Goal: Information Seeking & Learning: Check status

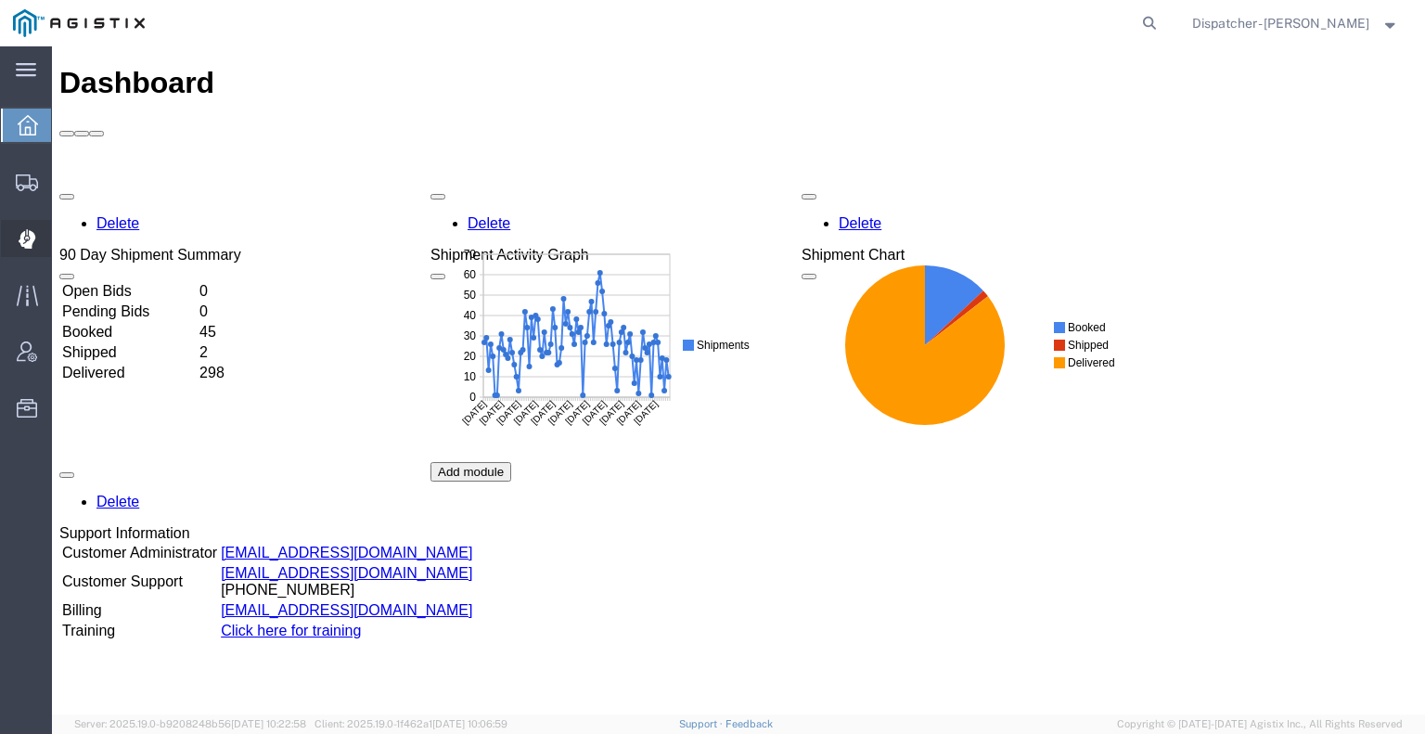
click at [34, 230] on icon at bounding box center [28, 238] width 18 height 19
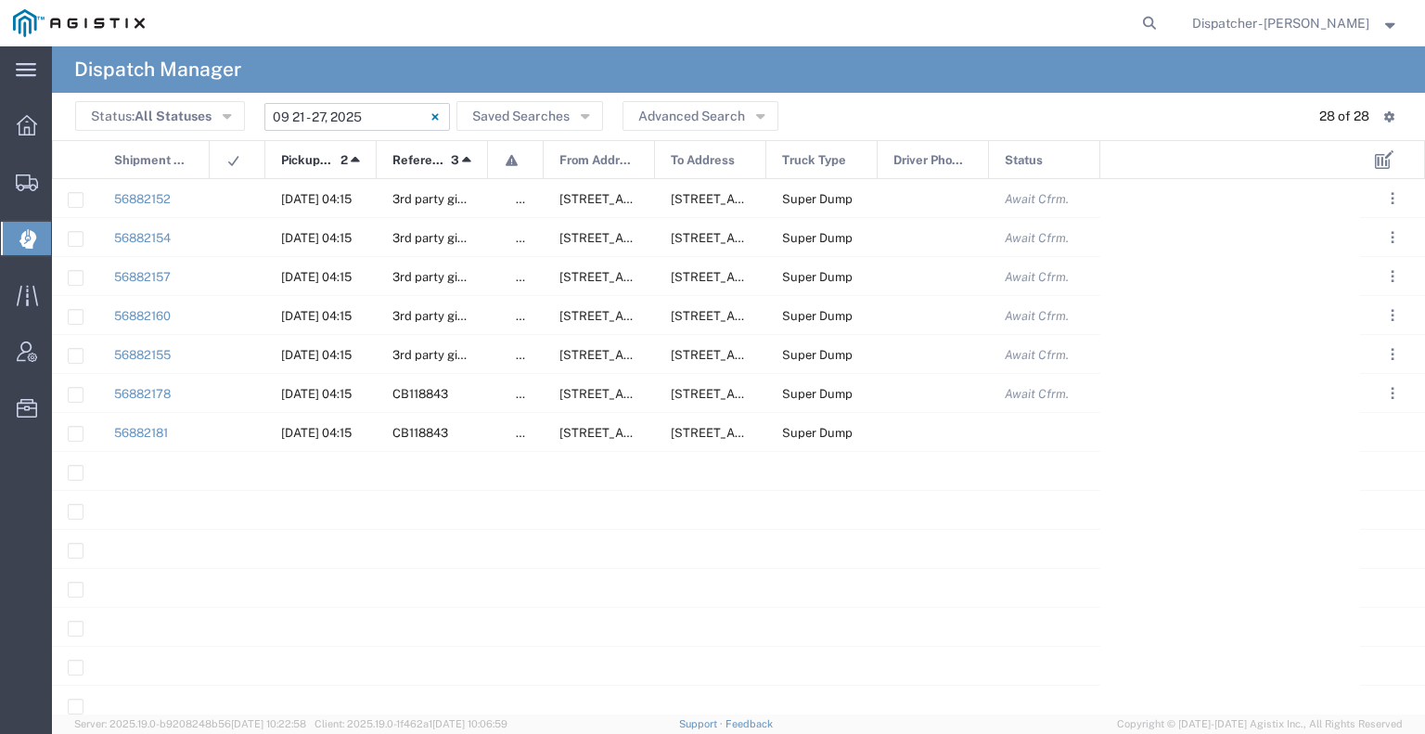
click at [377, 109] on input "[DATE] - [DATE]" at bounding box center [356, 117] width 185 height 28
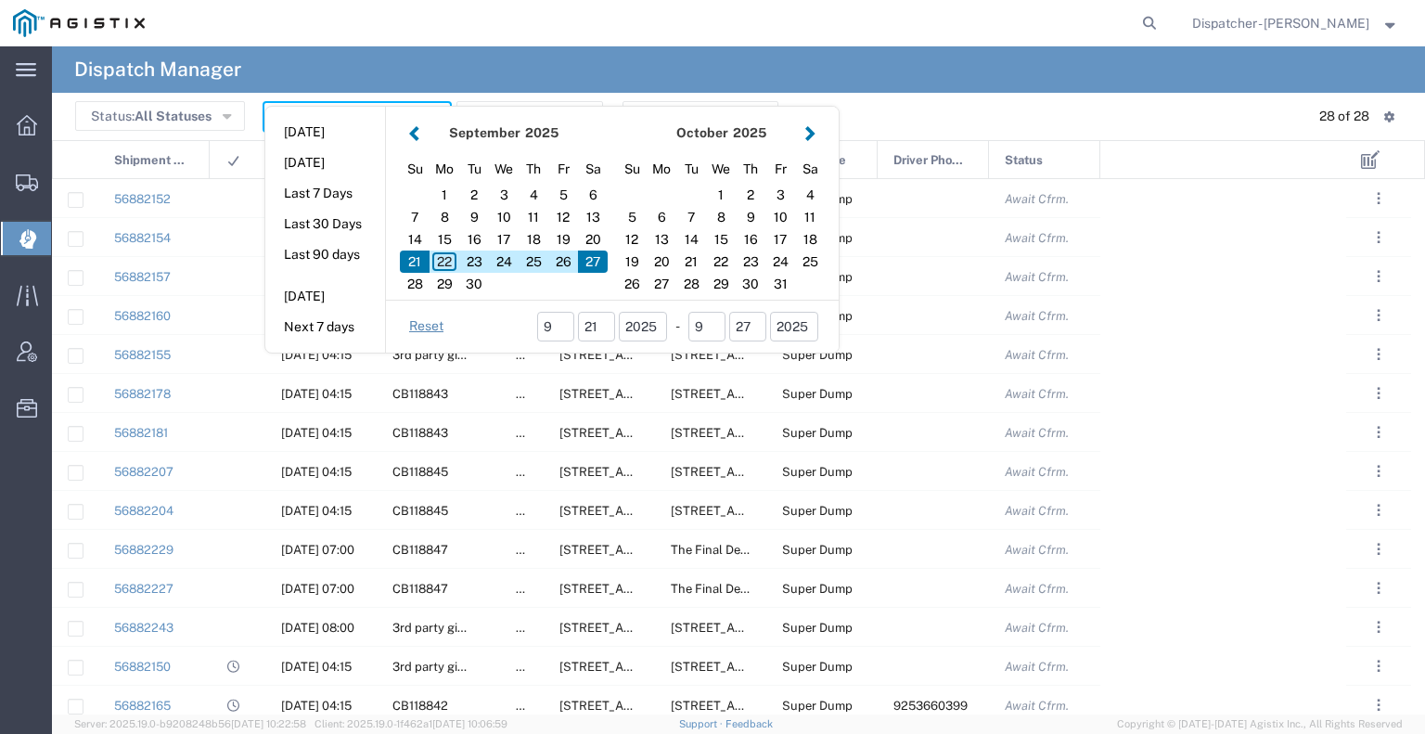
click at [376, 109] on aside "[DATE] [DATE] Last 7 Days Last 30 Days Last 90 days [DATE] Next 7 days" at bounding box center [325, 230] width 121 height 246
click at [447, 268] on div "22" at bounding box center [444, 261] width 30 height 22
click at [445, 266] on div "22" at bounding box center [444, 261] width 30 height 22
type input "[DATE]"
type input "[DATE] - [DATE]"
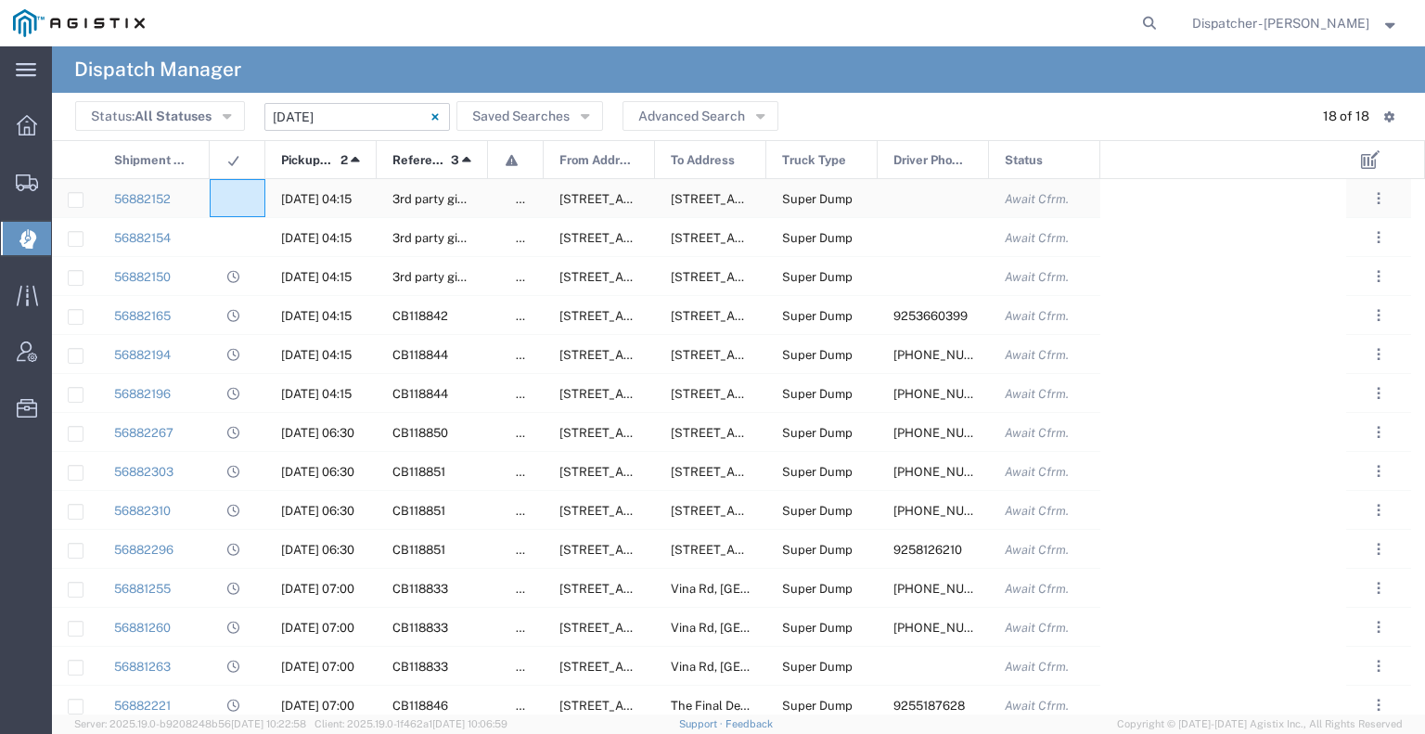
click at [227, 196] on agx-ag-table-icon-cell at bounding box center [231, 199] width 12 height 14
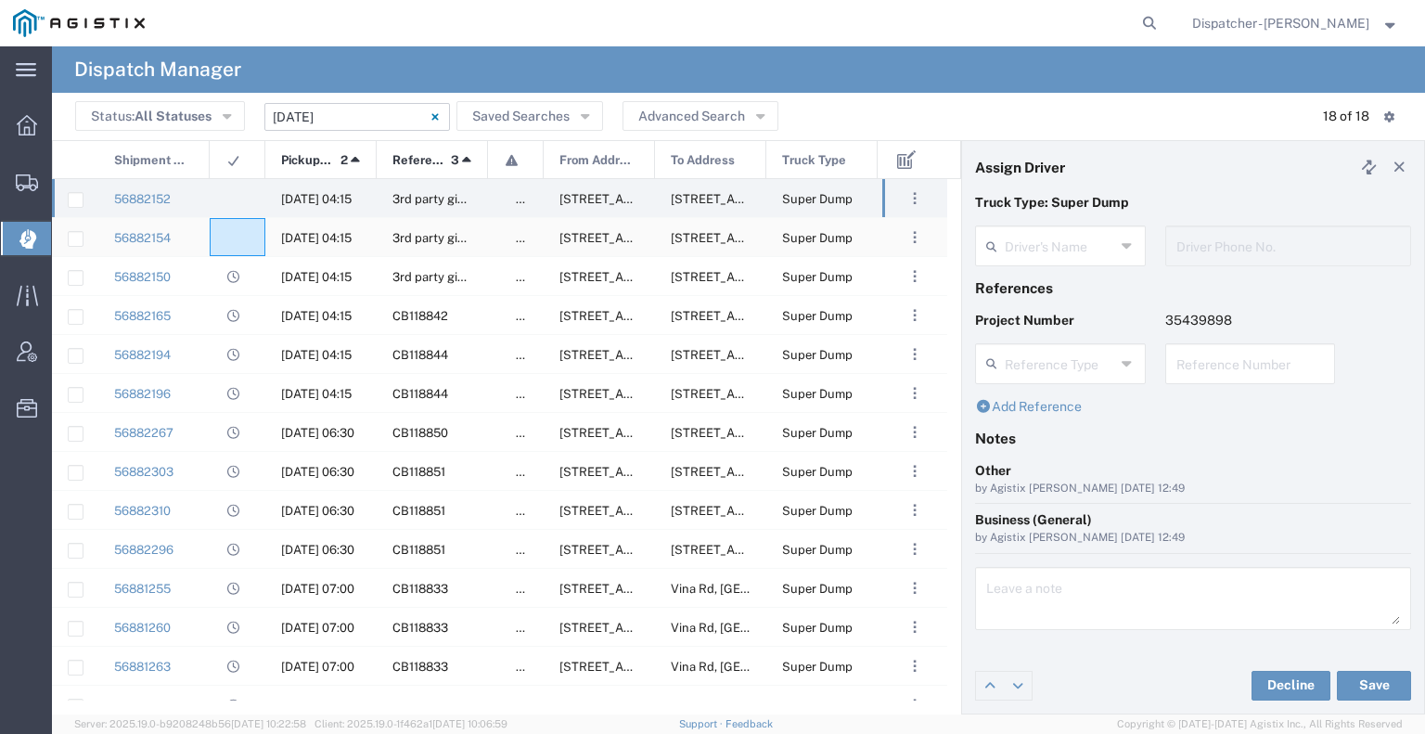
click at [237, 248] on div at bounding box center [238, 237] width 56 height 38
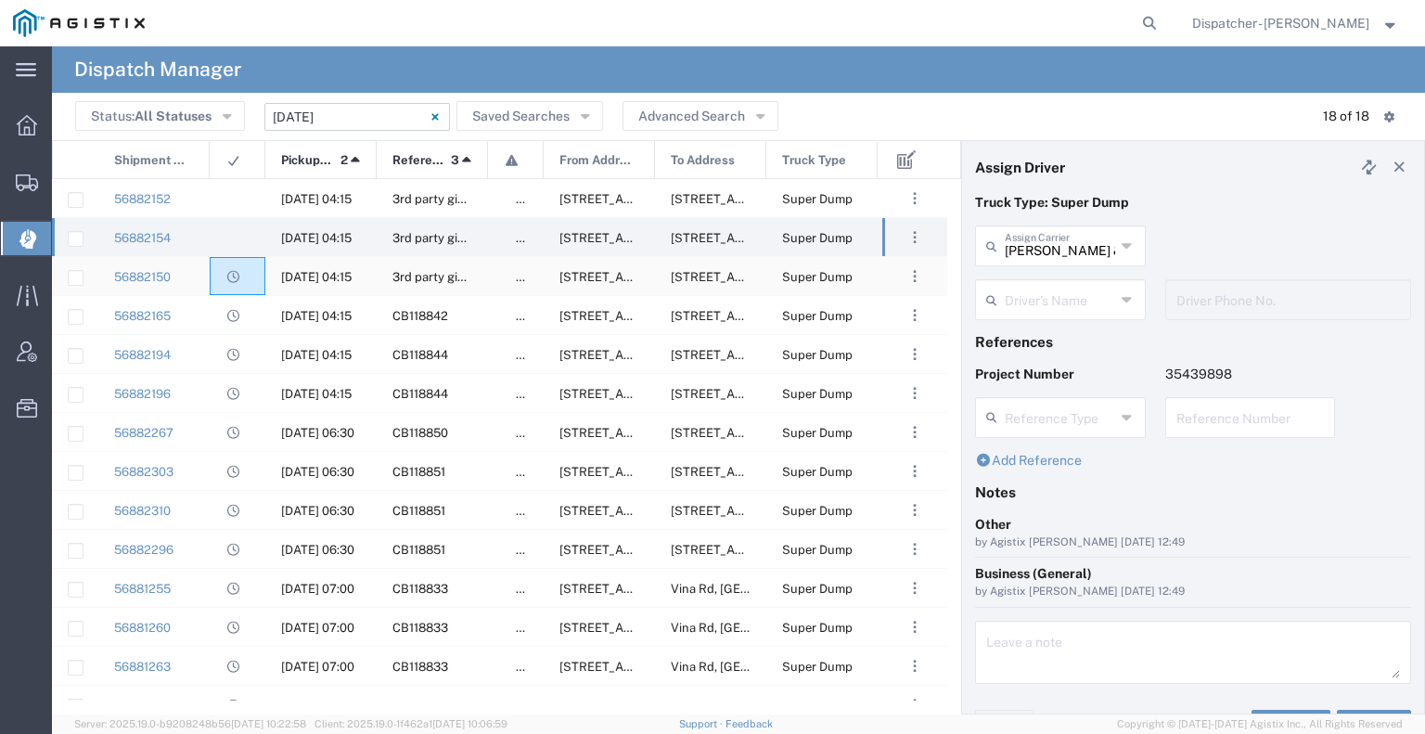
click at [215, 277] on div at bounding box center [238, 276] width 56 height 38
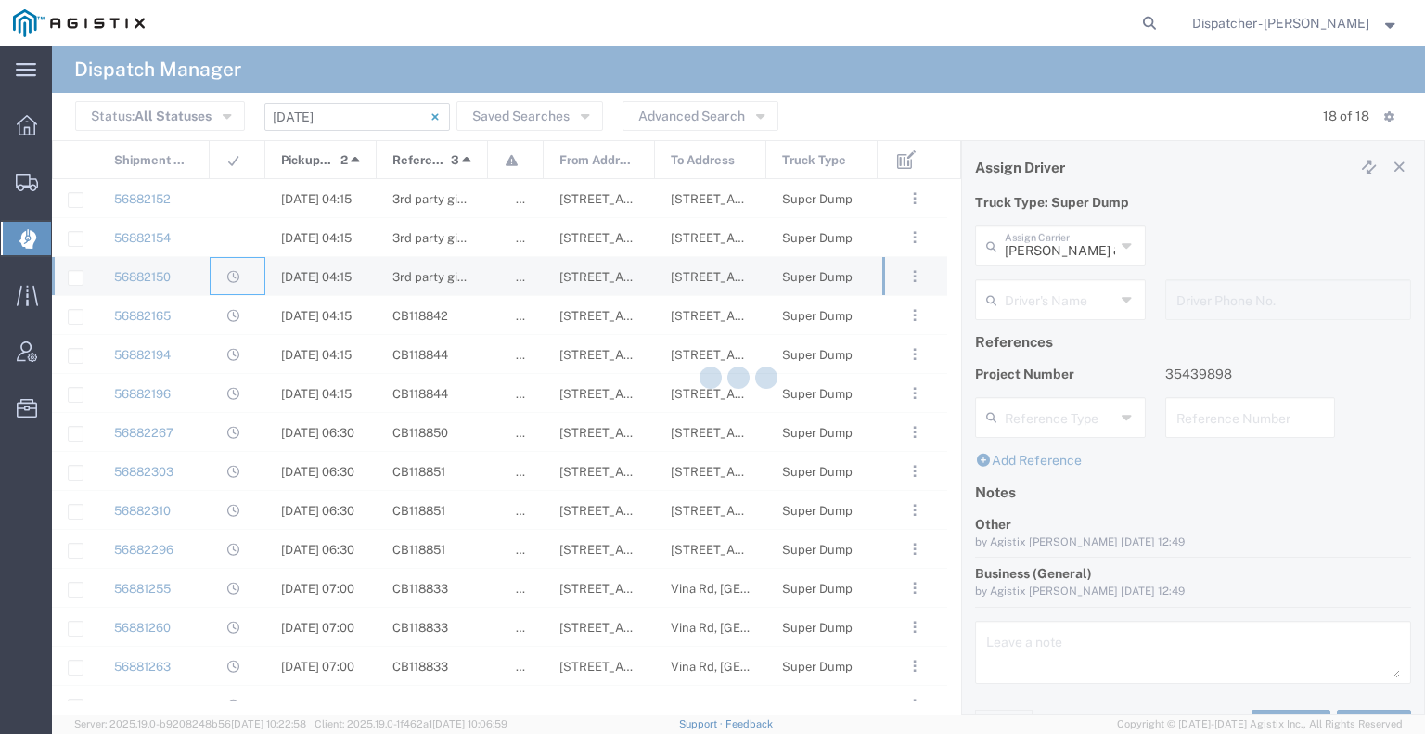
type input "E.P.A. Trucking"
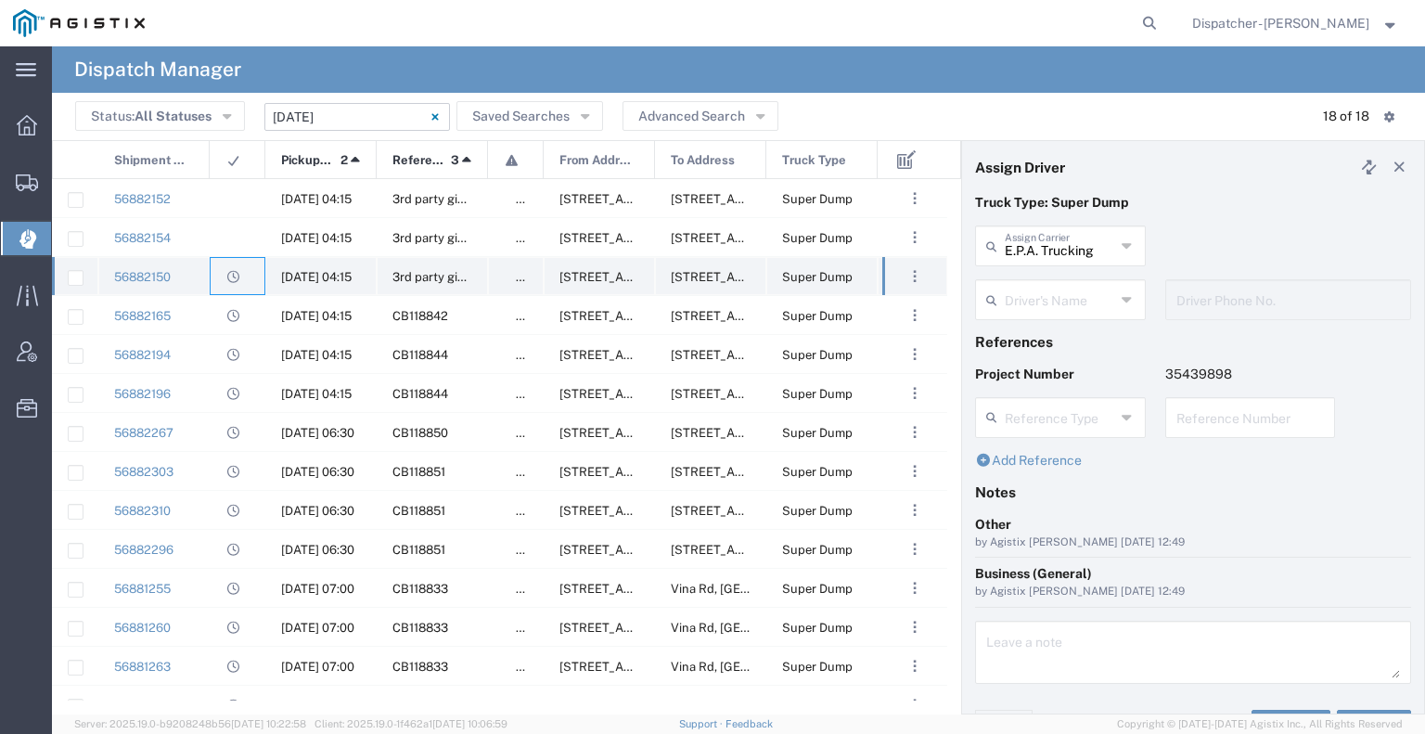
type input "TEMPLATE - NO ASSIGN"
click at [217, 323] on div at bounding box center [238, 315] width 56 height 38
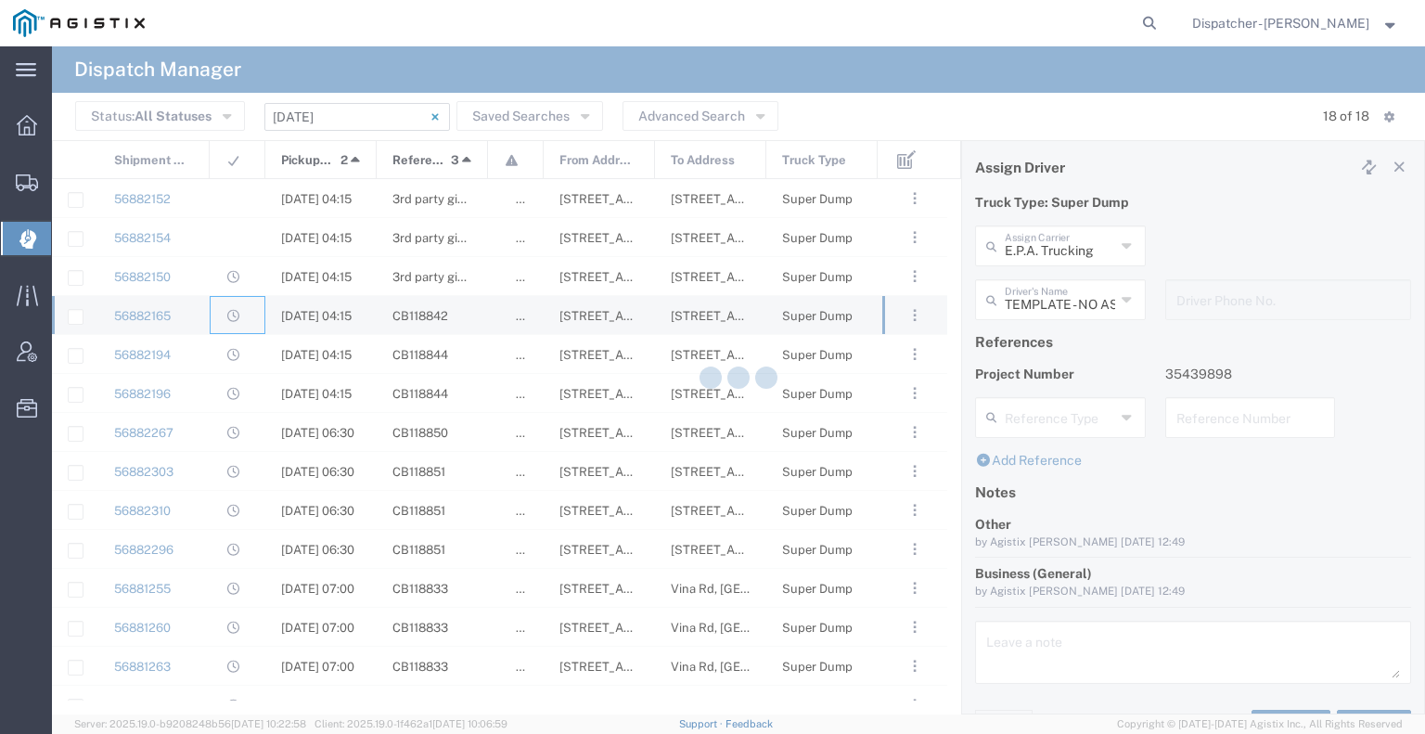
type input "[PERSON_NAME] & Sons Trucking, Inc"
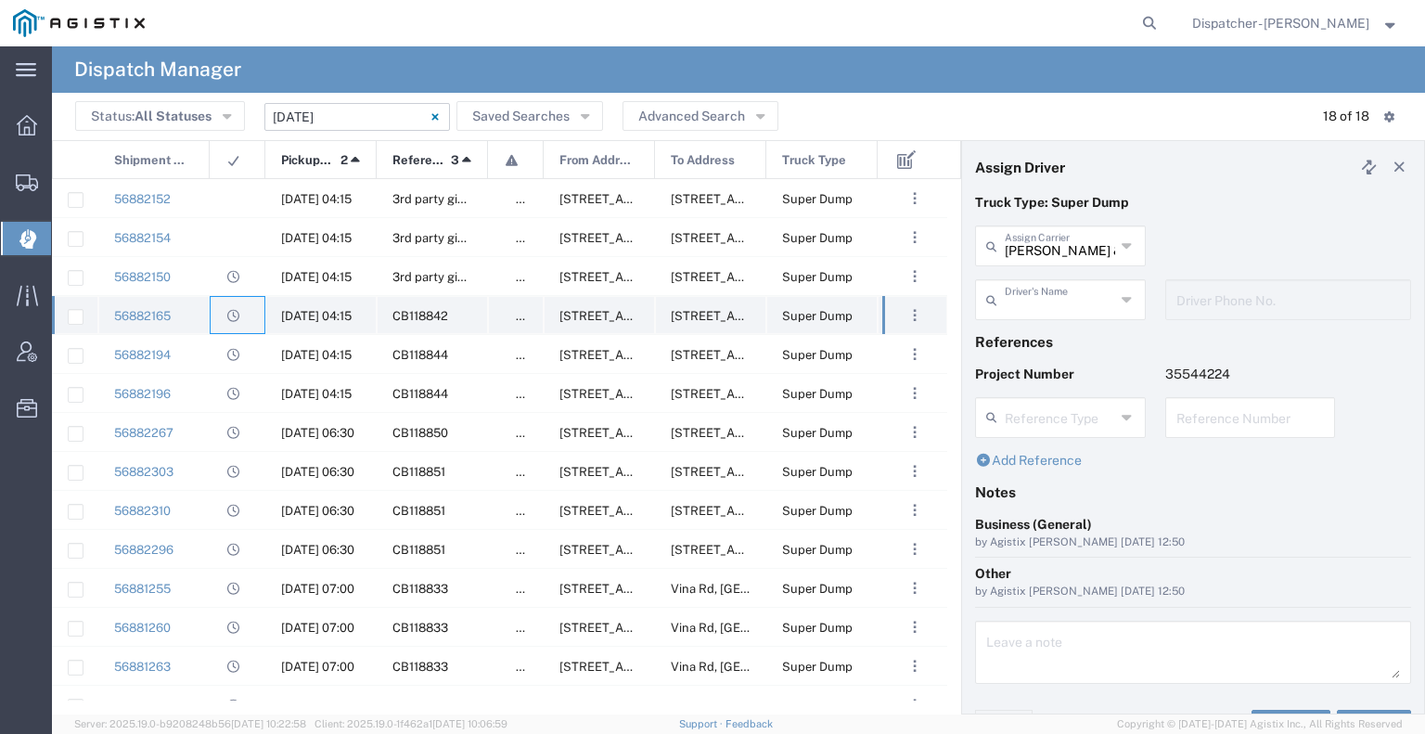
type input "[PERSON_NAME]"
type input "9253660399"
click at [211, 351] on div at bounding box center [238, 354] width 56 height 38
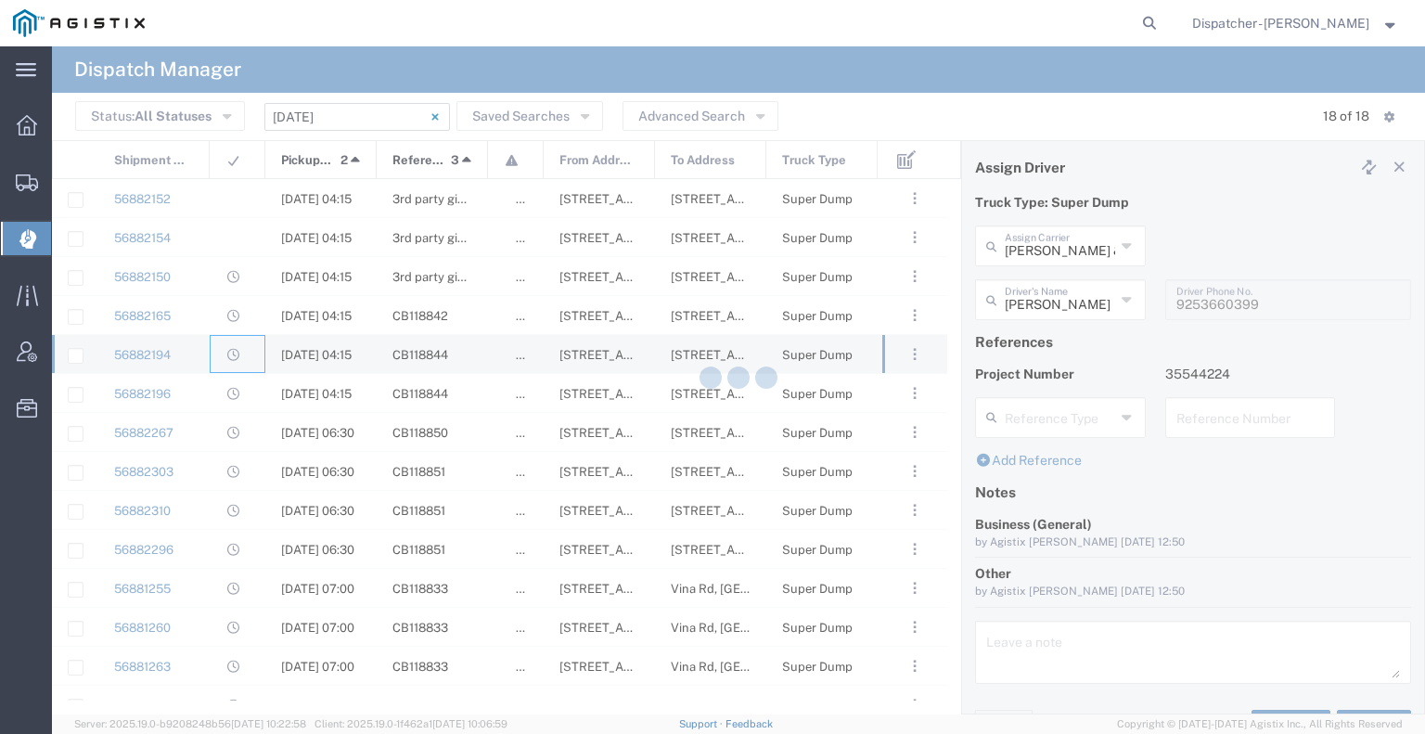
type input "MX Trucking"
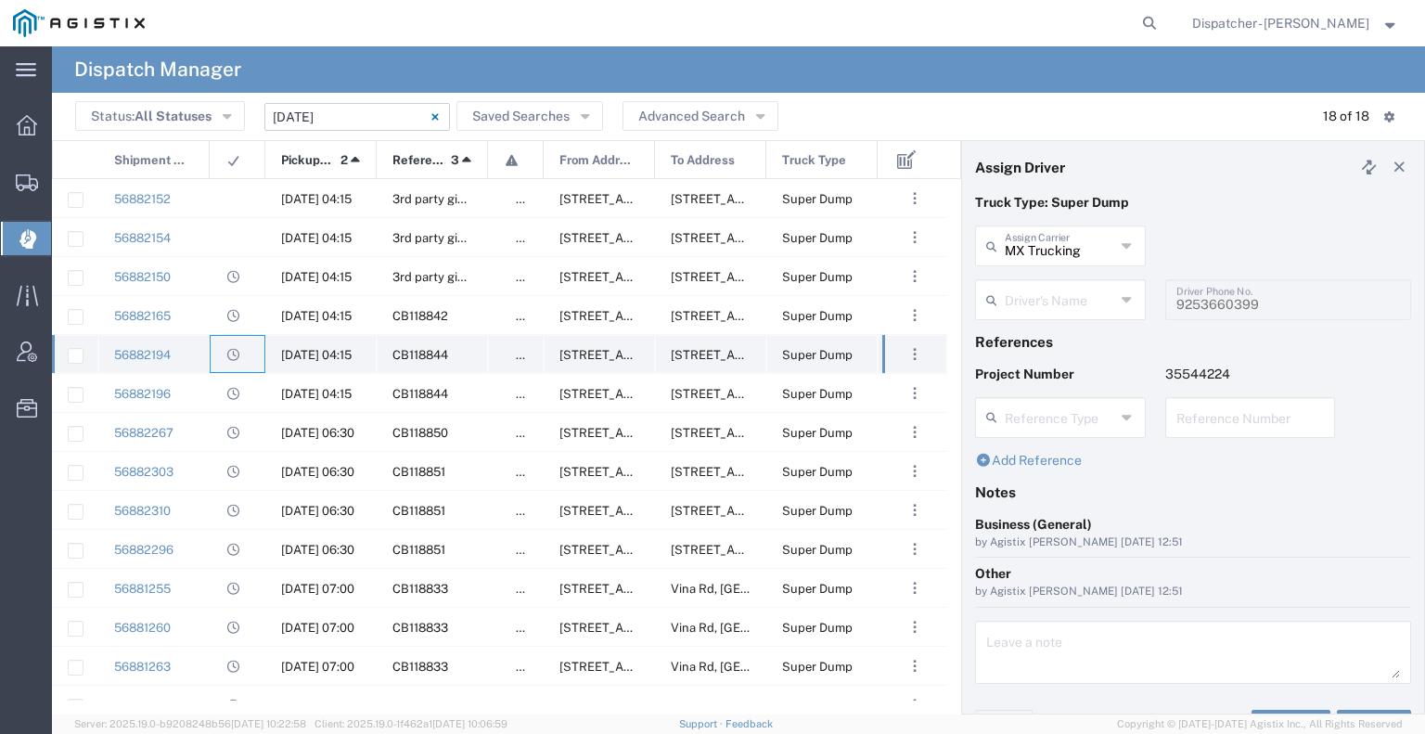
type input "[PERSON_NAME]"
type input "[PHONE_NUMBER]"
click at [204, 388] on div "56882196" at bounding box center [153, 393] width 111 height 38
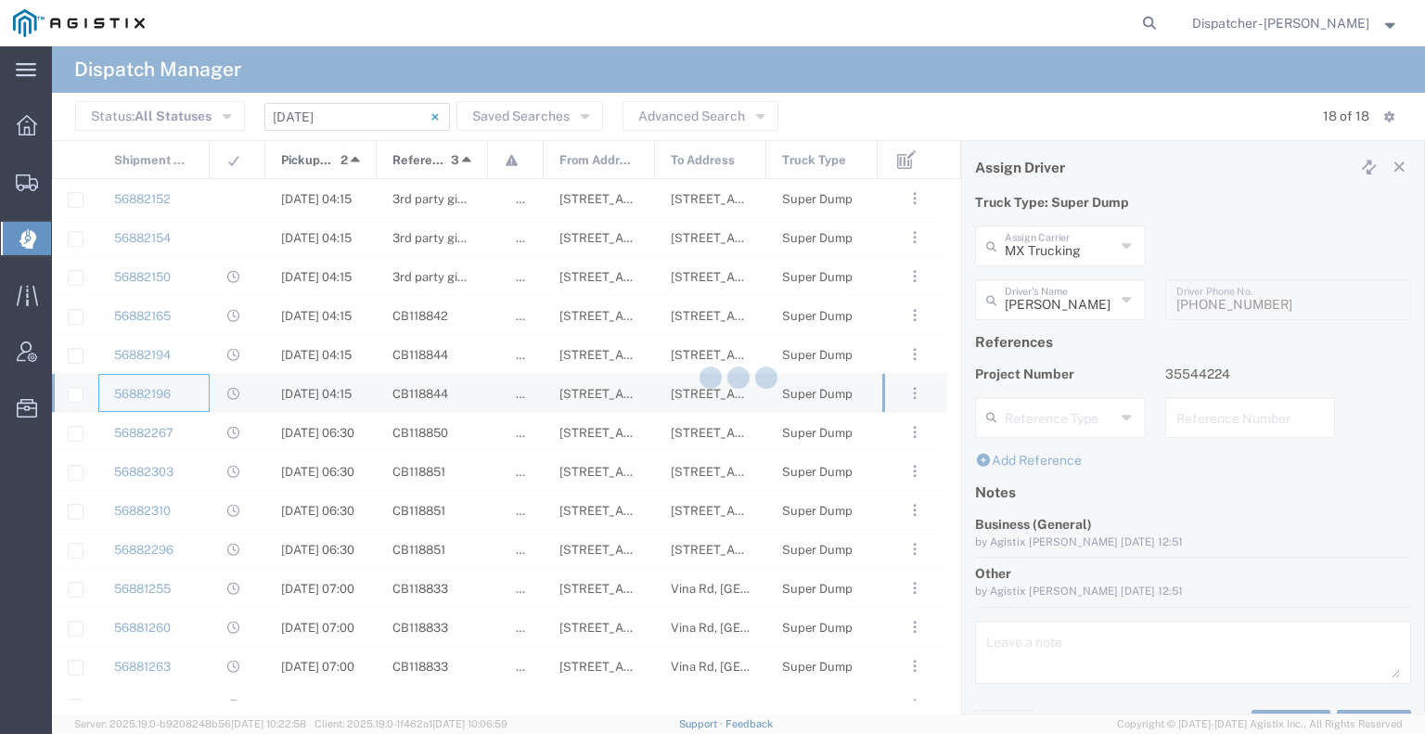
type input "E.P.A. Trucking"
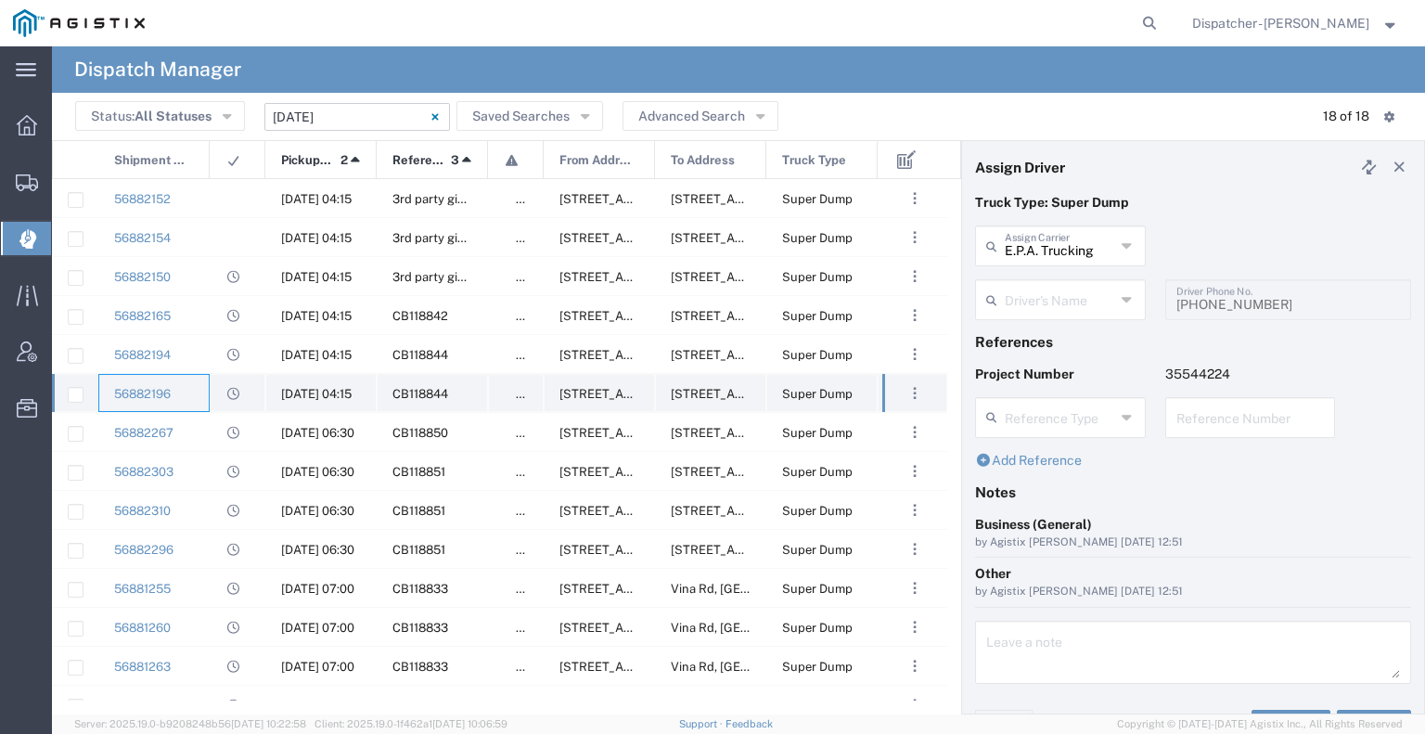
type input "[PERSON_NAME]"
type input "[PHONE_NUMBER]"
click at [201, 415] on div "56882267" at bounding box center [153, 432] width 111 height 38
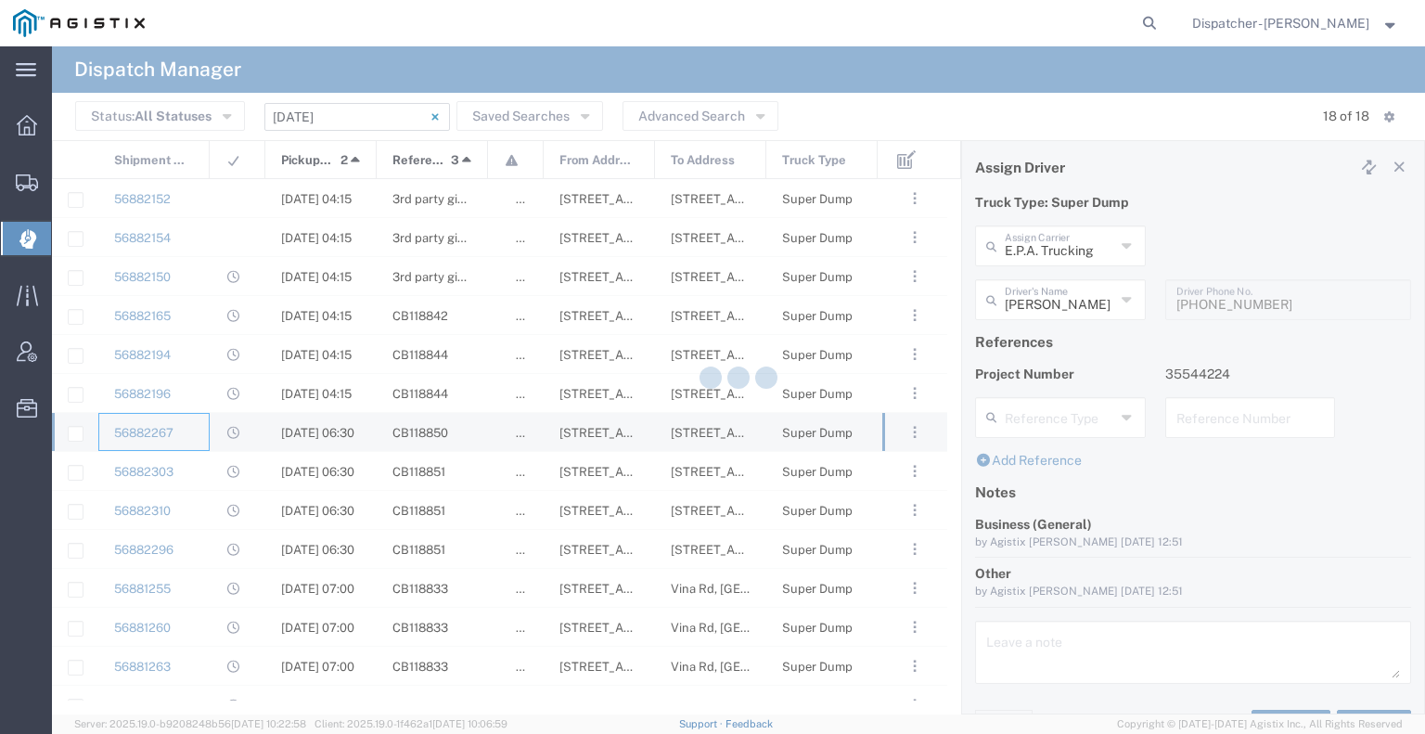
type input "[PERSON_NAME] & Sons Trucking, Inc"
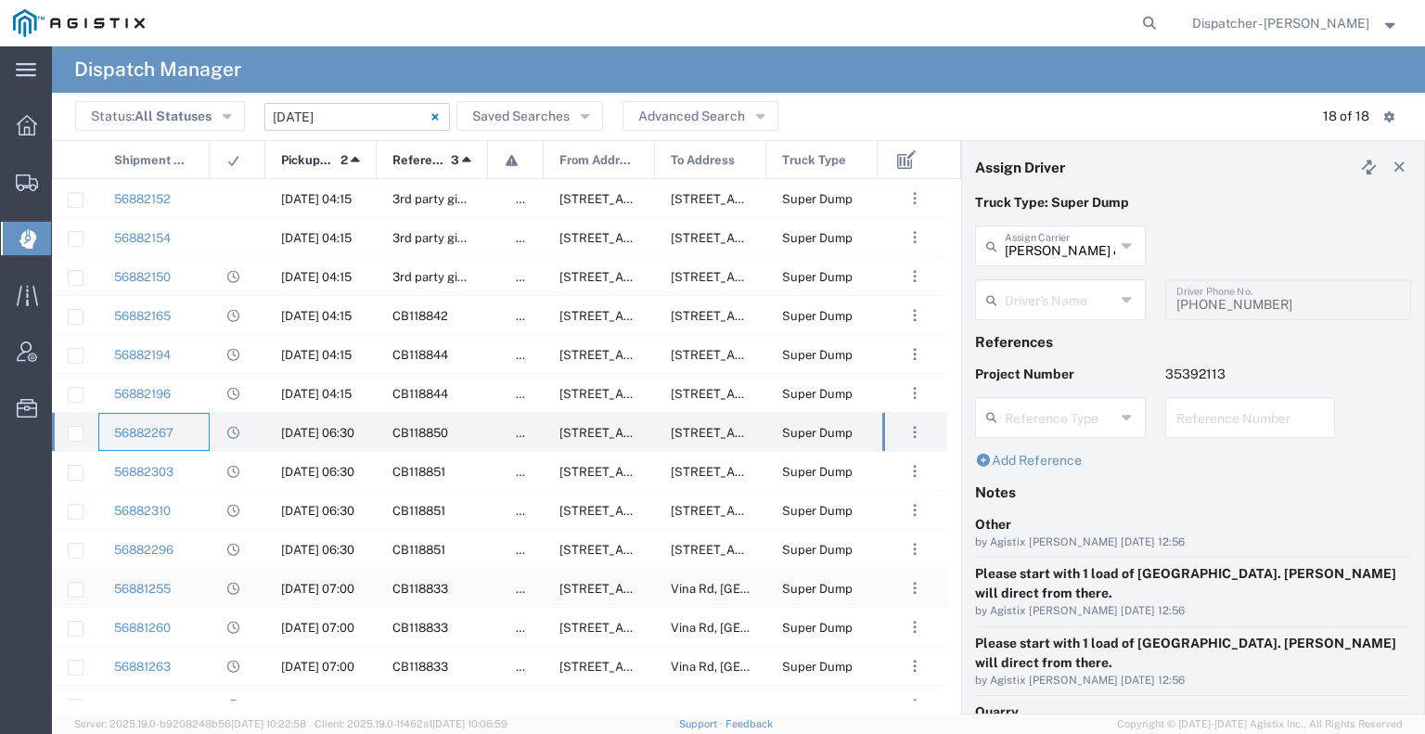
type input "[PERSON_NAME]"
type input "[PHONE_NUMBER]"
click at [217, 466] on div at bounding box center [238, 471] width 56 height 38
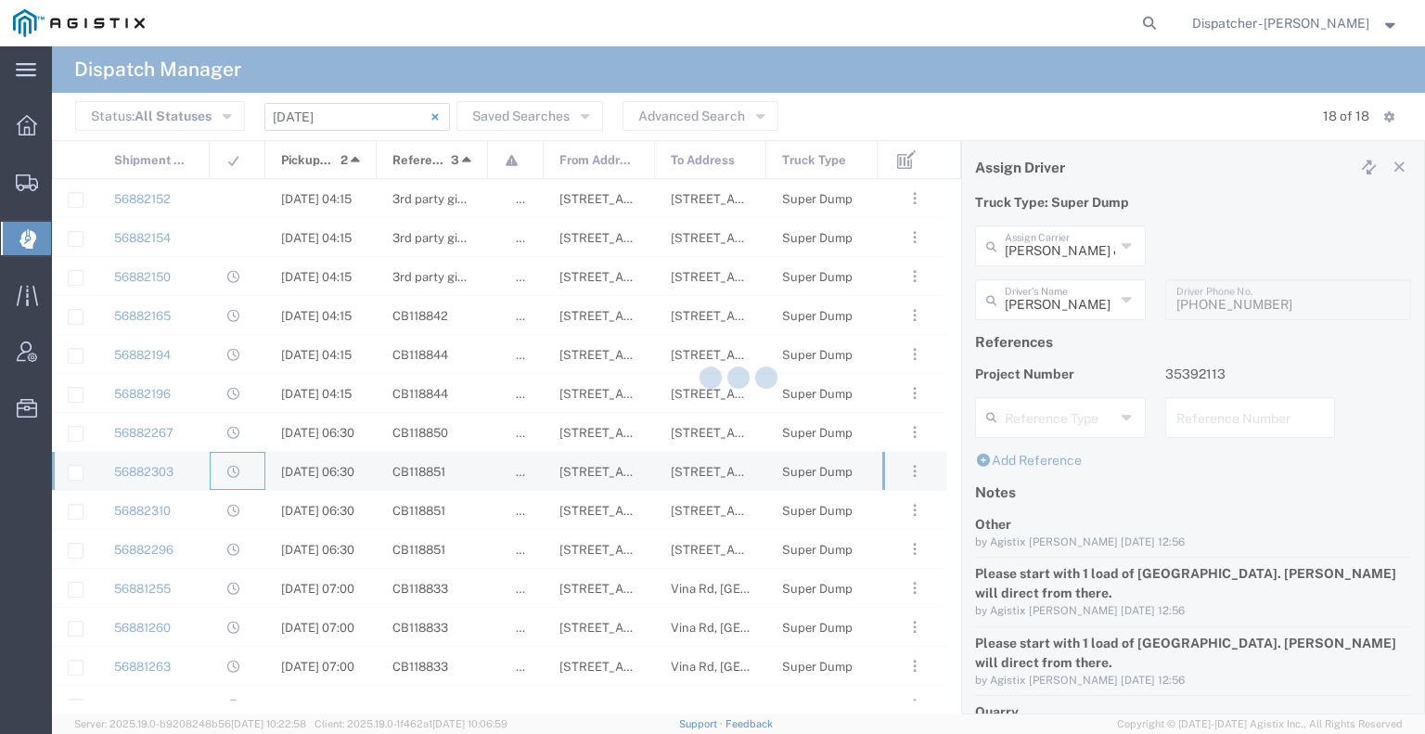
type input "[PERSON_NAME]"
type input "[PHONE_NUMBER]"
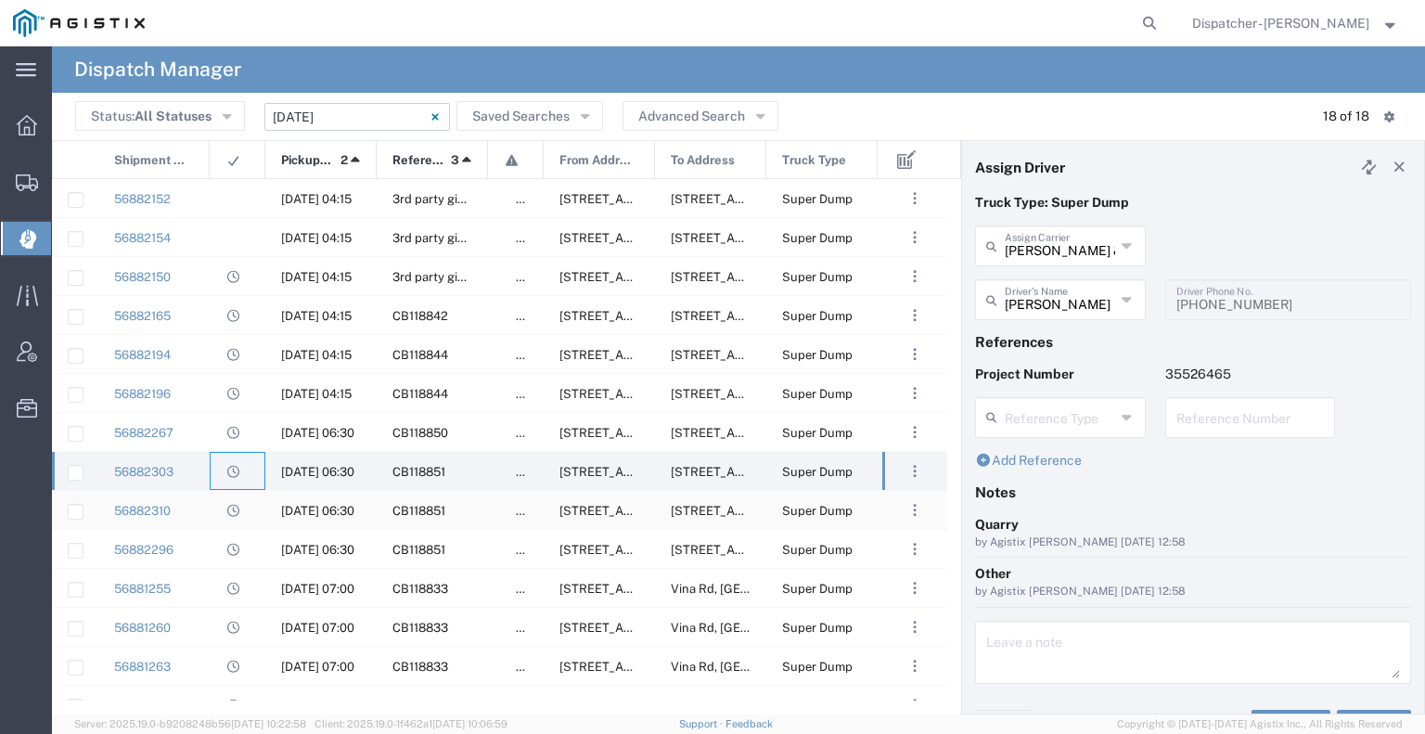
click at [211, 508] on div at bounding box center [238, 510] width 56 height 38
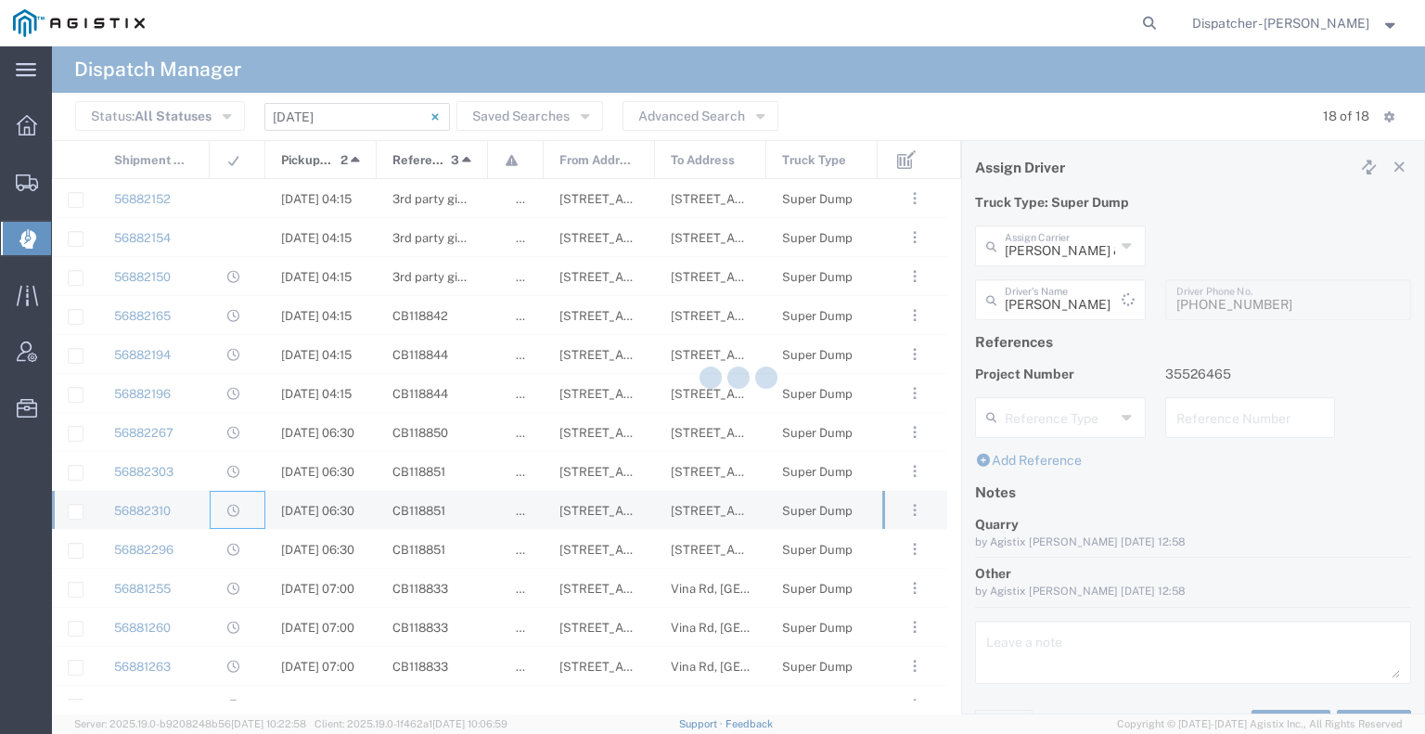
type input "[PERSON_NAME]"
type input "[PHONE_NUMBER]"
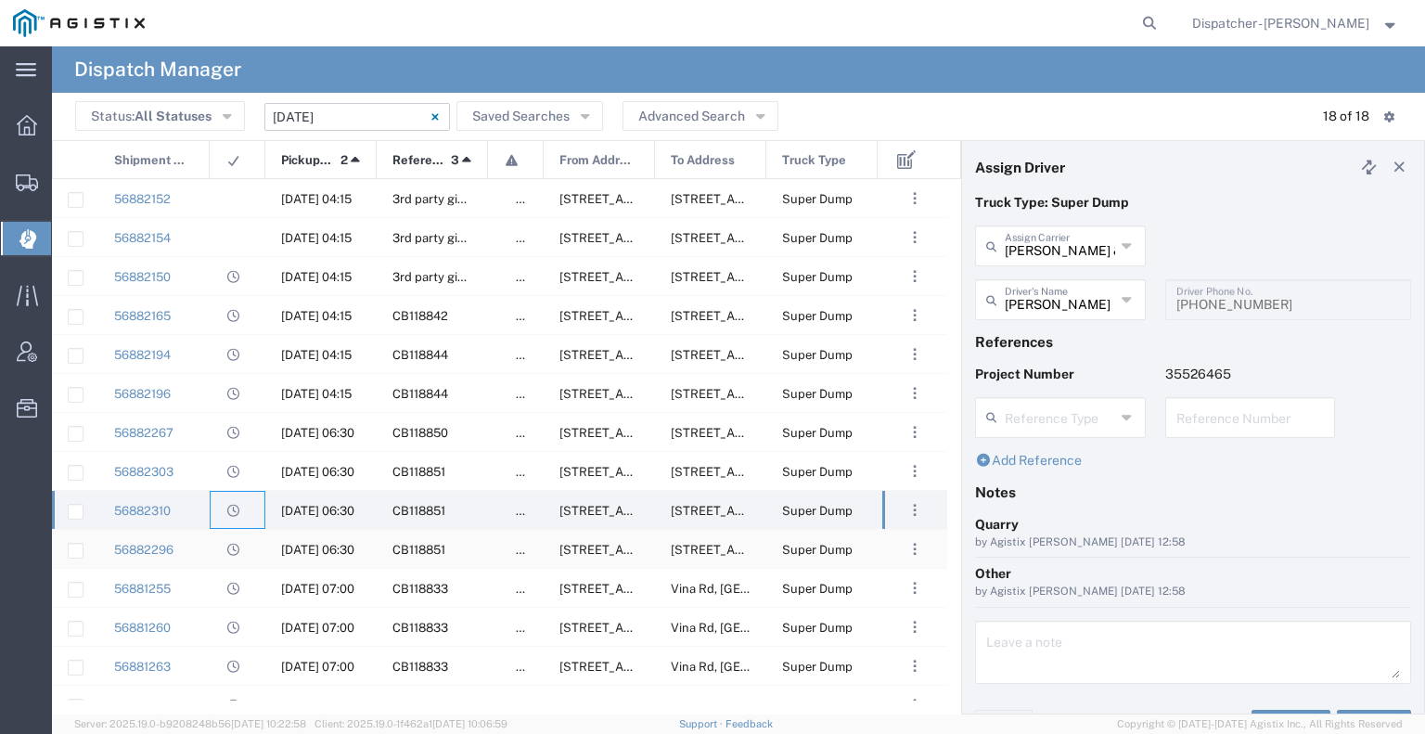
click at [205, 544] on div "56882296" at bounding box center [153, 549] width 111 height 38
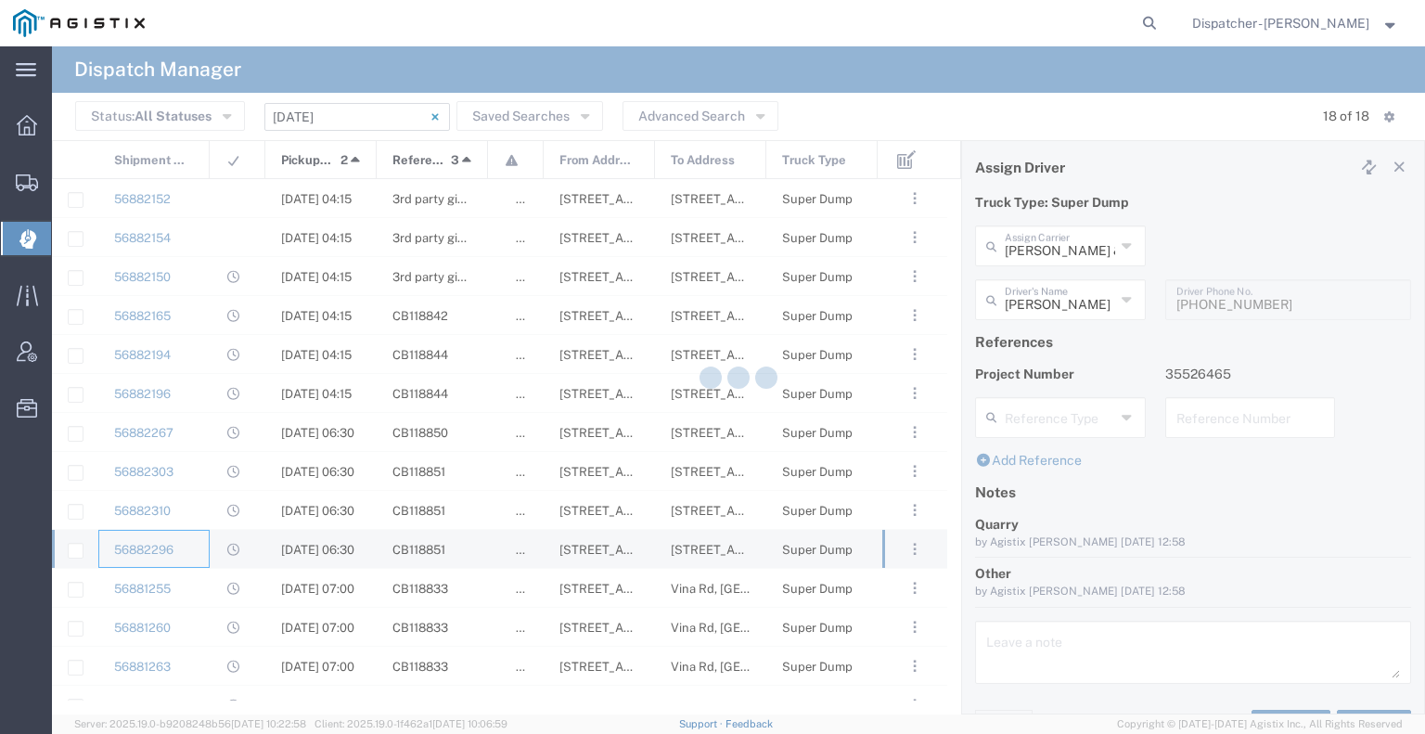
type input "[PERSON_NAME]"
type input "9258126210"
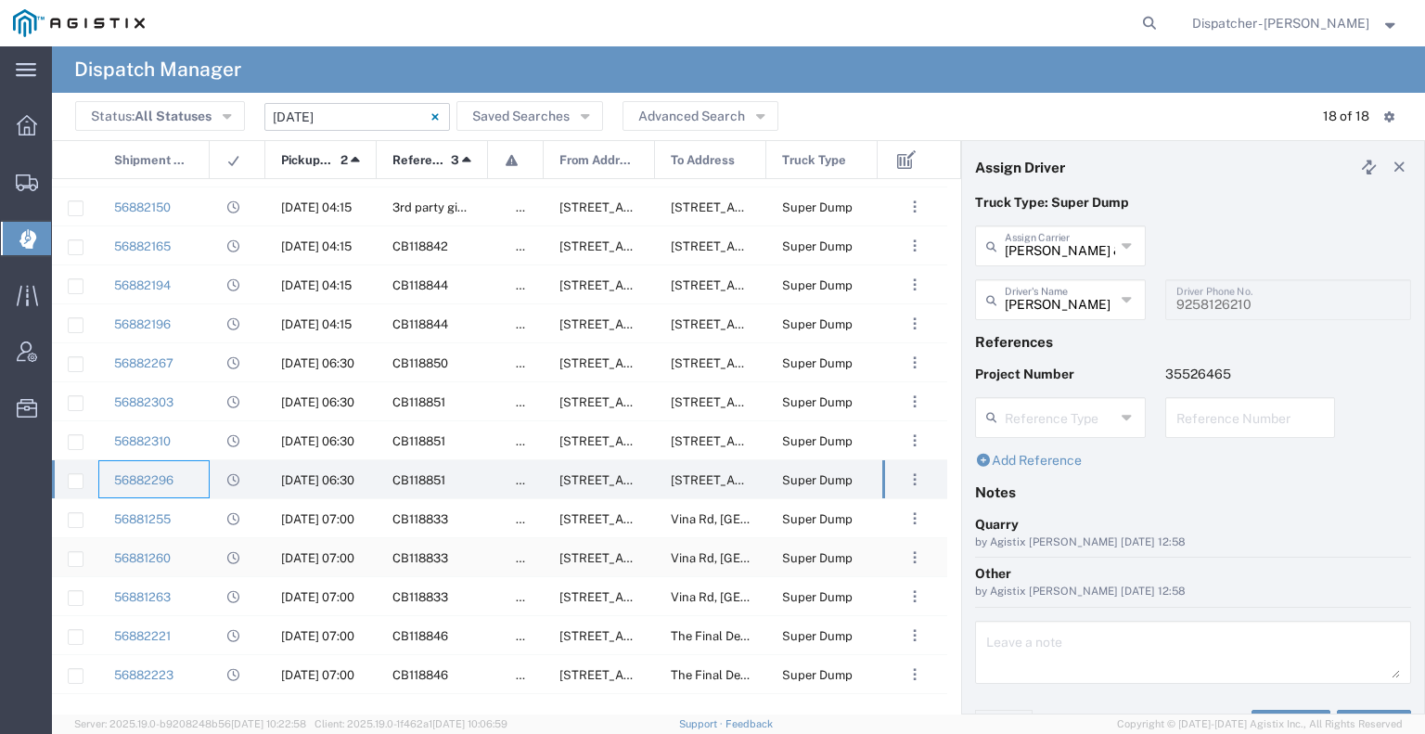
scroll to position [93, 0]
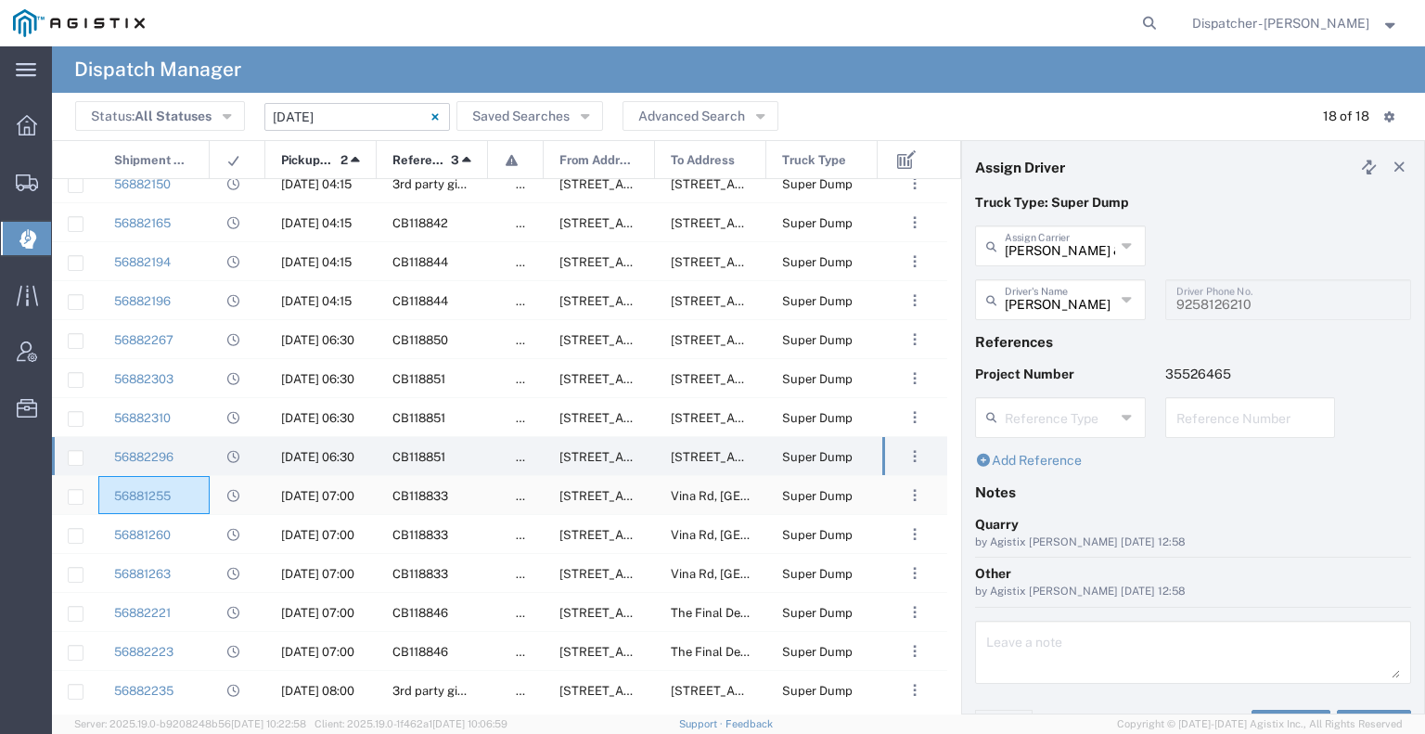
click at [204, 487] on div "56881255" at bounding box center [153, 495] width 111 height 38
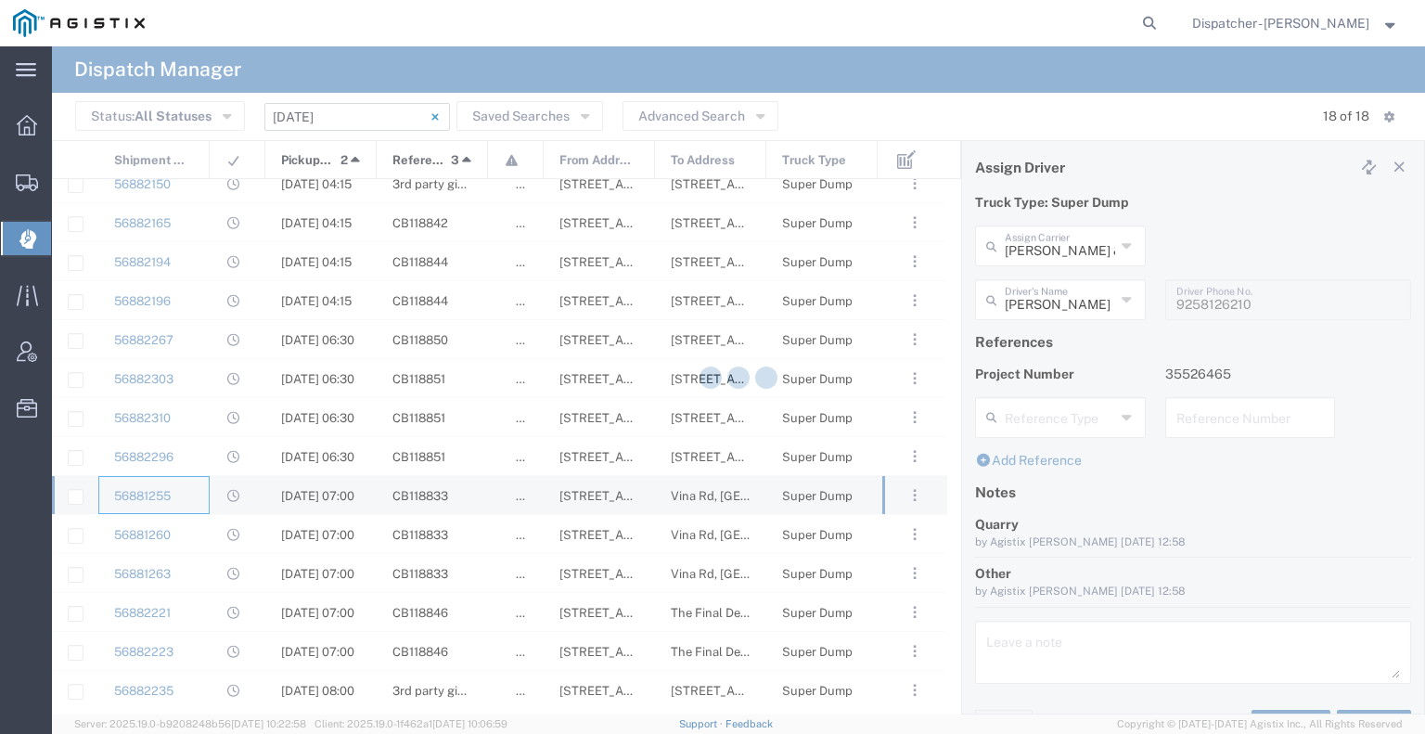
type input "[PERSON_NAME]"
type input "[PHONE_NUMBER]"
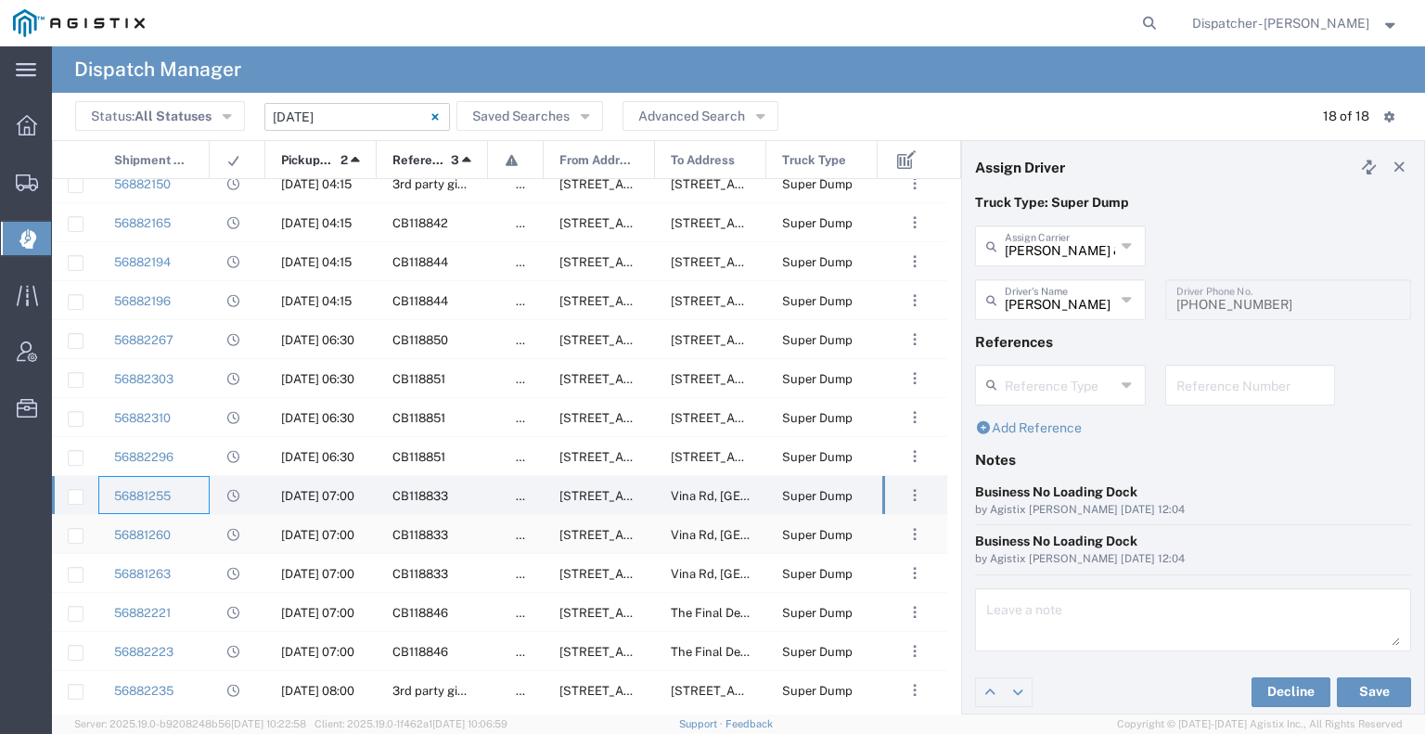
click at [193, 524] on div "56881260" at bounding box center [153, 534] width 111 height 38
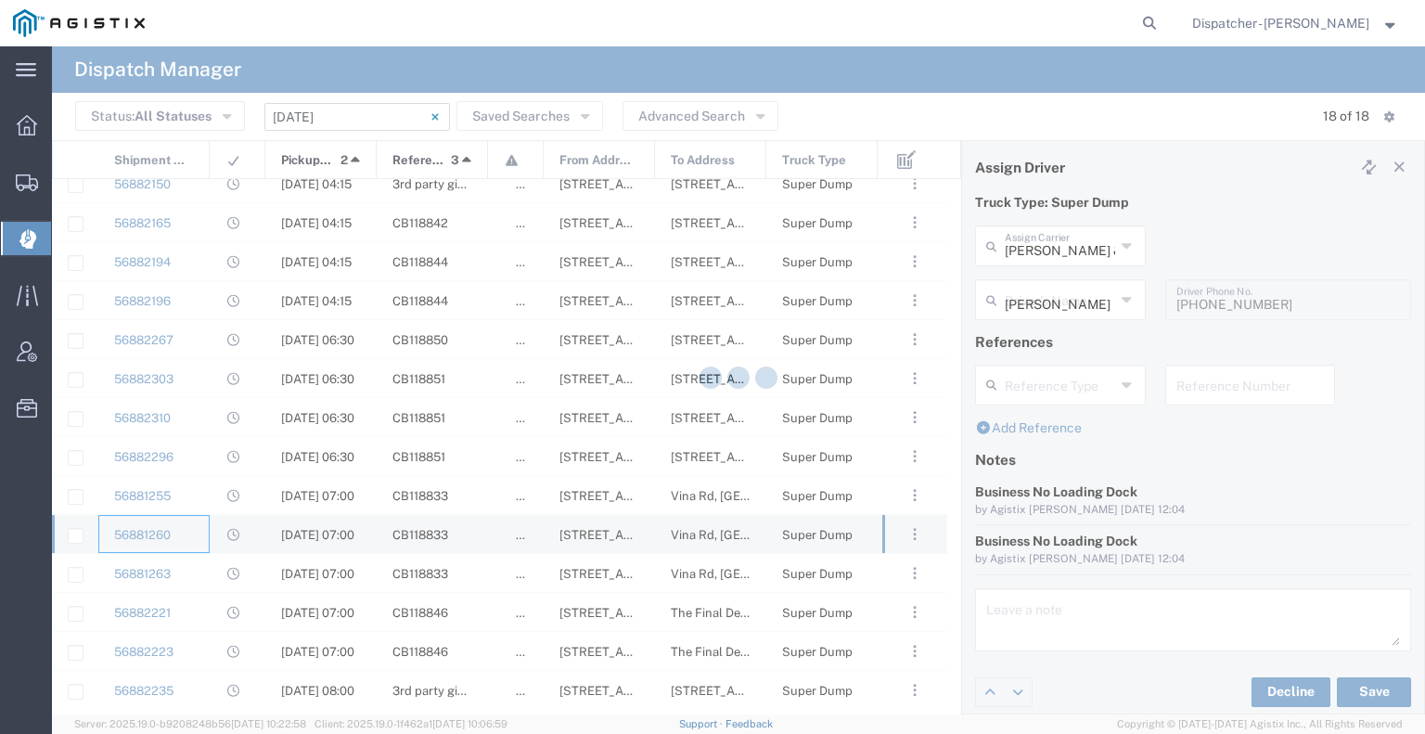
type input "Traxx Equipment Rental and Excavation"
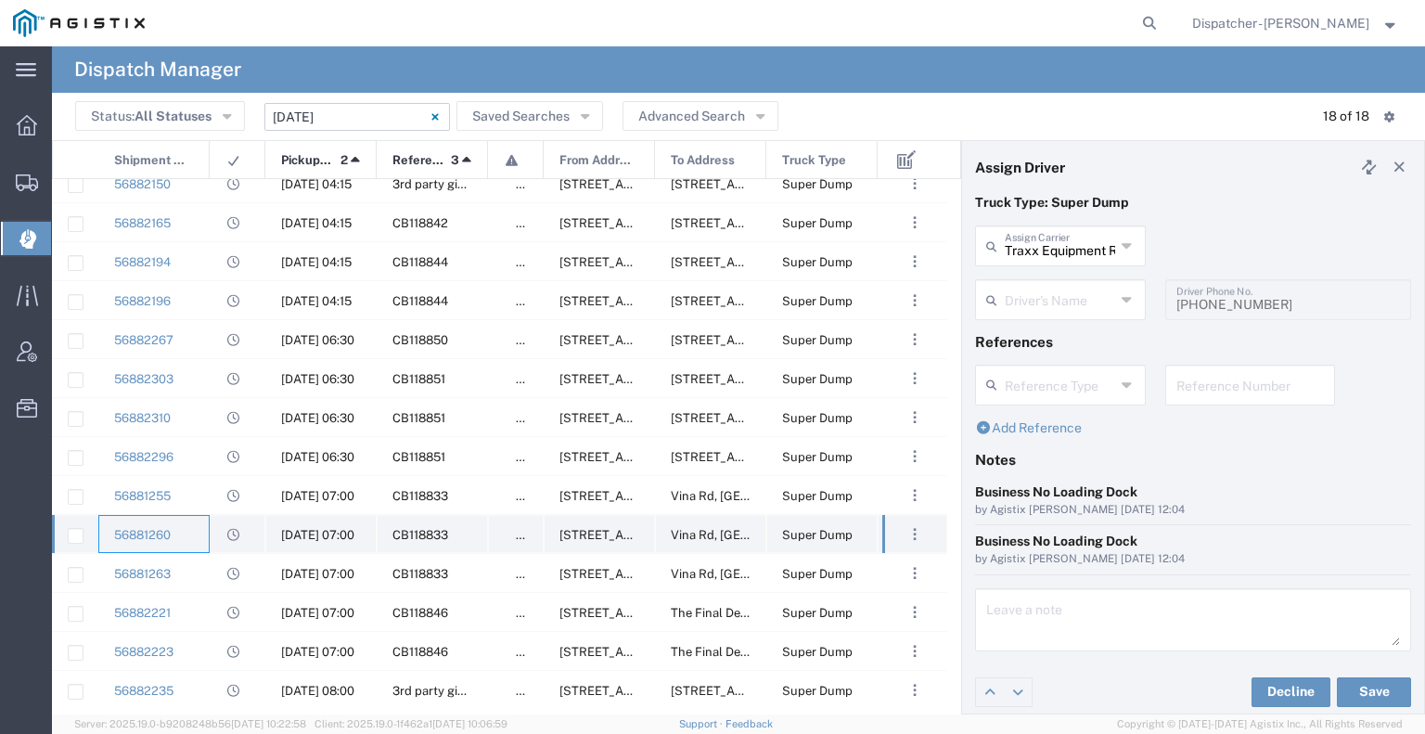
type input "[PERSON_NAME]"
type input "[PHONE_NUMBER]"
click at [204, 581] on div "56881263" at bounding box center [153, 573] width 111 height 38
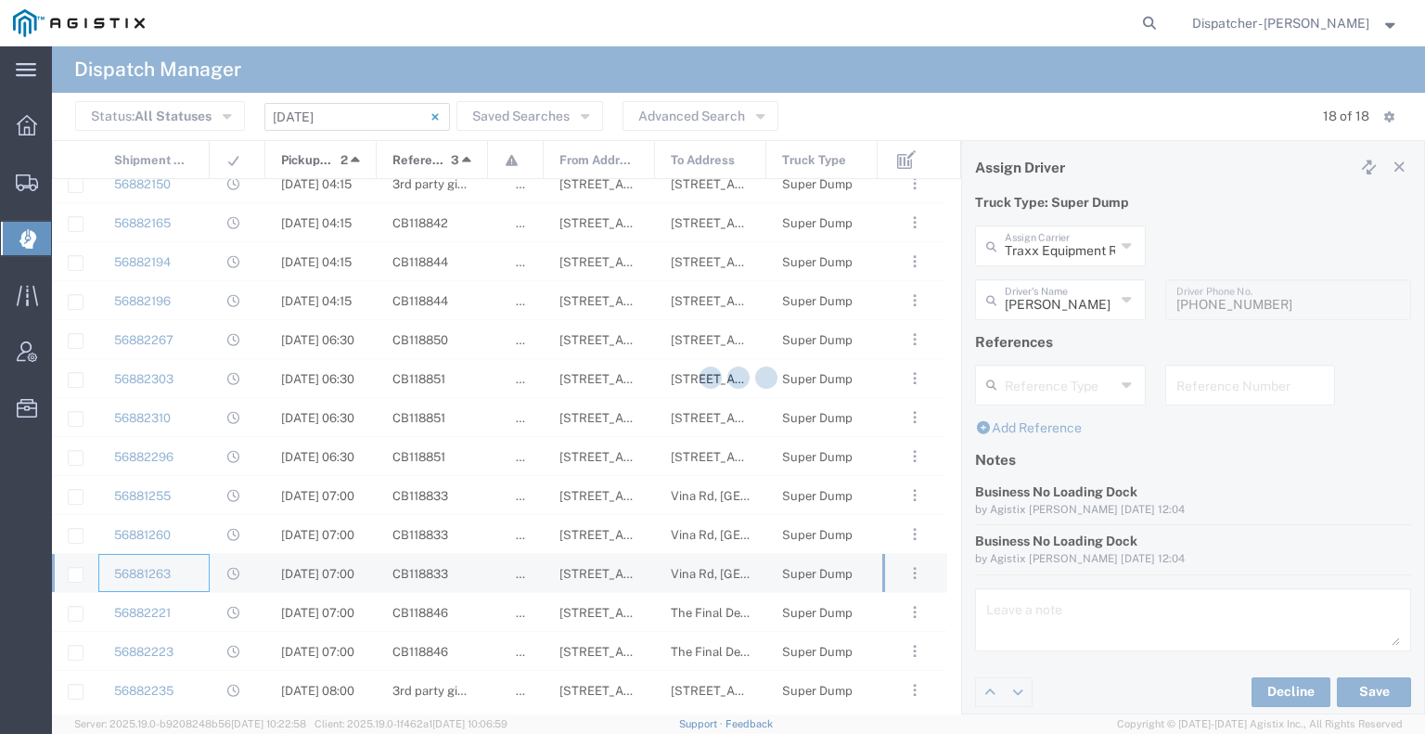
type input "[PERSON_NAME]"
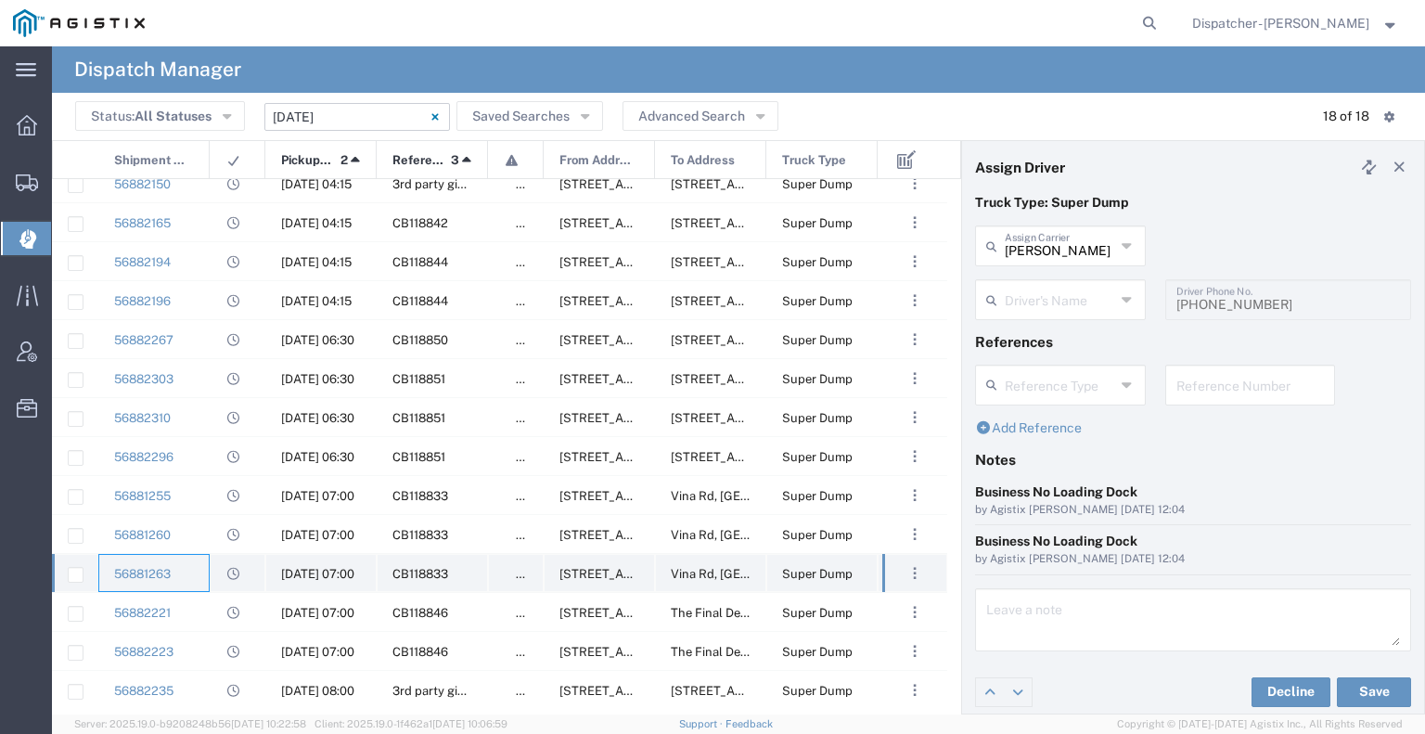
type input "[PERSON_NAME]"
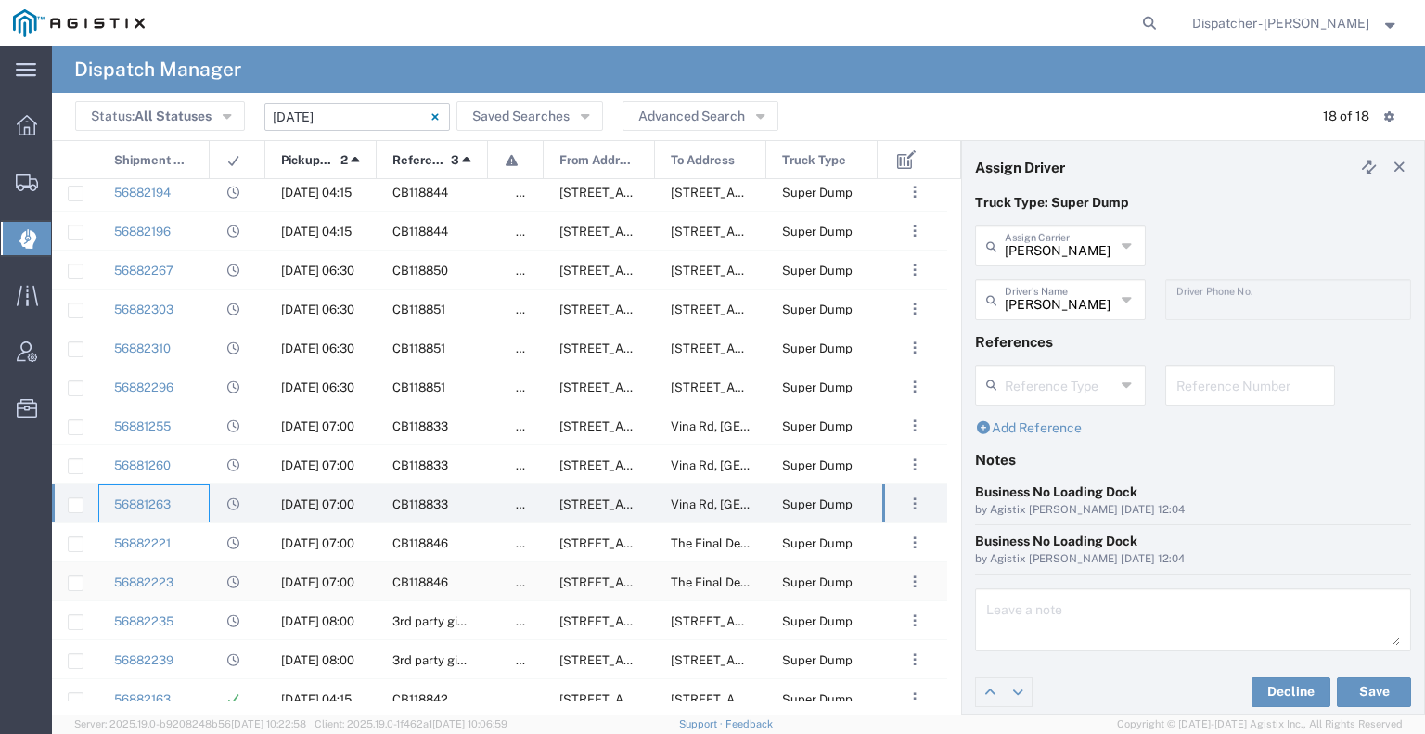
scroll to position [179, 0]
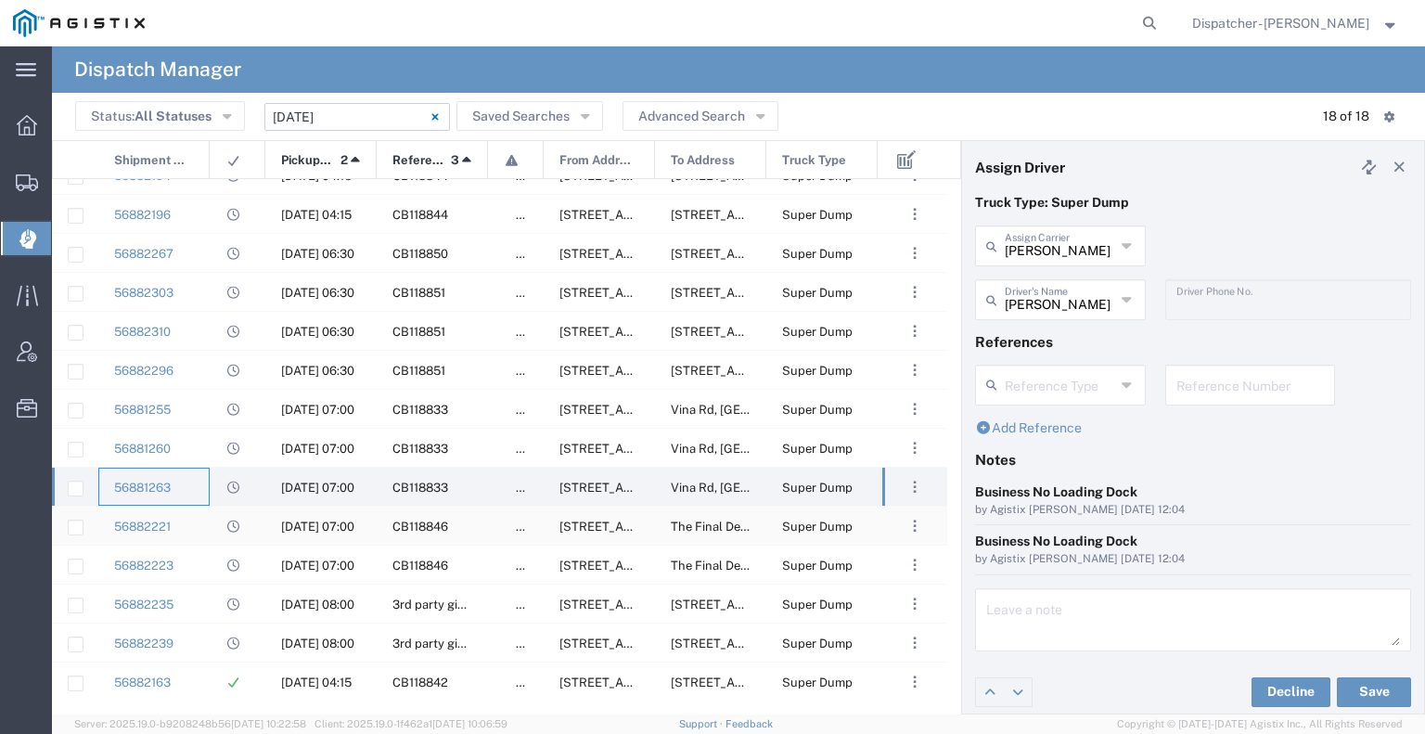
click at [211, 528] on div at bounding box center [238, 525] width 56 height 38
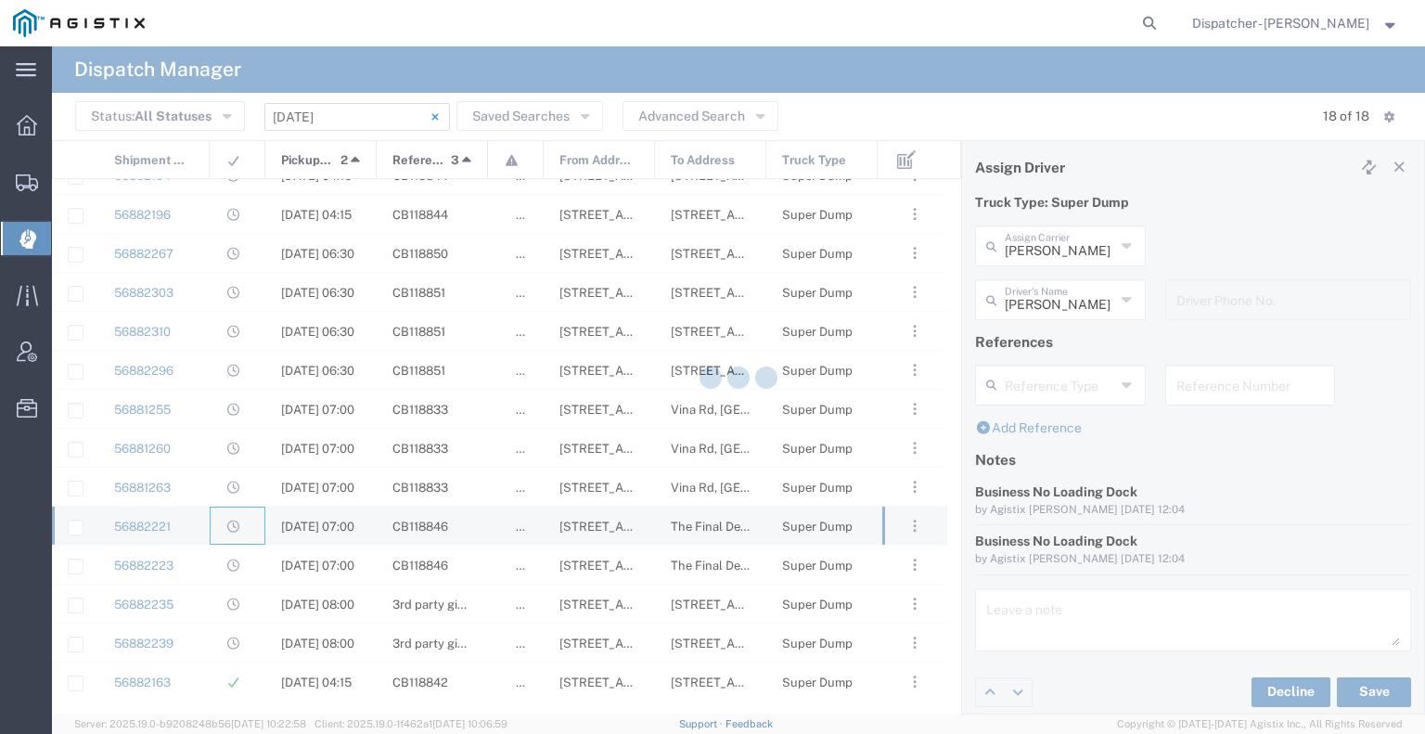
type input "SJC Trucking Inc"
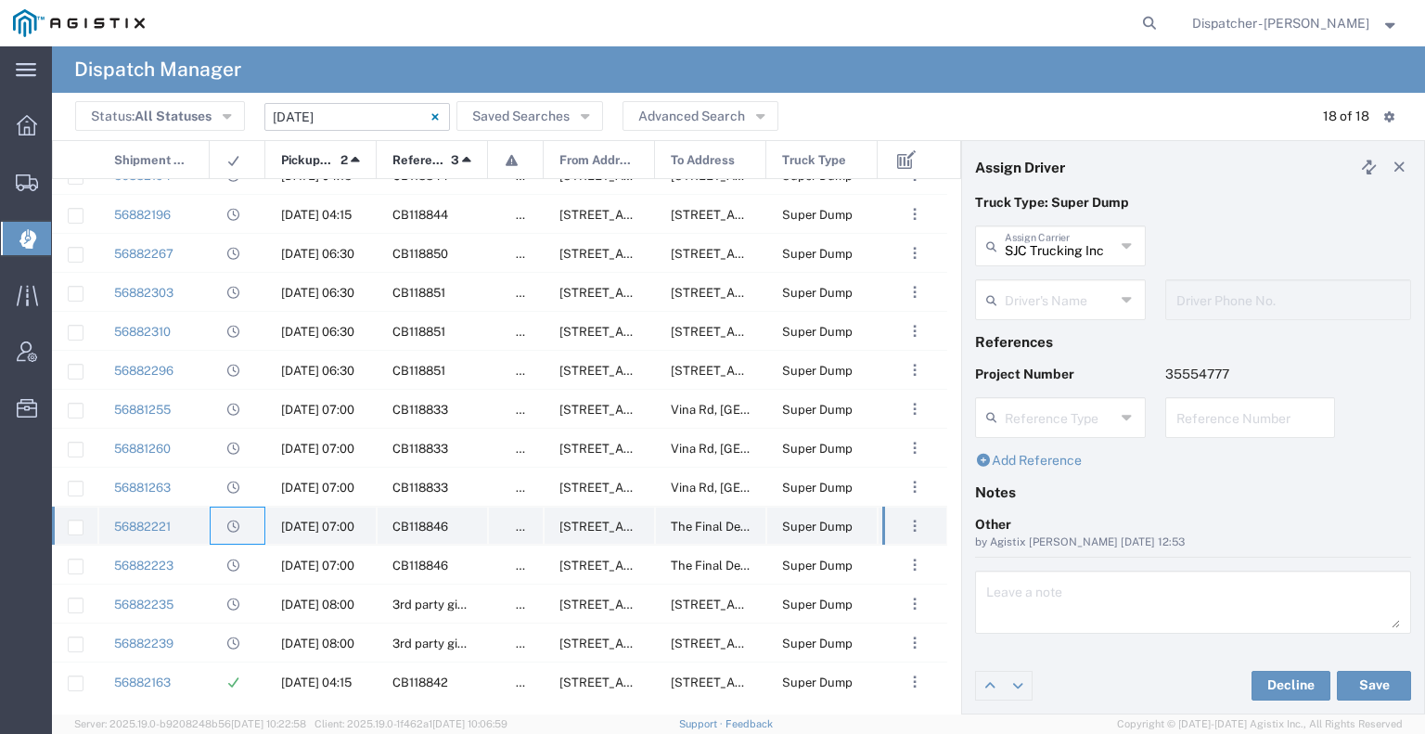
type input "[PERSON_NAME]"
type input "9255187628"
click at [207, 568] on div "56882223" at bounding box center [153, 564] width 111 height 38
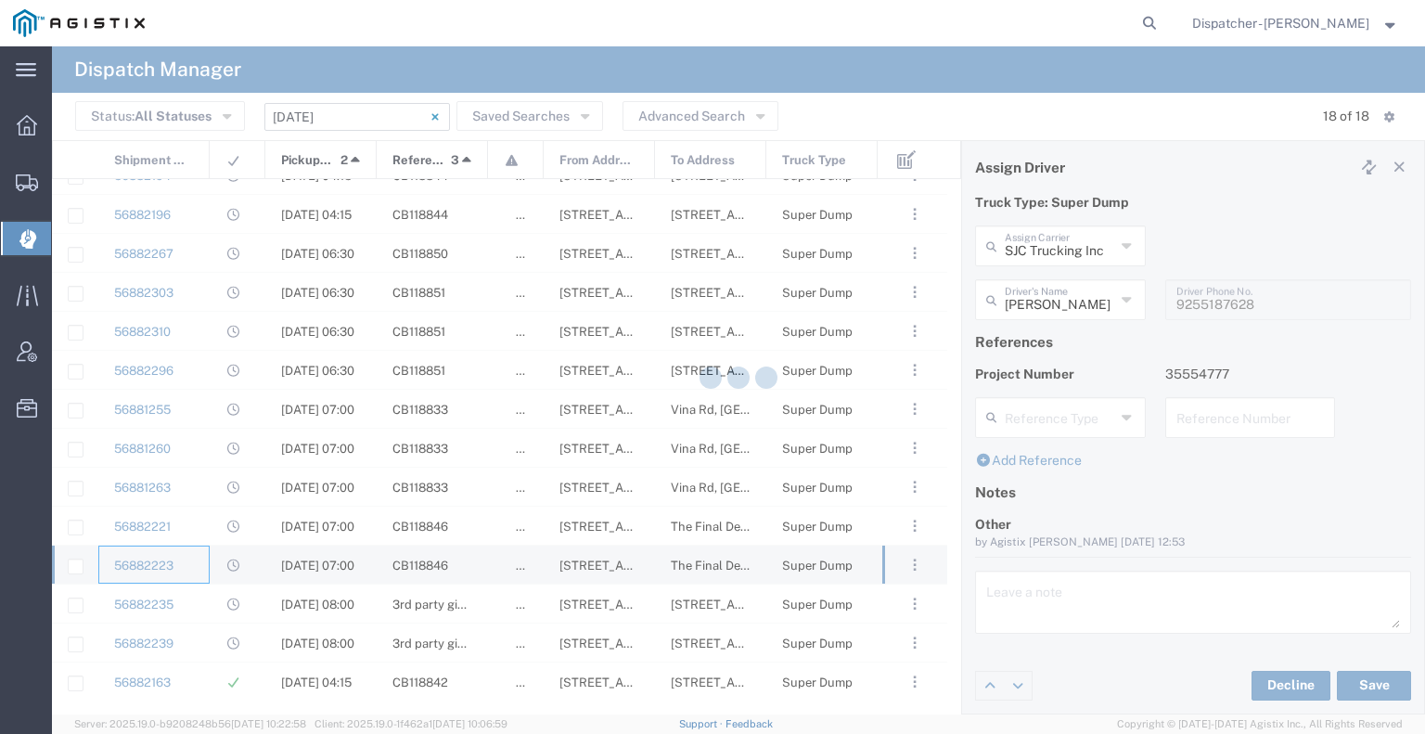
type input "[PERSON_NAME]"
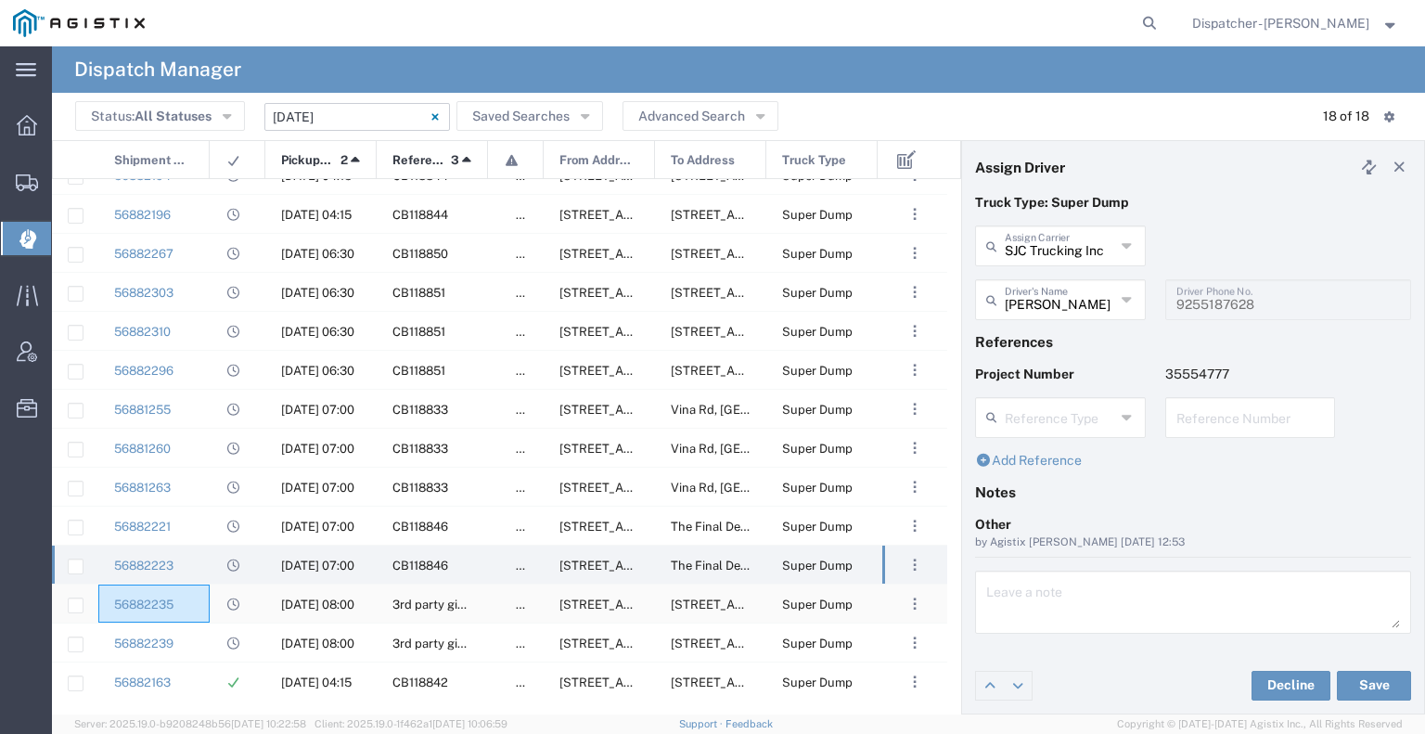
click at [186, 604] on div "56882235" at bounding box center [153, 603] width 111 height 38
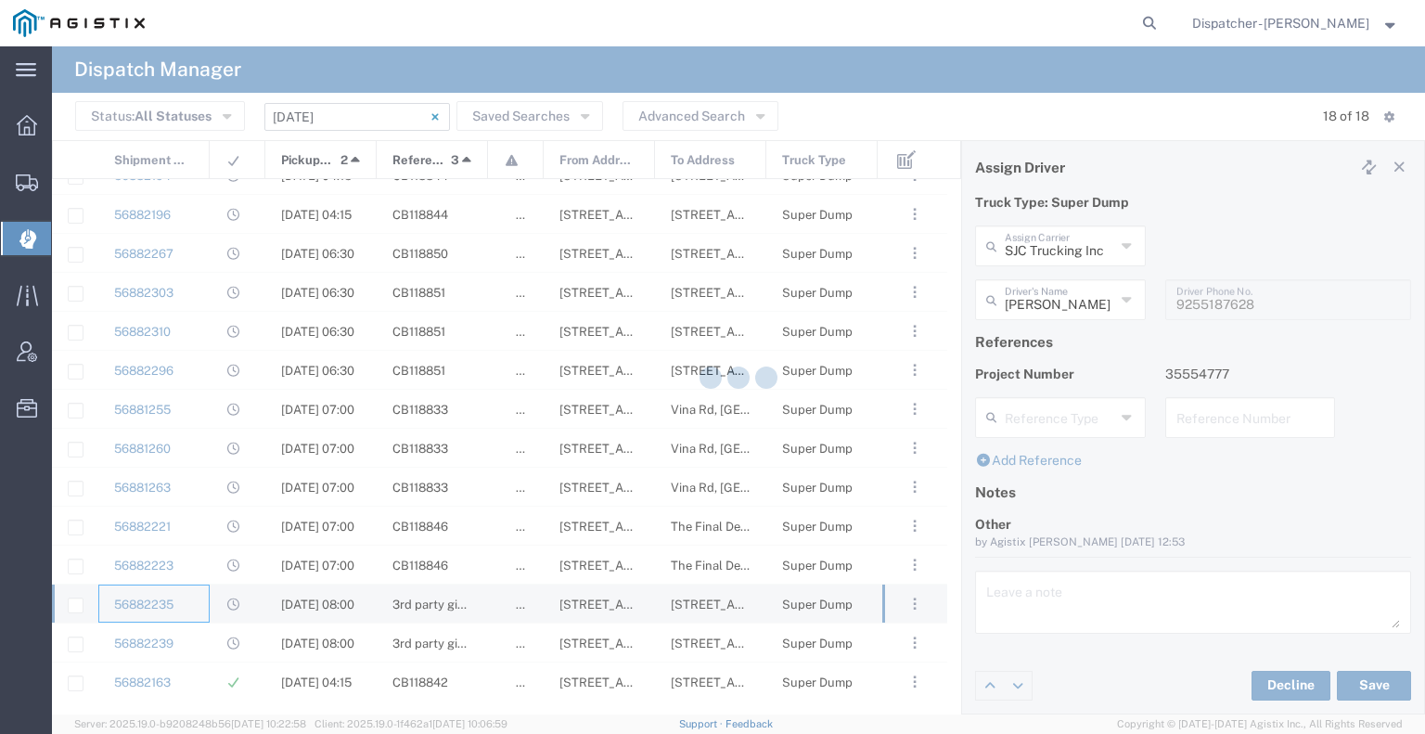
type input "Jays Trucking"
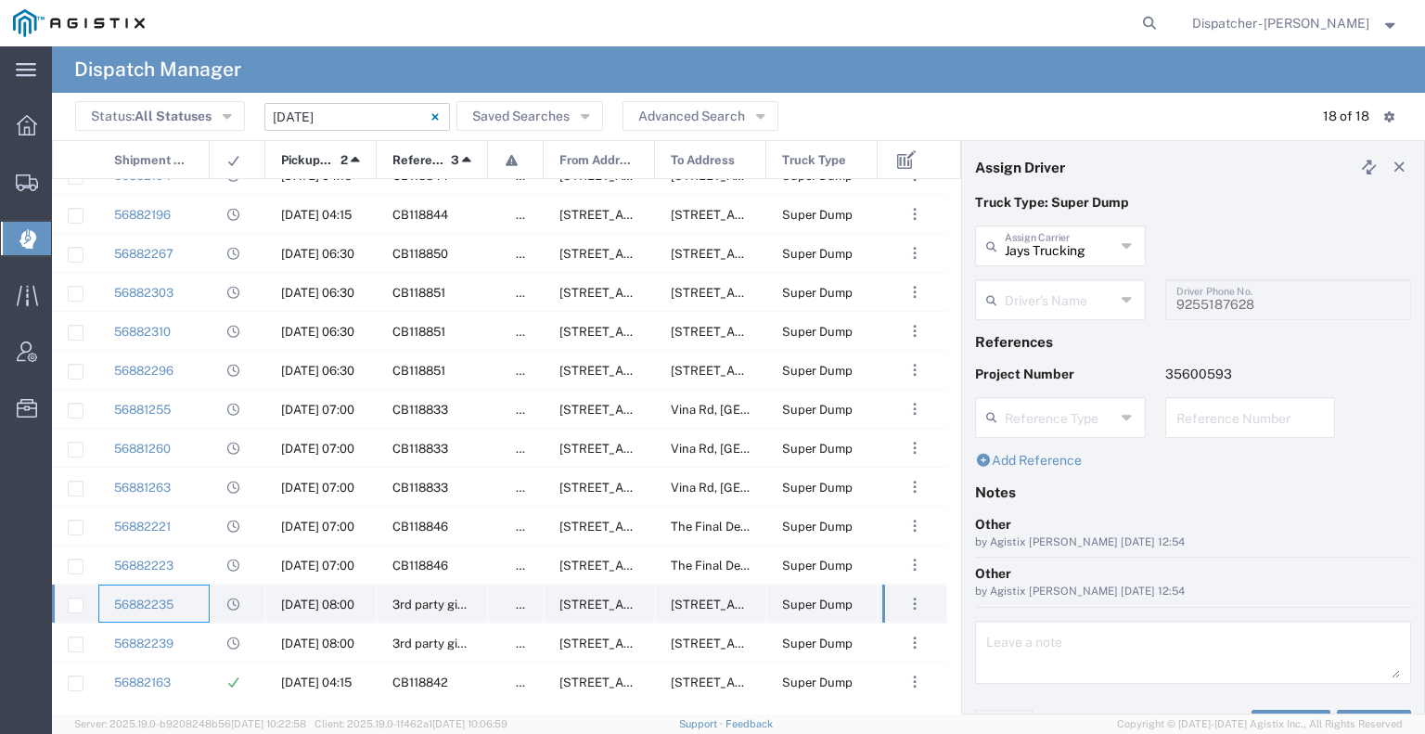
type input "[PERSON_NAME]"
type input "[PHONE_NUMBER]"
click at [195, 641] on div "56882239" at bounding box center [153, 642] width 111 height 38
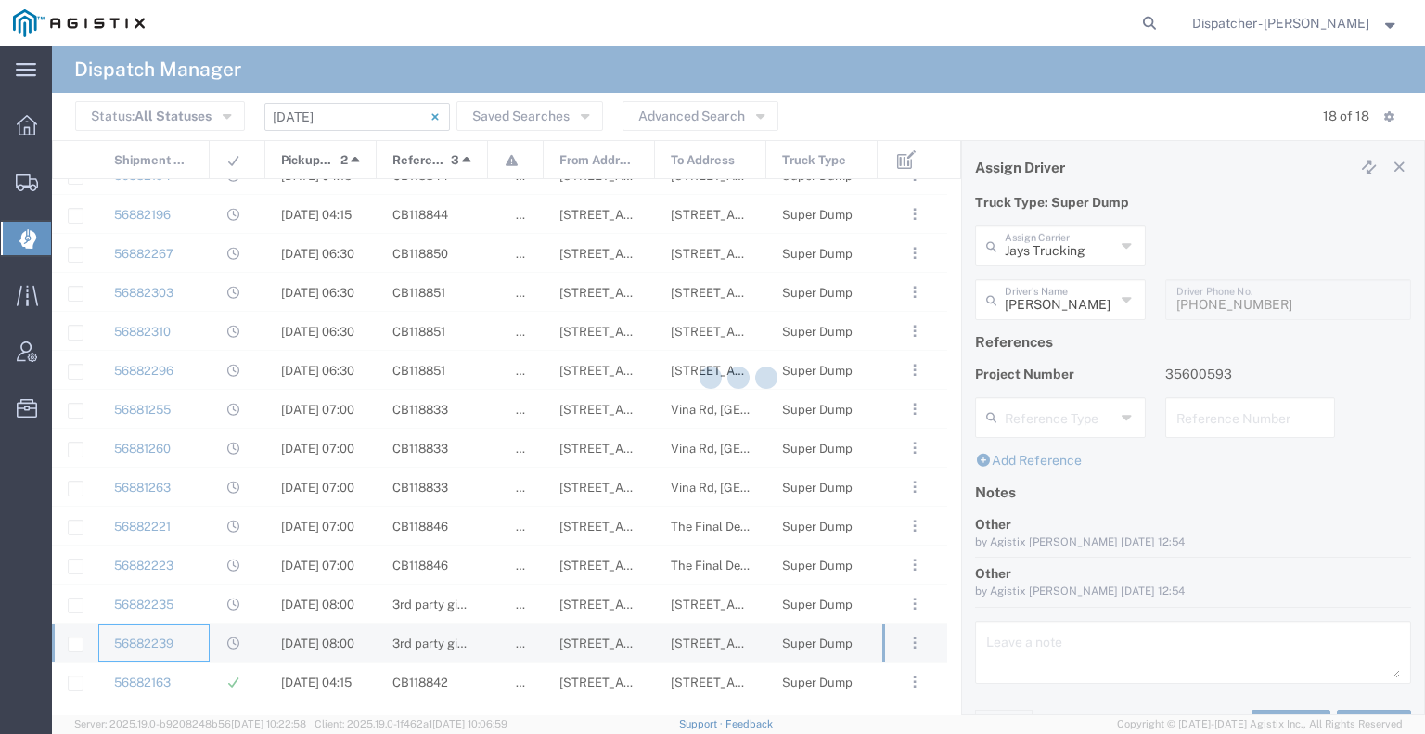
type input "[PERSON_NAME] & Sons Trucking, Inc"
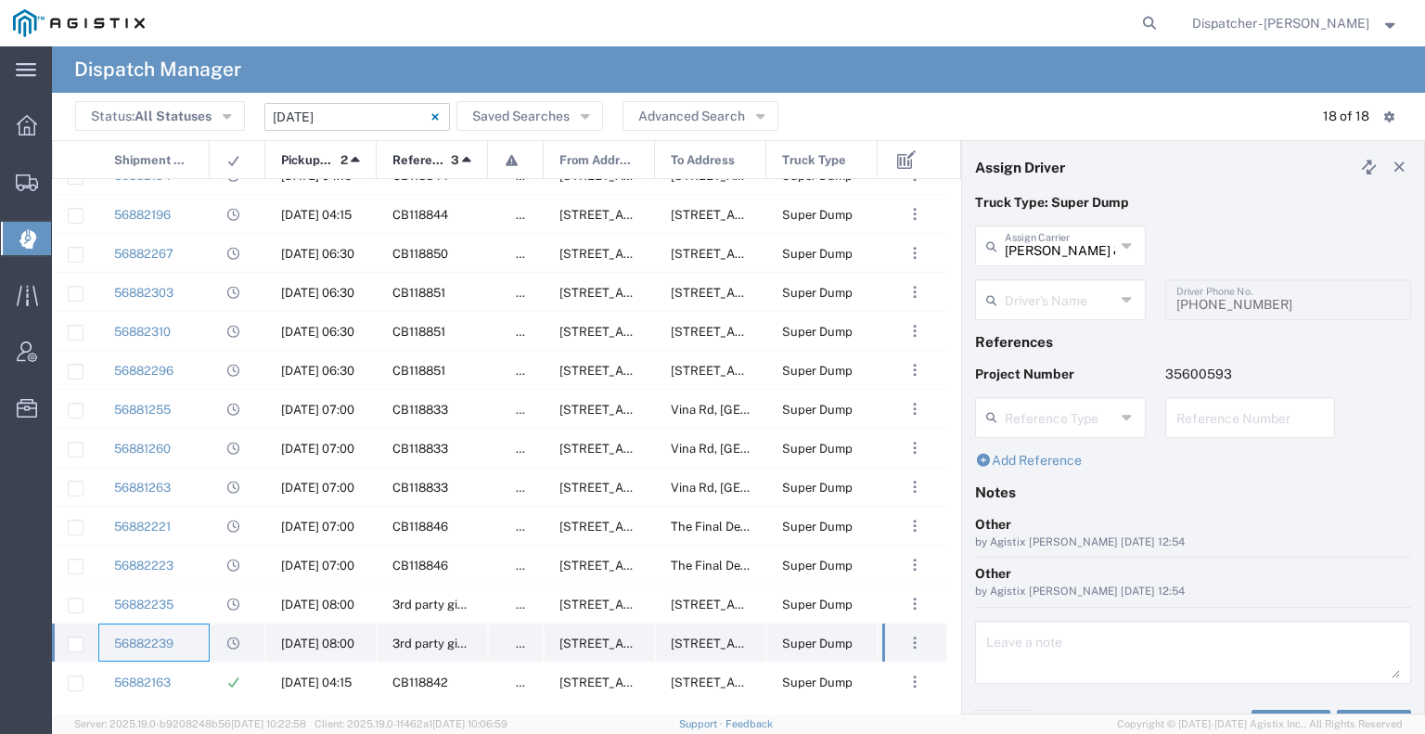
type input "[PERSON_NAME]"
type input "[PHONE_NUMBER]"
click at [189, 677] on div "56882163" at bounding box center [153, 681] width 111 height 38
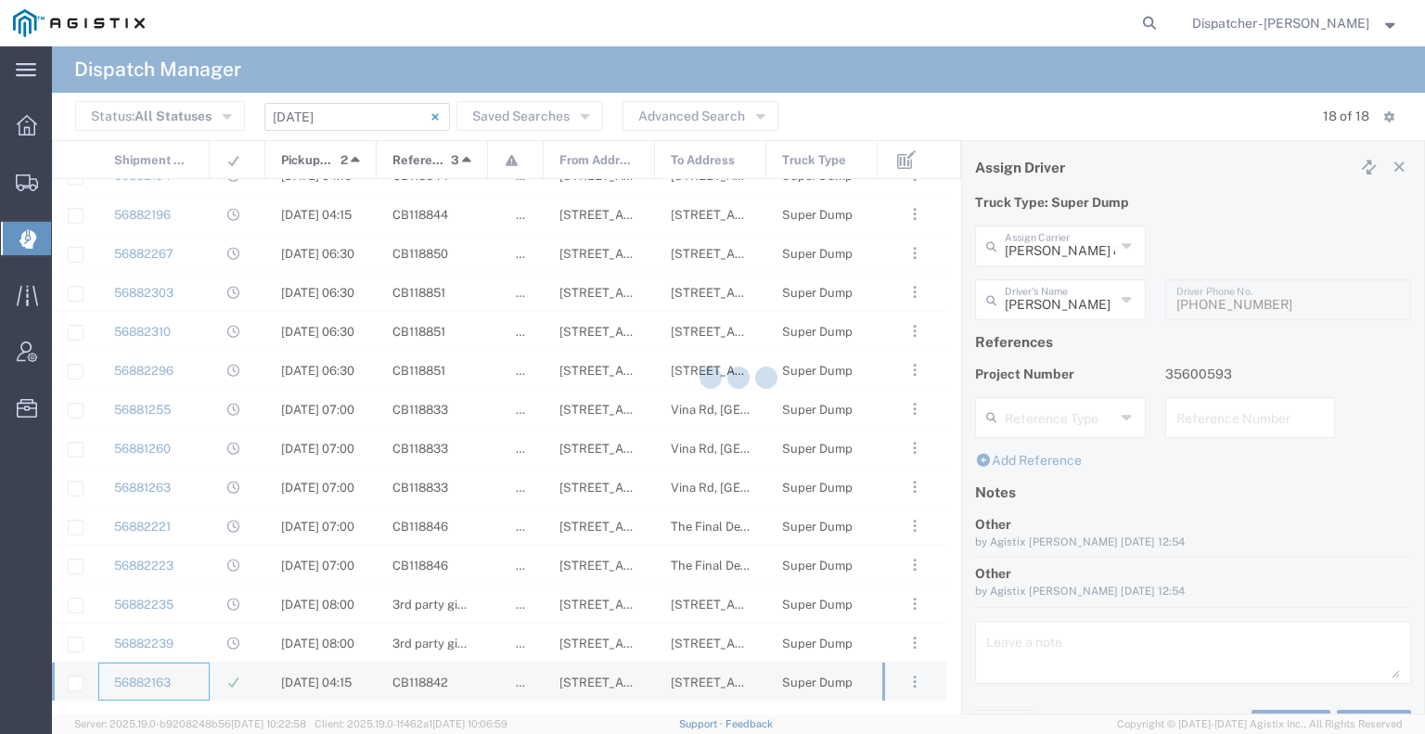
type input "[PERSON_NAME]"
type input "2096295517"
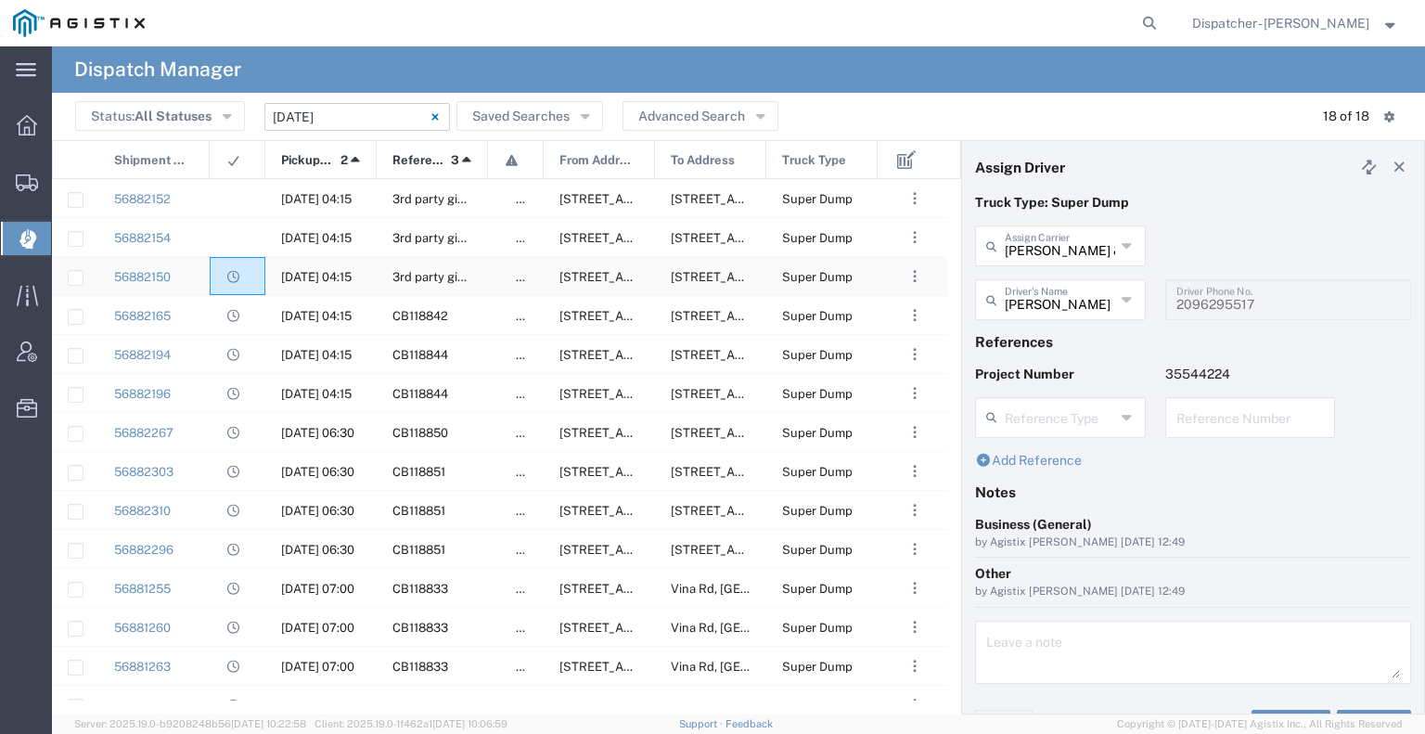
click at [247, 270] on div at bounding box center [238, 276] width 56 height 38
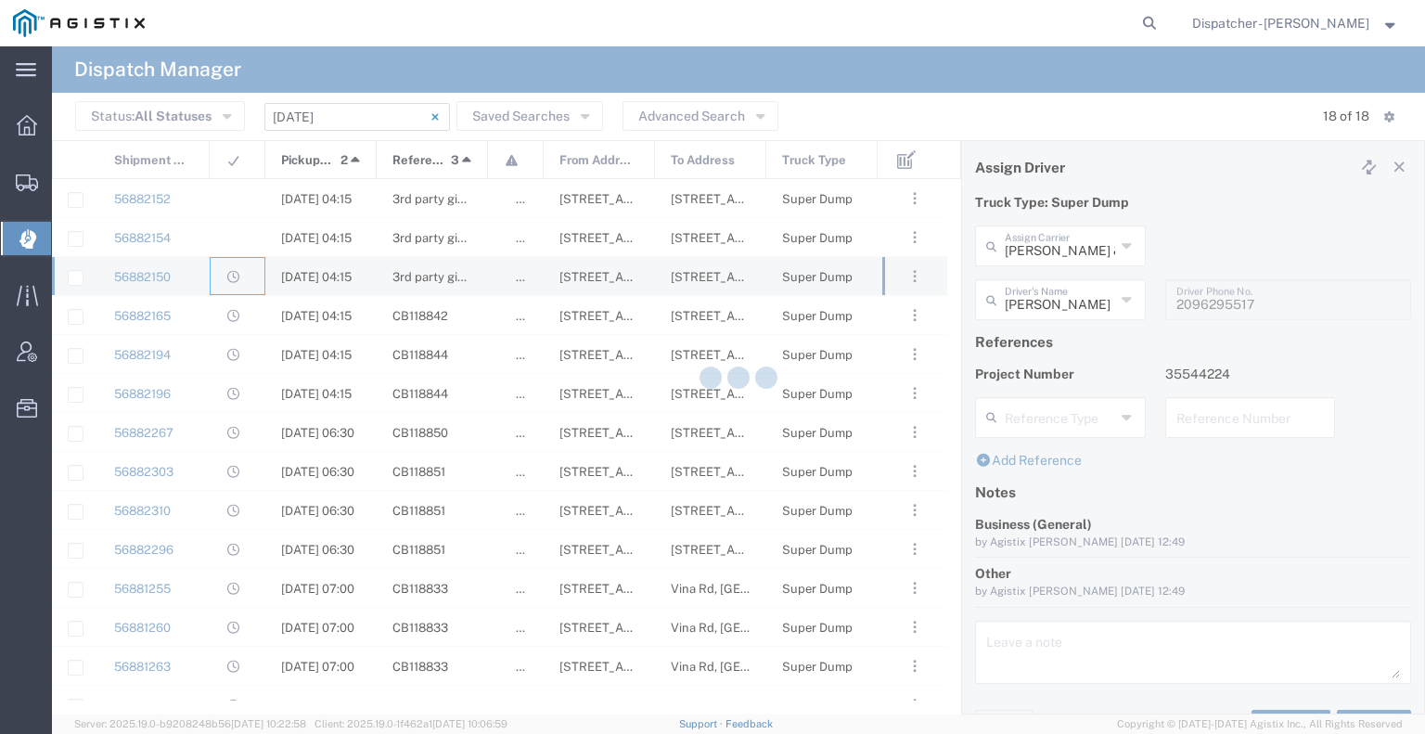
type input "E.P.A. Trucking"
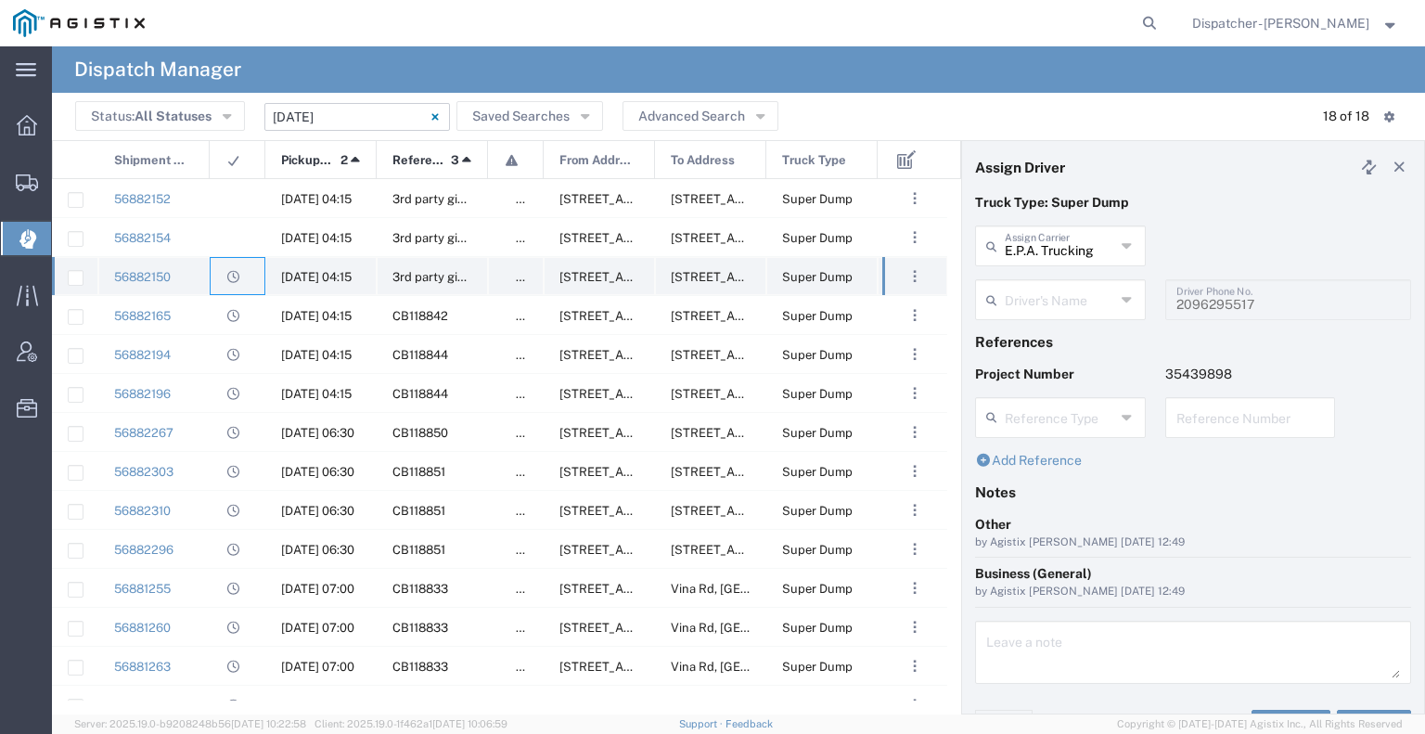
type input "TEMPLATE - NO ASSIGN"
click at [1136, 21] on icon at bounding box center [1149, 23] width 26 height 26
type input "56488899"
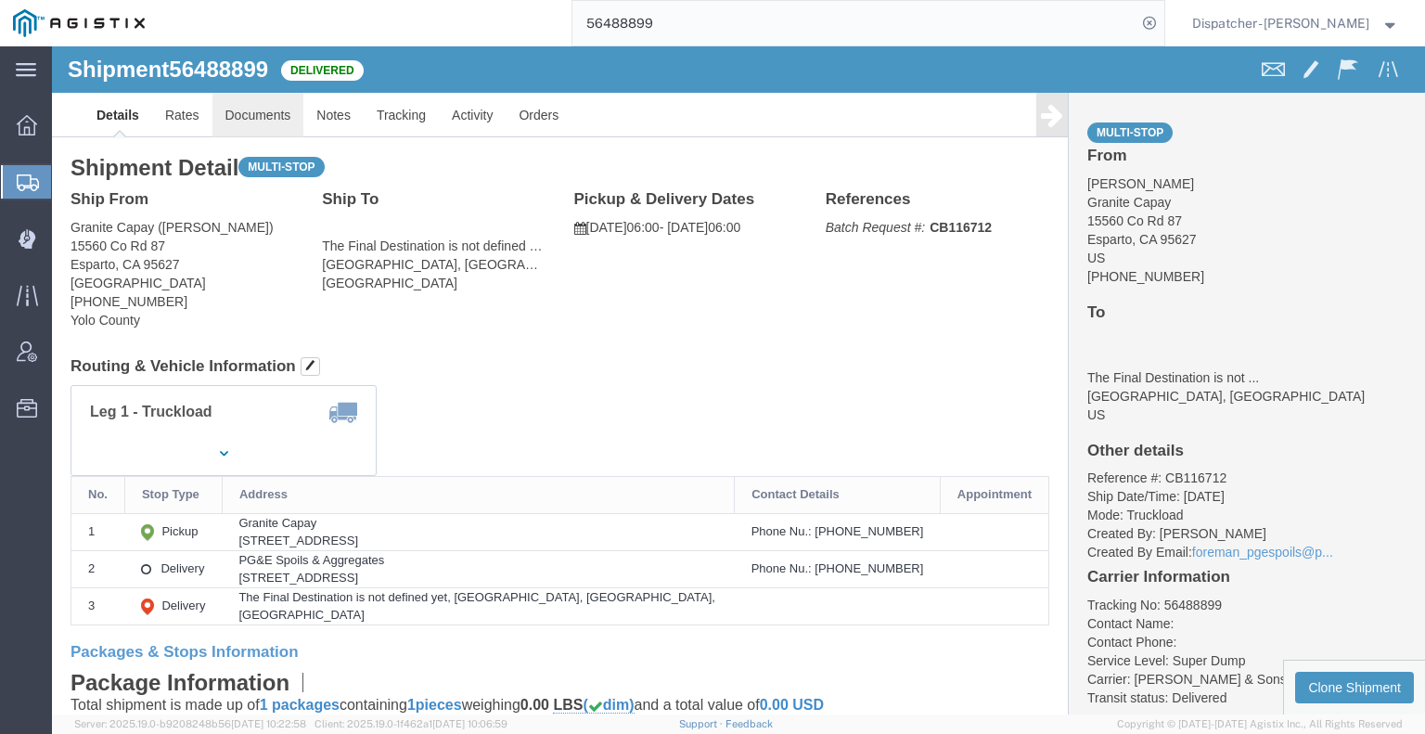
drag, startPoint x: 263, startPoint y: 118, endPoint x: 211, endPoint y: 71, distance: 69.6
click link "Documents"
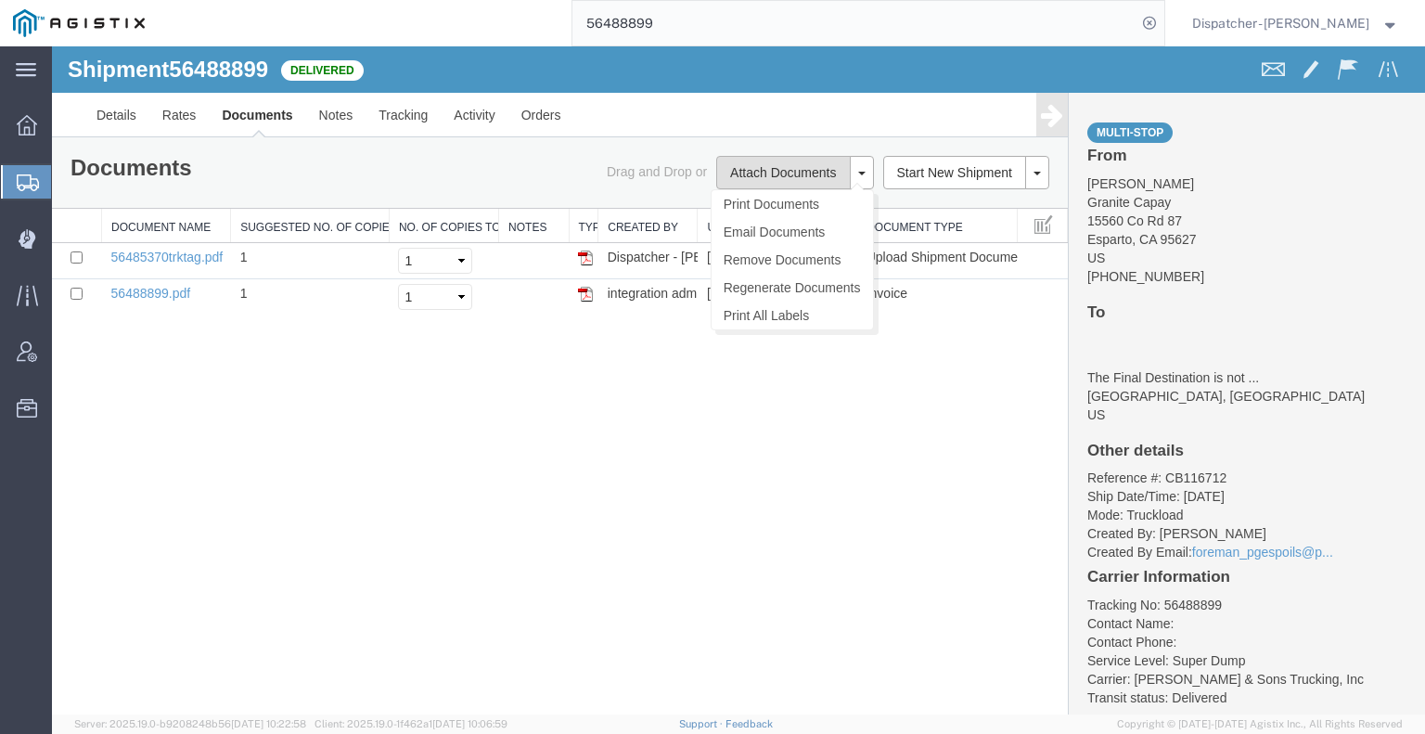
click at [764, 169] on button "Attach Documents" at bounding box center [783, 172] width 134 height 33
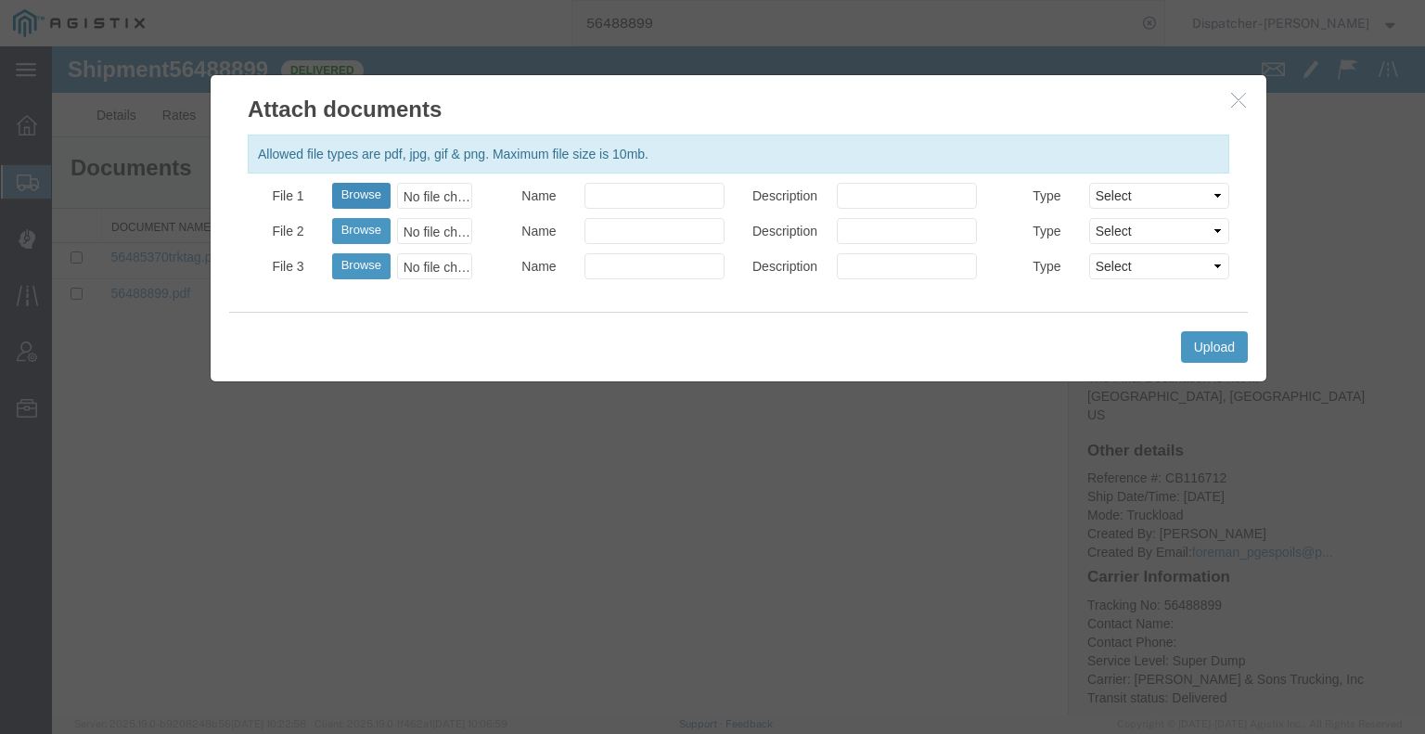
click at [363, 199] on button "Browse" at bounding box center [361, 196] width 58 height 26
click at [965, 495] on div at bounding box center [738, 380] width 1373 height 668
click at [1242, 105] on icon "button" at bounding box center [1238, 100] width 15 height 16
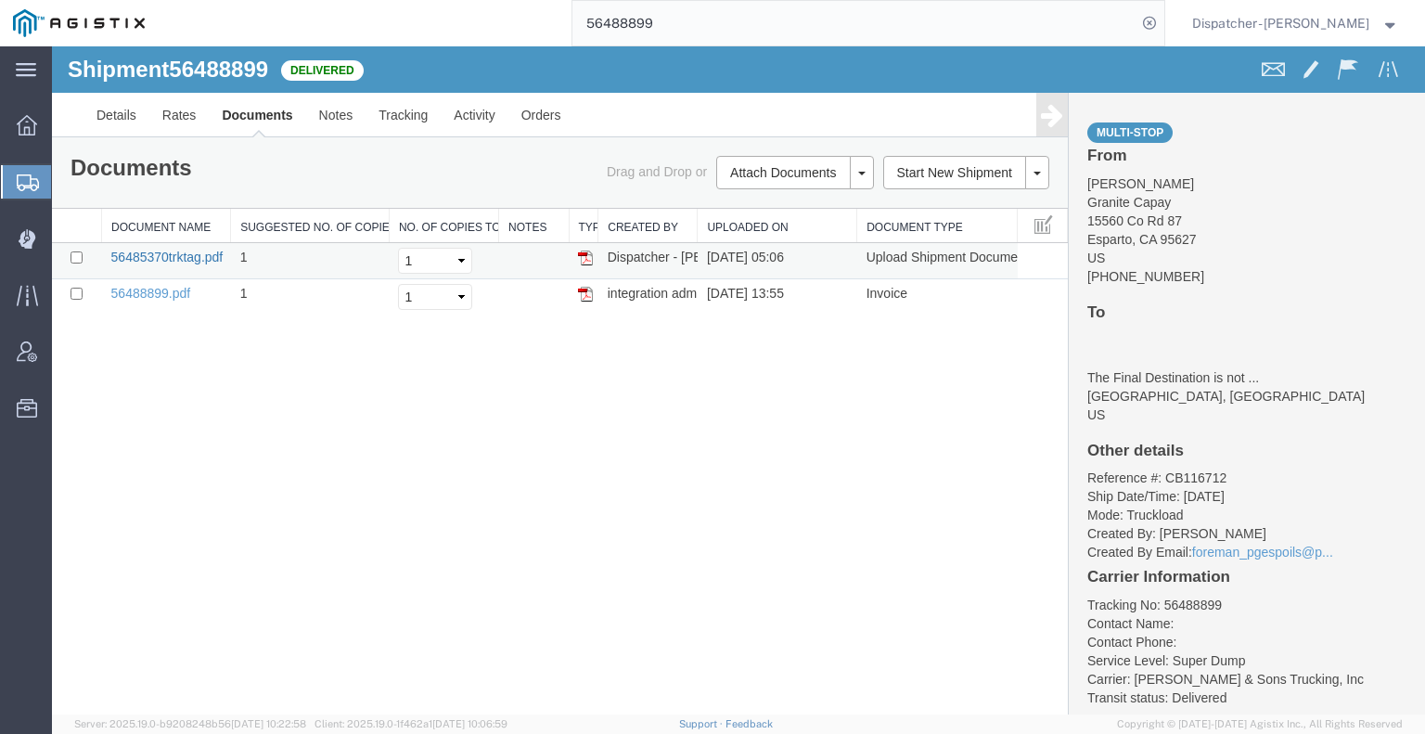
click at [183, 260] on link "56485370trktag.pdf" at bounding box center [167, 256] width 112 height 15
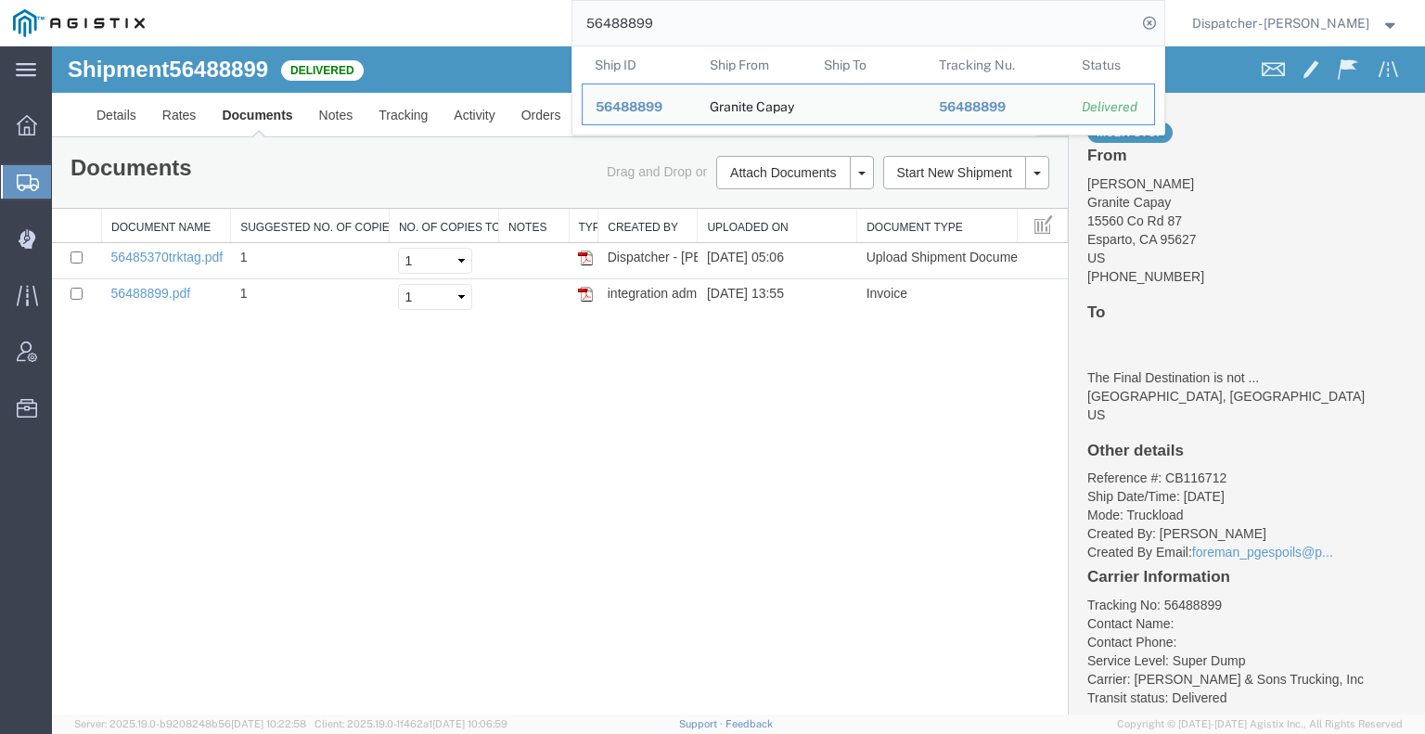
drag, startPoint x: 650, startPoint y: 25, endPoint x: 503, endPoint y: 10, distance: 148.2
click at [509, 13] on div "56488899 Ship ID Ship From Ship To Tracking Nu. Status Ship ID 56488899 Ship Fr…" at bounding box center [661, 23] width 1006 height 46
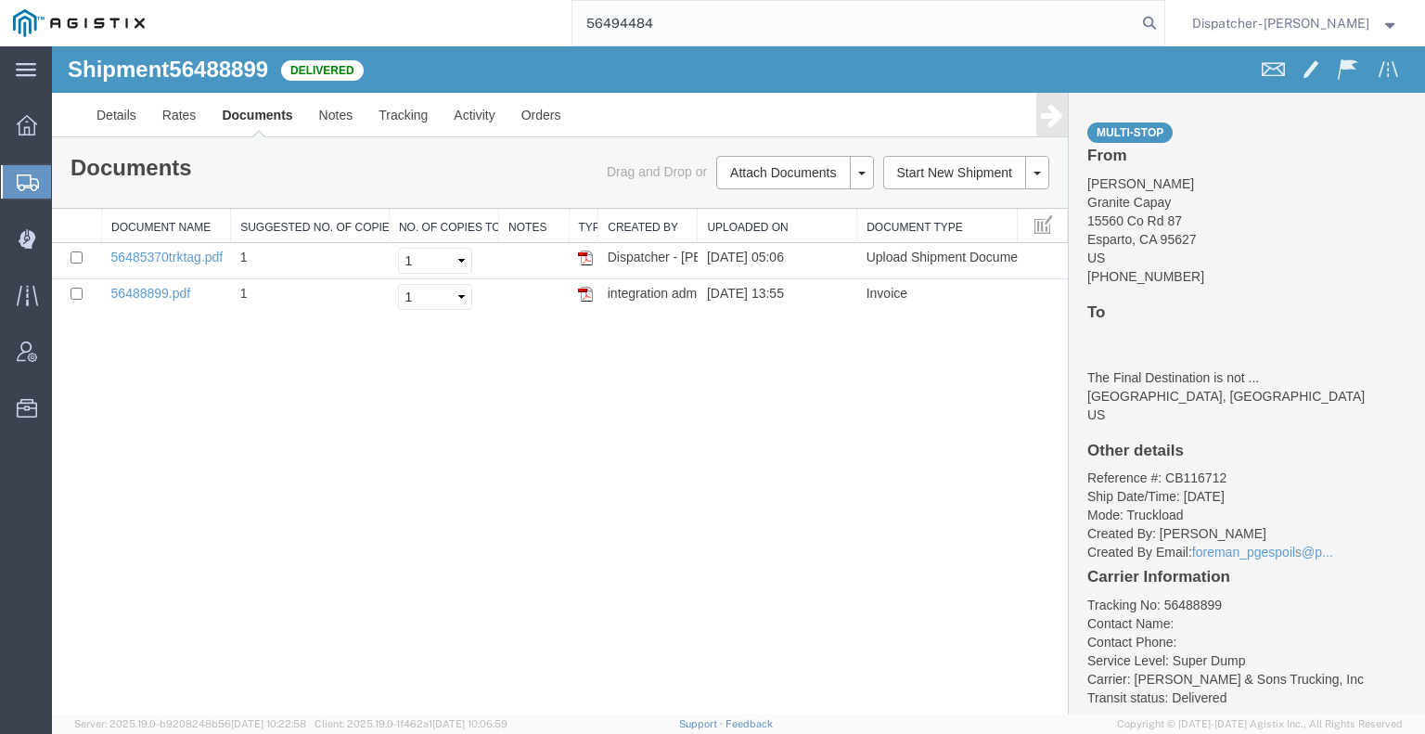
type input "56494484"
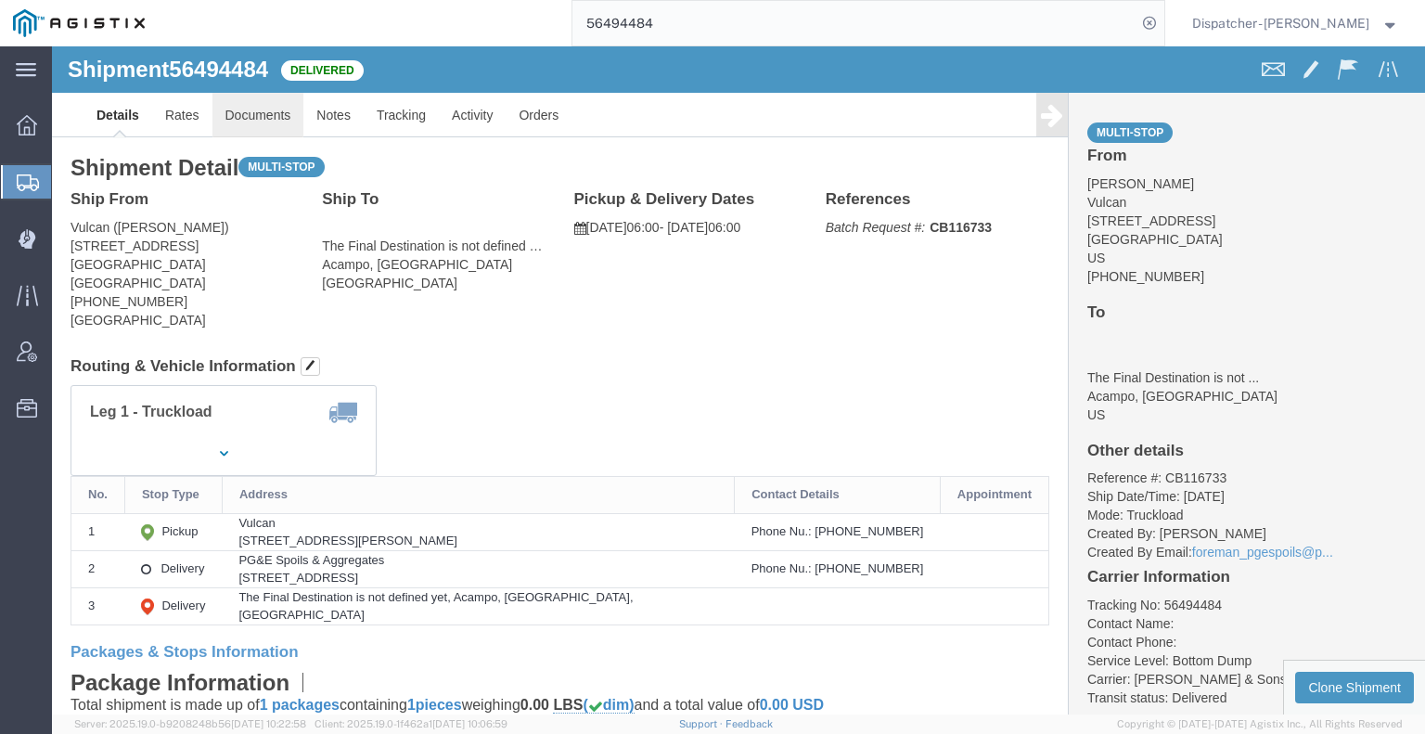
click link "Documents"
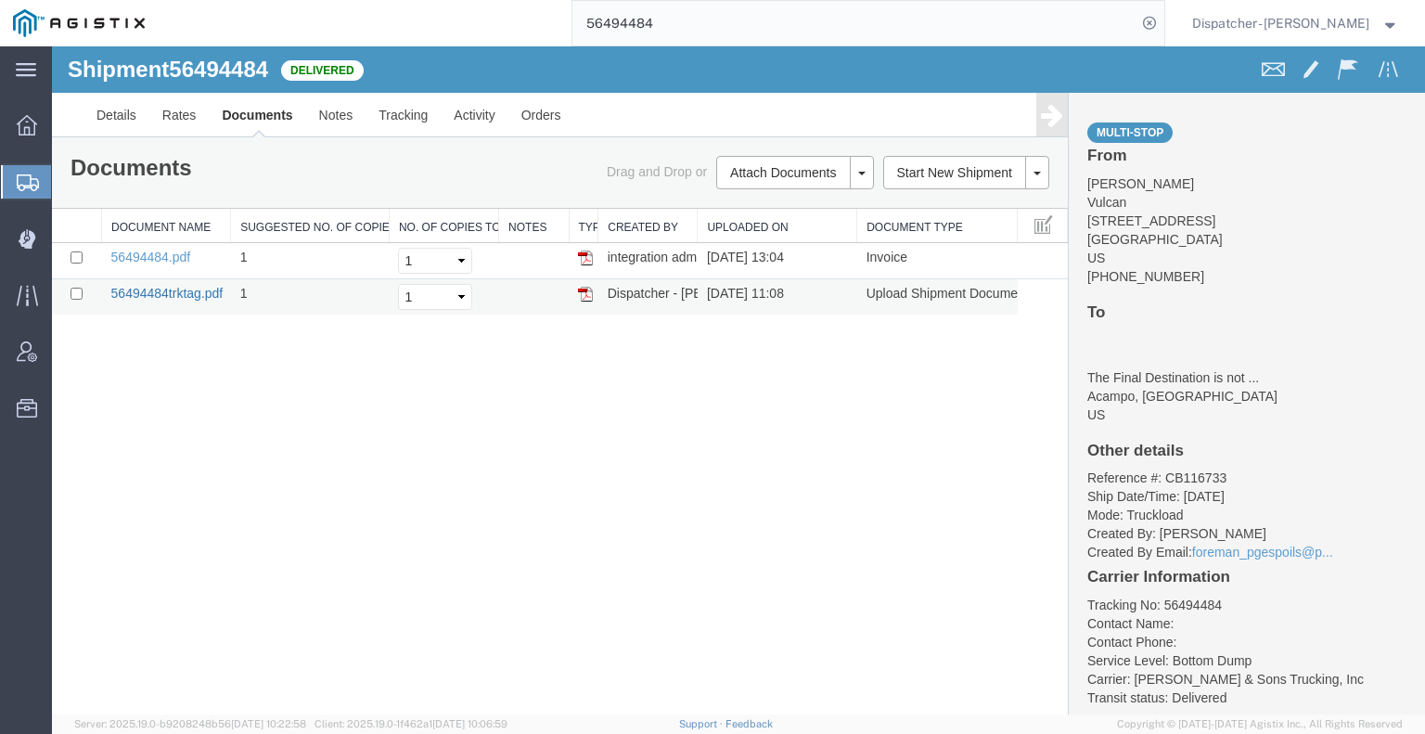
click at [193, 293] on link "56494484trktag.pdf" at bounding box center [167, 293] width 112 height 15
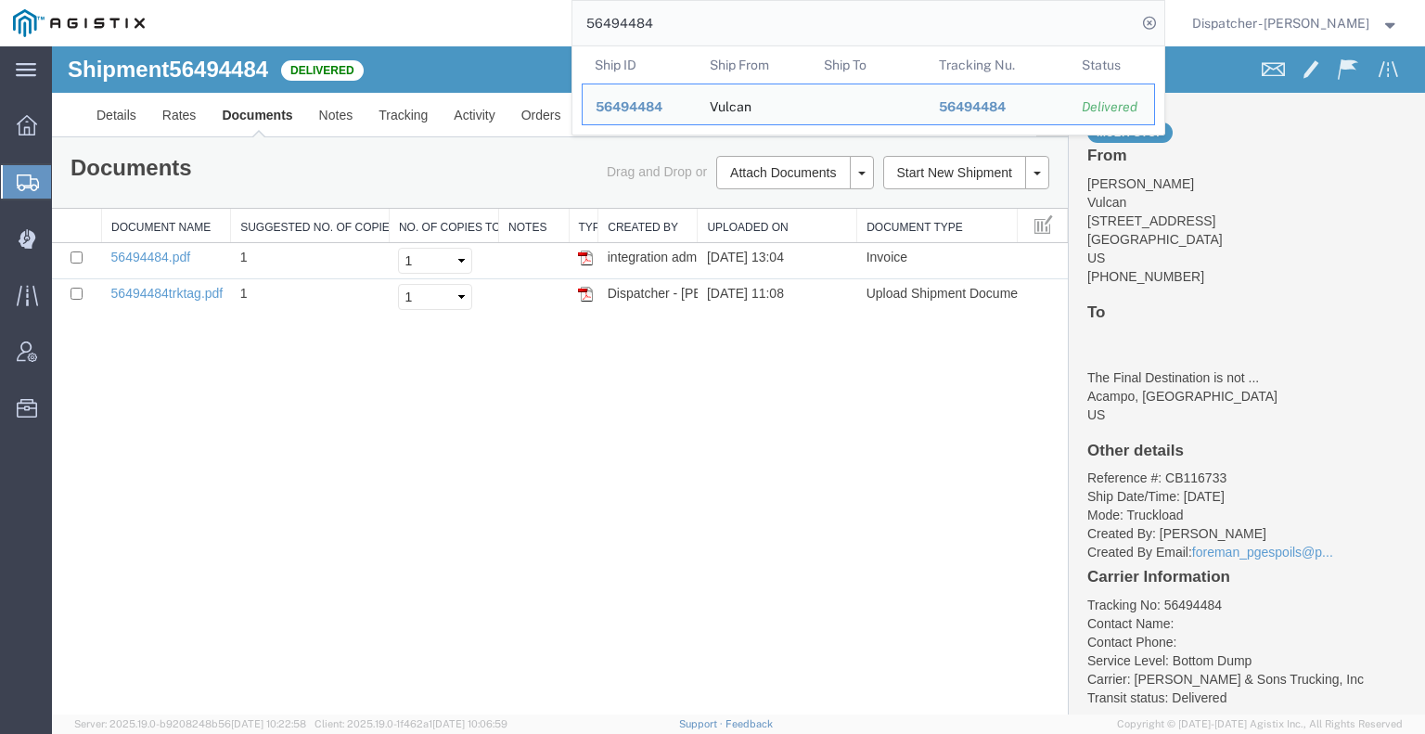
drag, startPoint x: 658, startPoint y: 26, endPoint x: 443, endPoint y: 19, distance: 215.3
click at [518, 27] on div "56494484 Ship ID Ship From Ship To Tracking Nu. Status Ship ID 56494484 Ship Fr…" at bounding box center [661, 23] width 1006 height 46
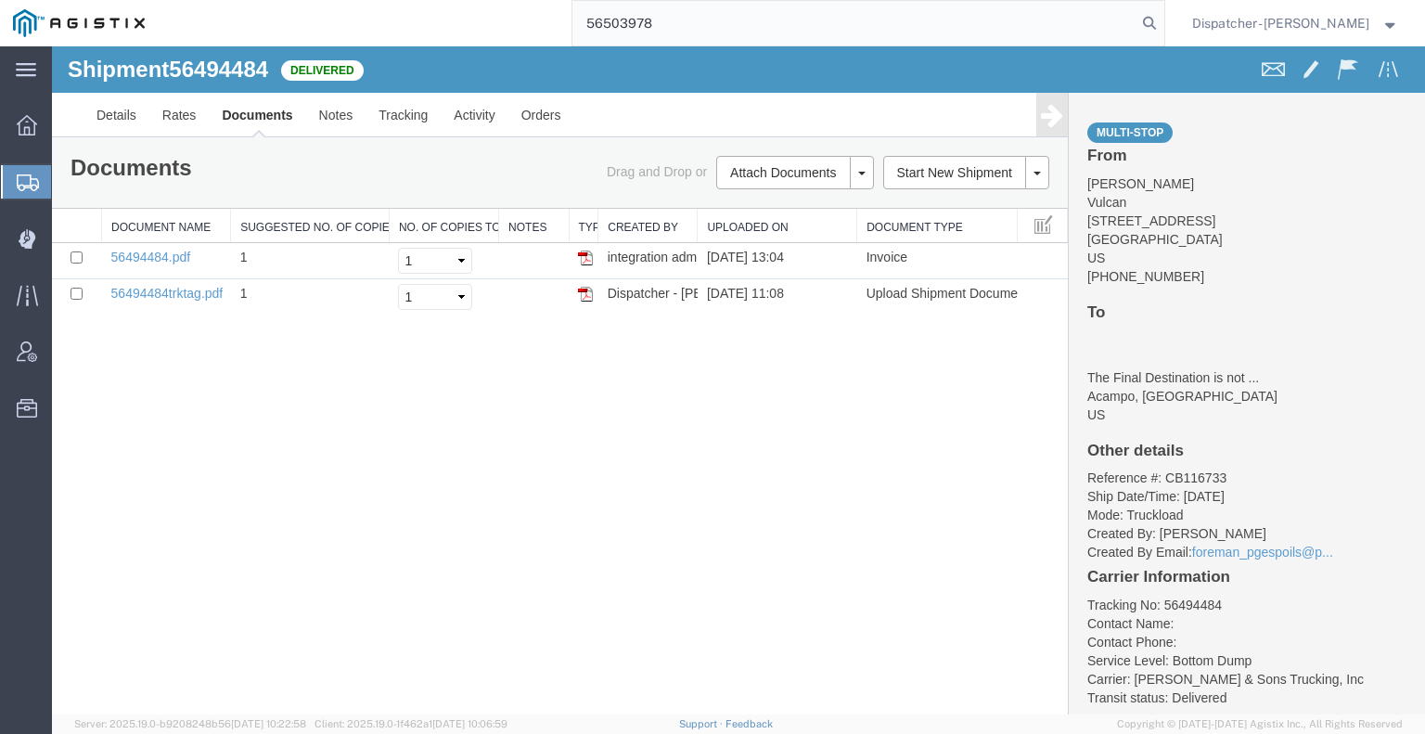
type input "56503978"
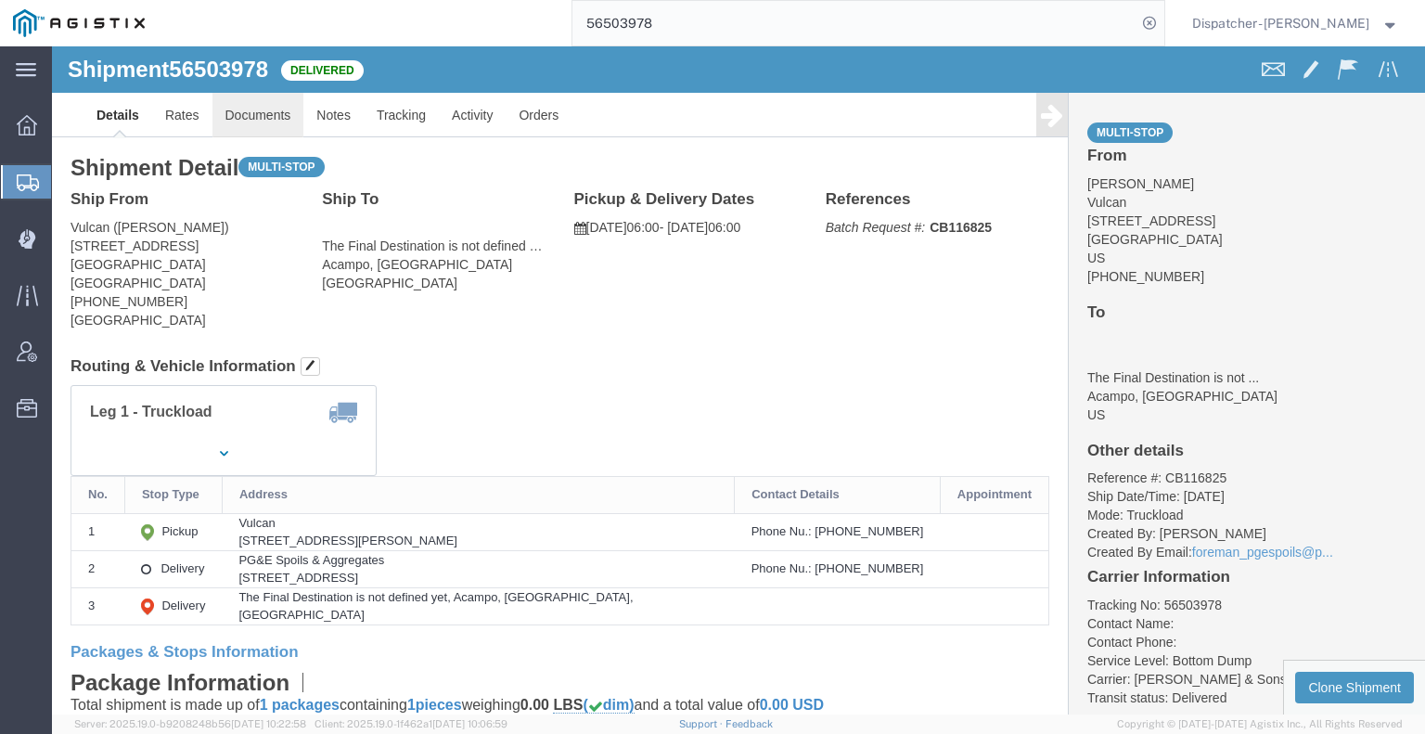
click link "Documents"
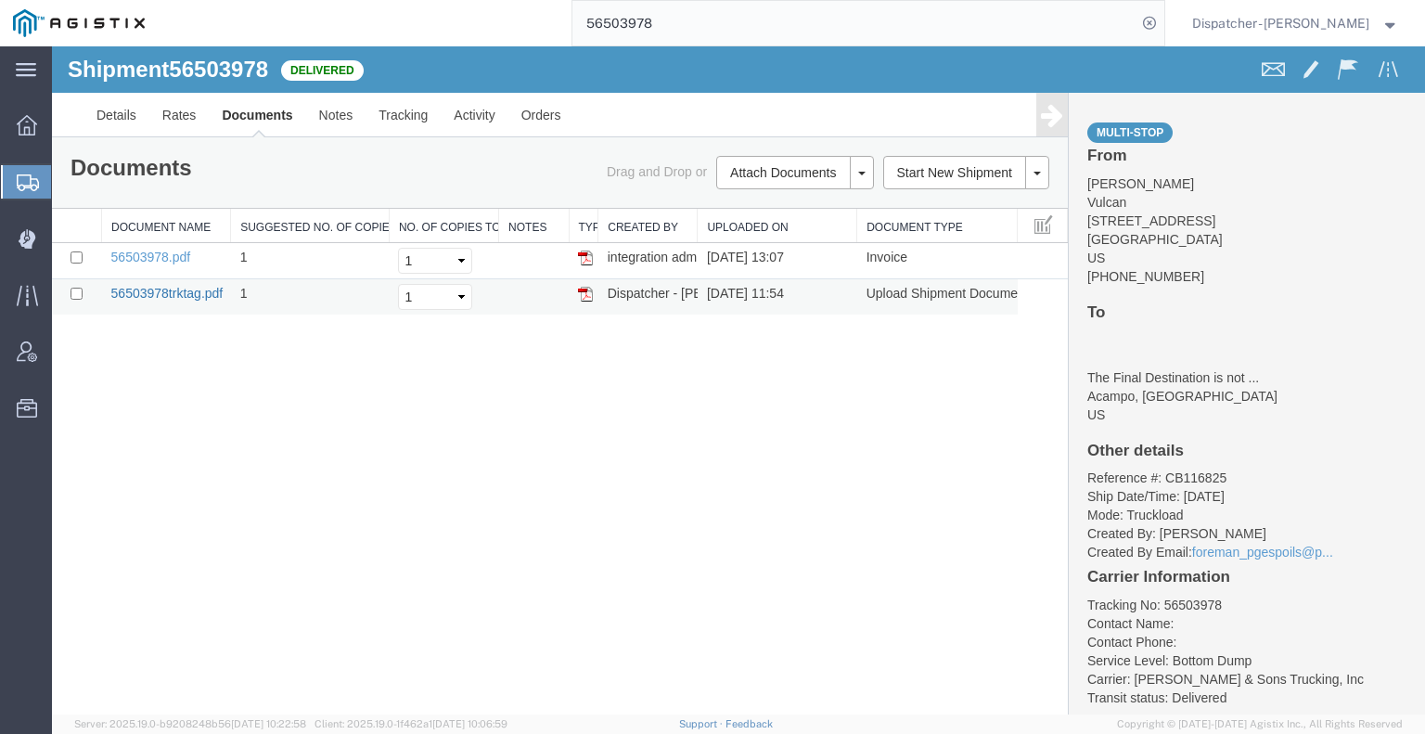
click at [171, 286] on link "56503978trktag.pdf" at bounding box center [167, 293] width 112 height 15
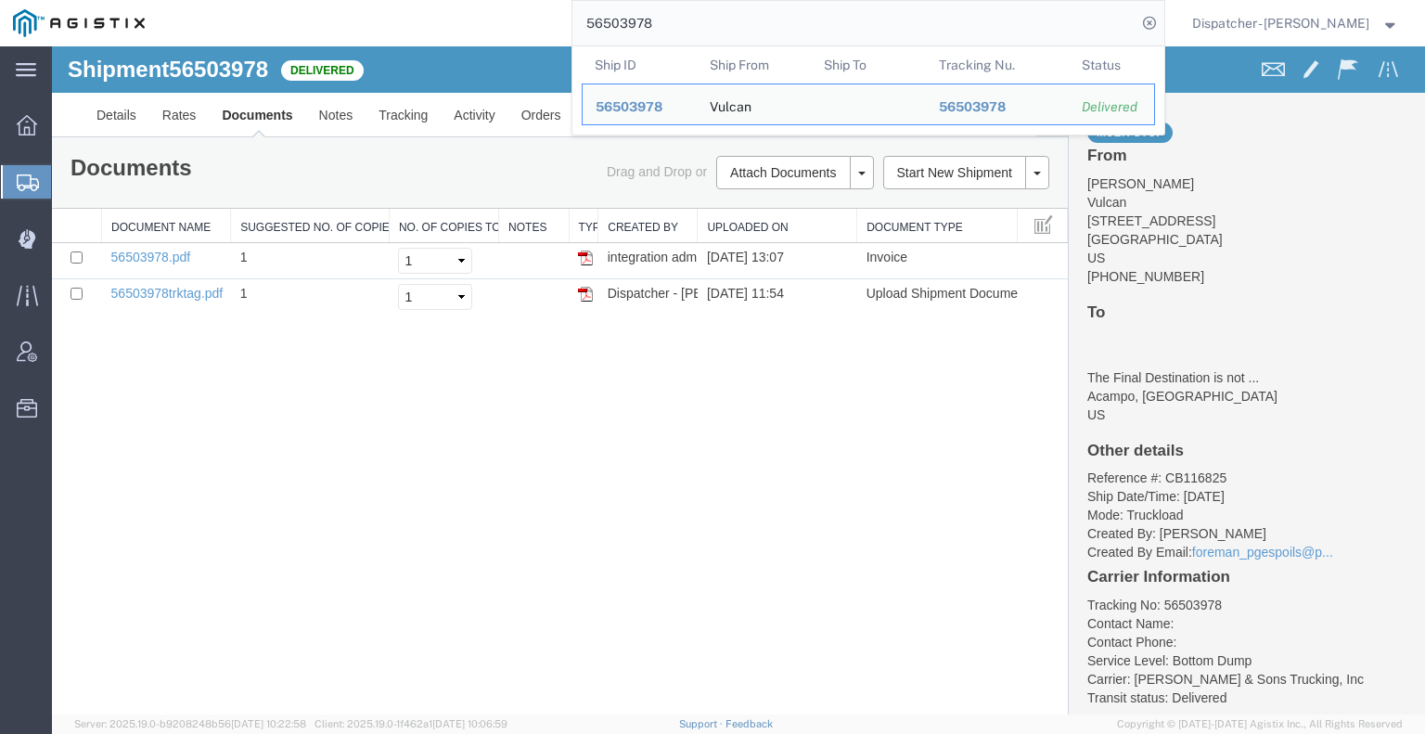
drag, startPoint x: 655, startPoint y: 27, endPoint x: 415, endPoint y: 32, distance: 240.2
click at [415, 31] on div "56503978 Ship ID Ship From Ship To Tracking Nu. Status Ship ID 56503978 Ship Fr…" at bounding box center [661, 23] width 1006 height 46
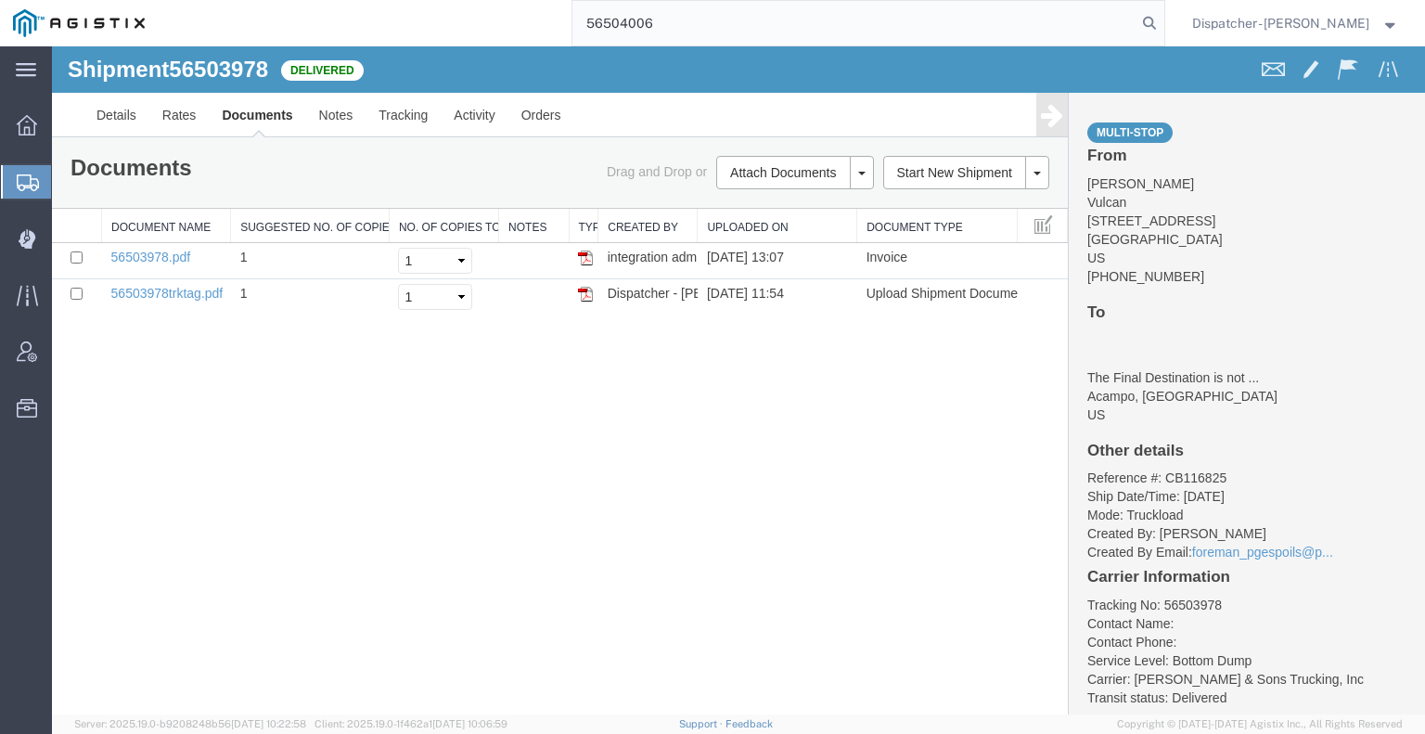
type input "56504006"
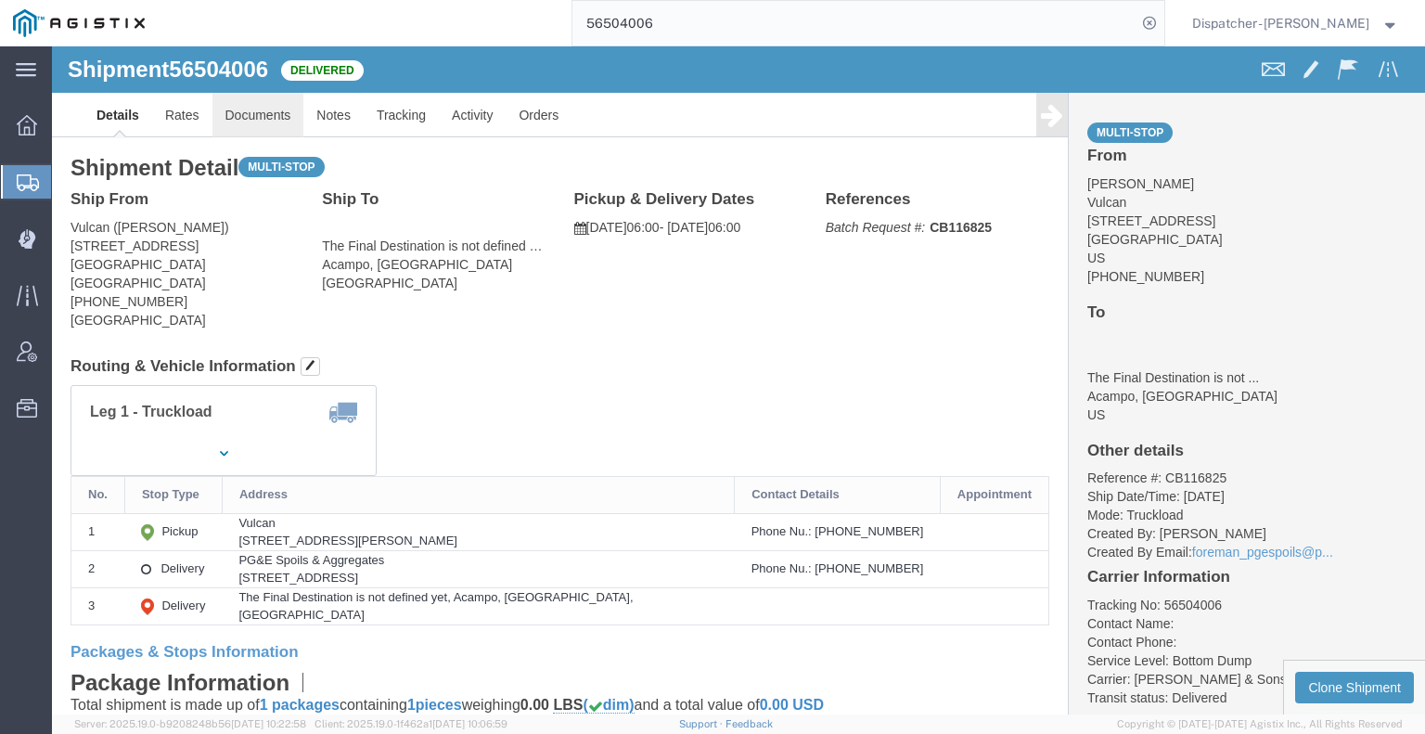
click link "Documents"
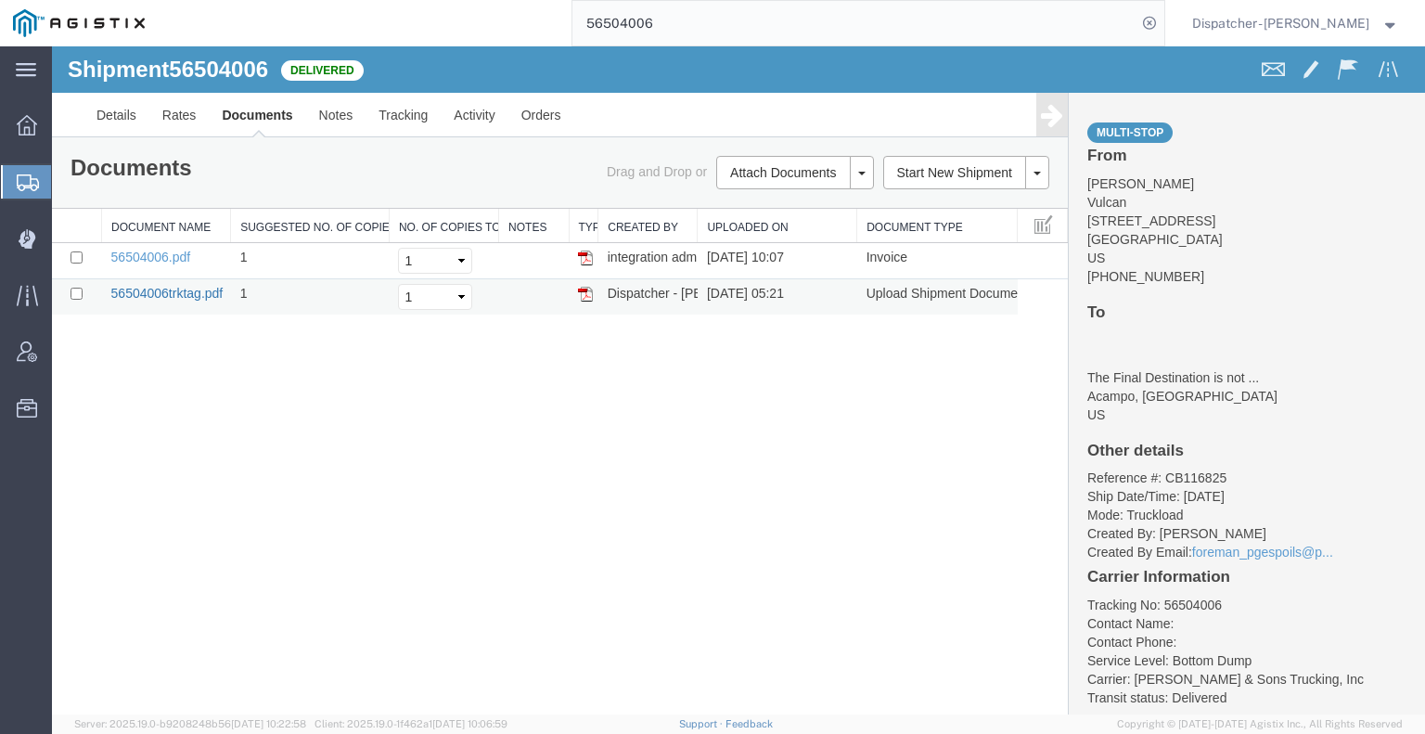
click at [167, 287] on link "56504006trktag.pdf" at bounding box center [167, 293] width 112 height 15
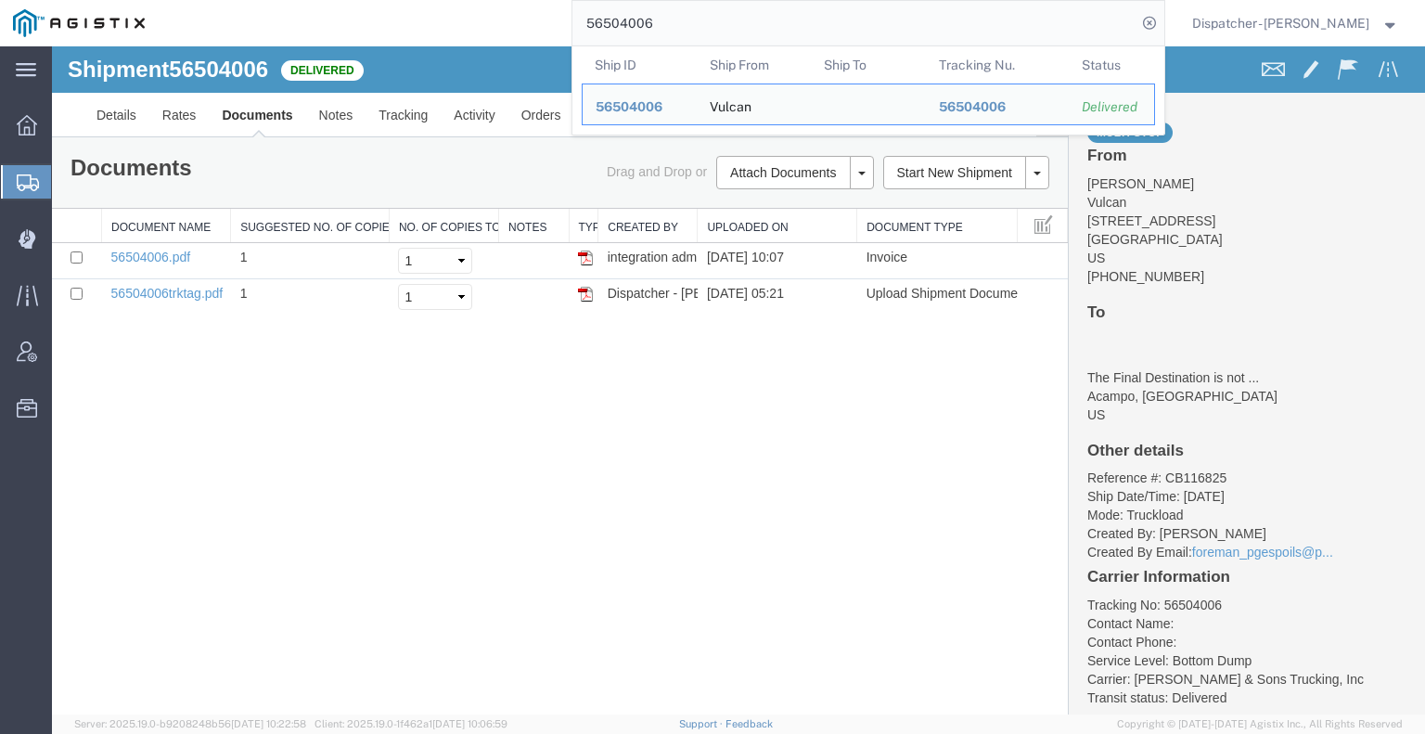
drag, startPoint x: 673, startPoint y: 31, endPoint x: 439, endPoint y: 36, distance: 234.7
click at [485, 36] on div "56504006 Ship ID Ship From Ship To Tracking Nu. Status Ship ID 56504006 Ship Fr…" at bounding box center [661, 23] width 1006 height 46
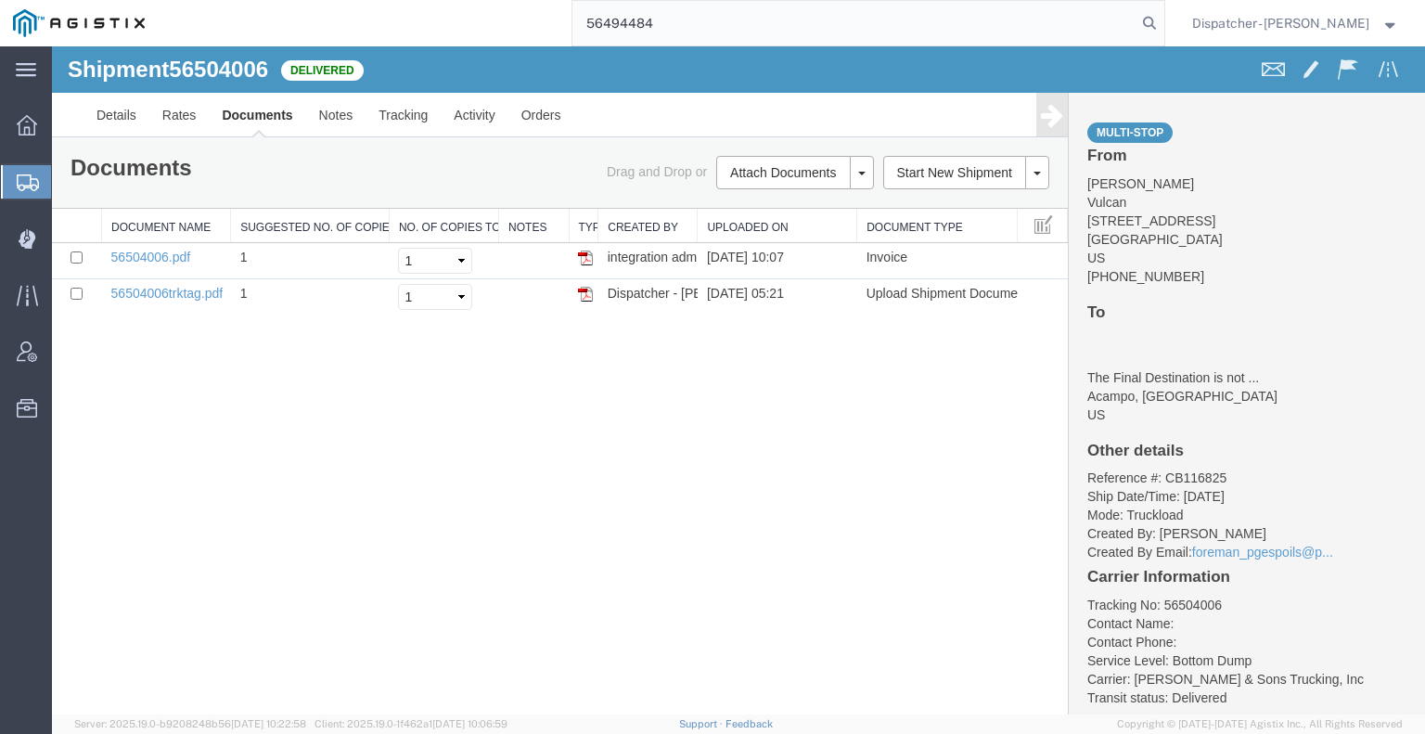
type input "56494484"
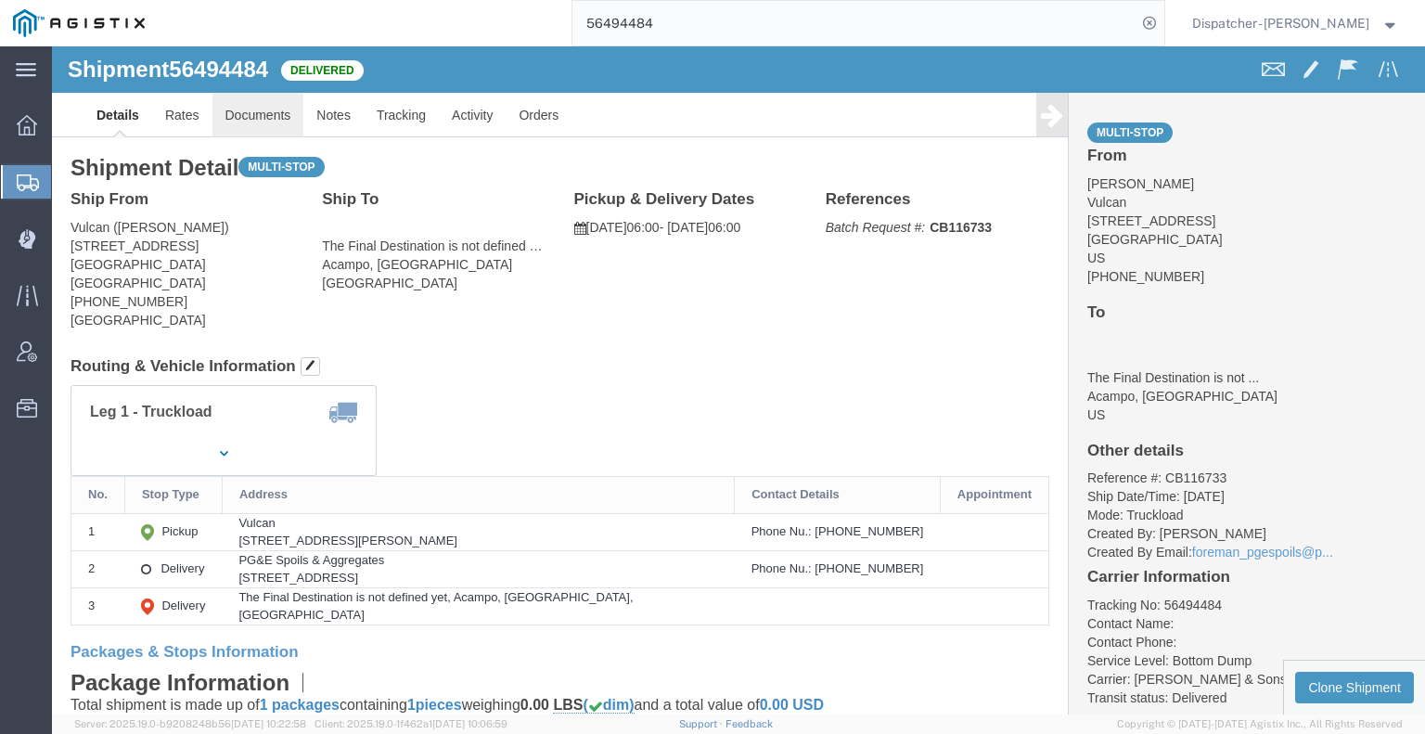
click link "Documents"
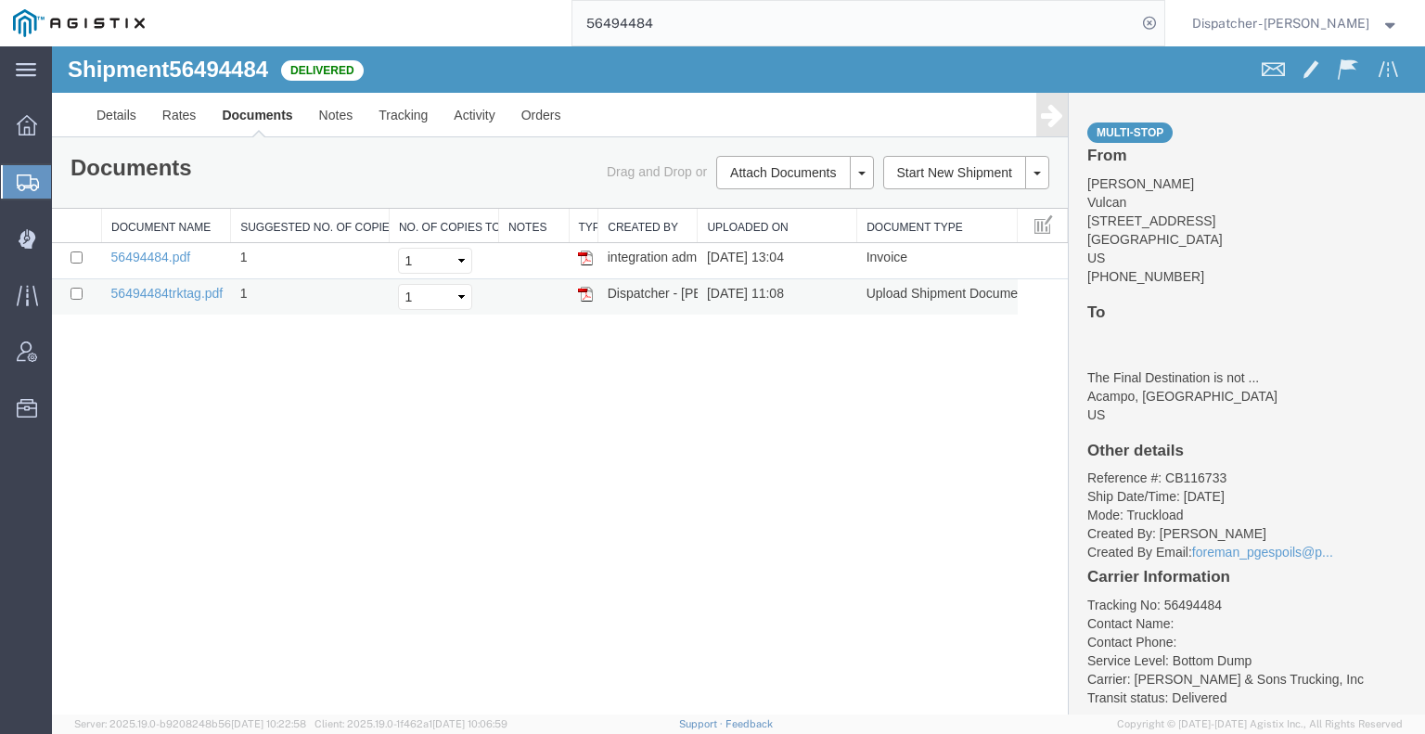
click at [635, 300] on td "Dispatcher - [PERSON_NAME]" at bounding box center [647, 297] width 99 height 36
click at [196, 296] on link "56494484trktag.pdf" at bounding box center [167, 293] width 112 height 15
drag, startPoint x: 675, startPoint y: 29, endPoint x: 530, endPoint y: 29, distance: 144.7
click at [530, 29] on div "56494484" at bounding box center [661, 23] width 1006 height 46
type input "56824933"
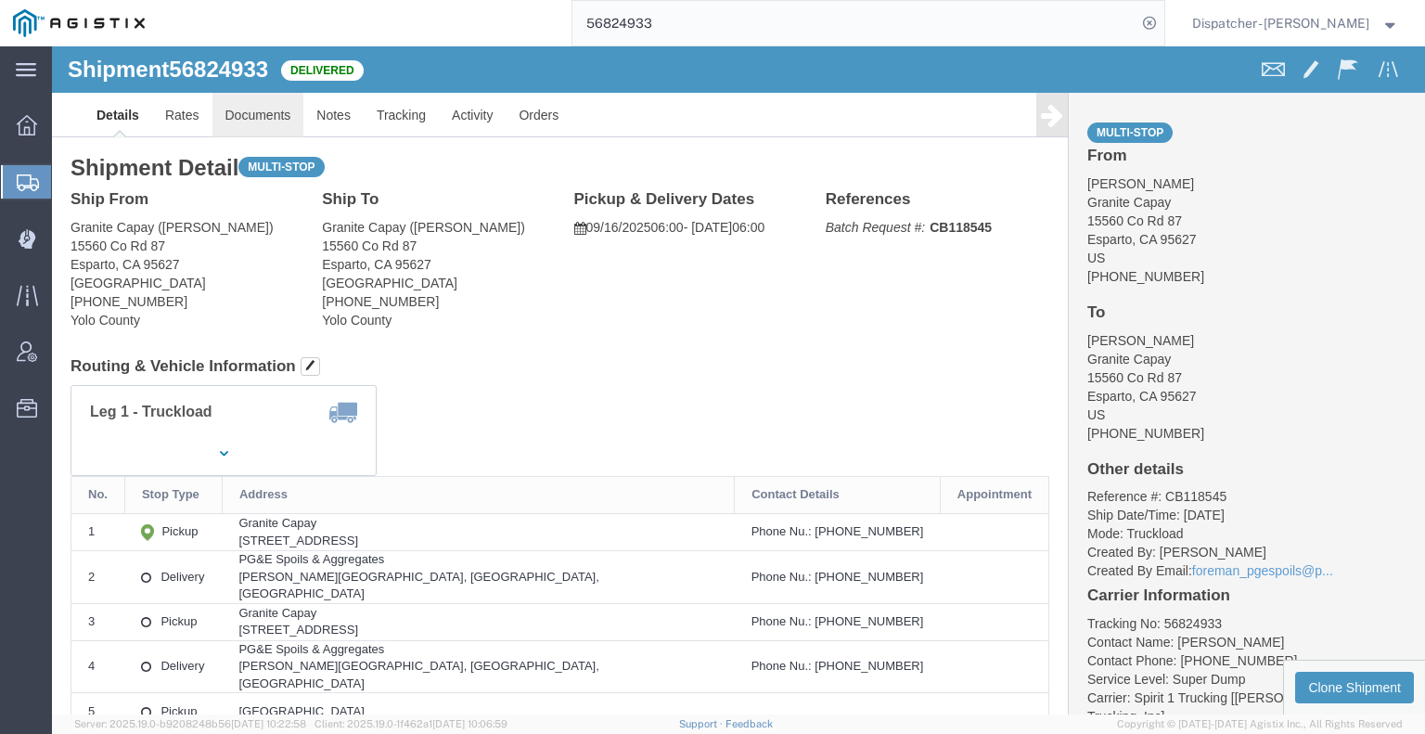
drag, startPoint x: 252, startPoint y: 115, endPoint x: 200, endPoint y: 69, distance: 69.6
click link "Documents"
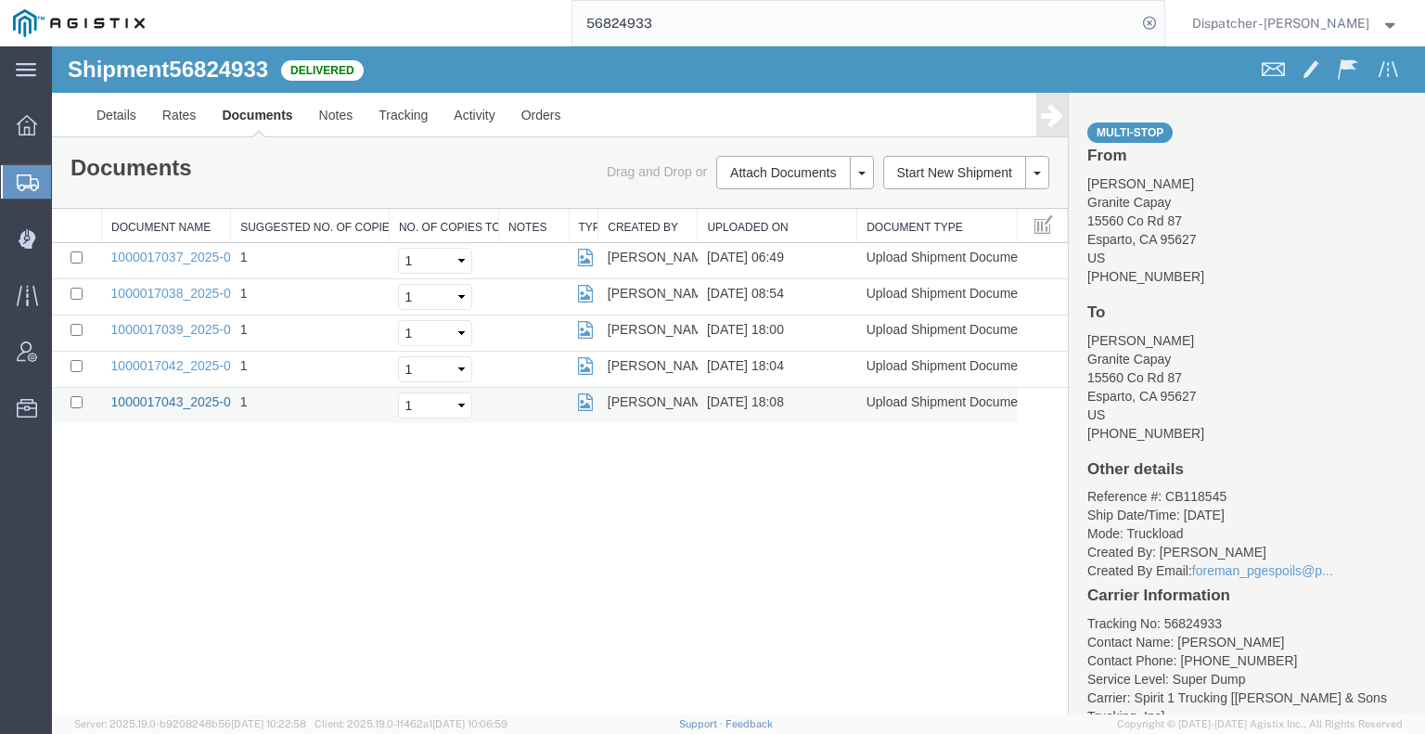
click at [161, 394] on link "1000017043_2025-09-16_18_08_12.jpg" at bounding box center [227, 401] width 232 height 15
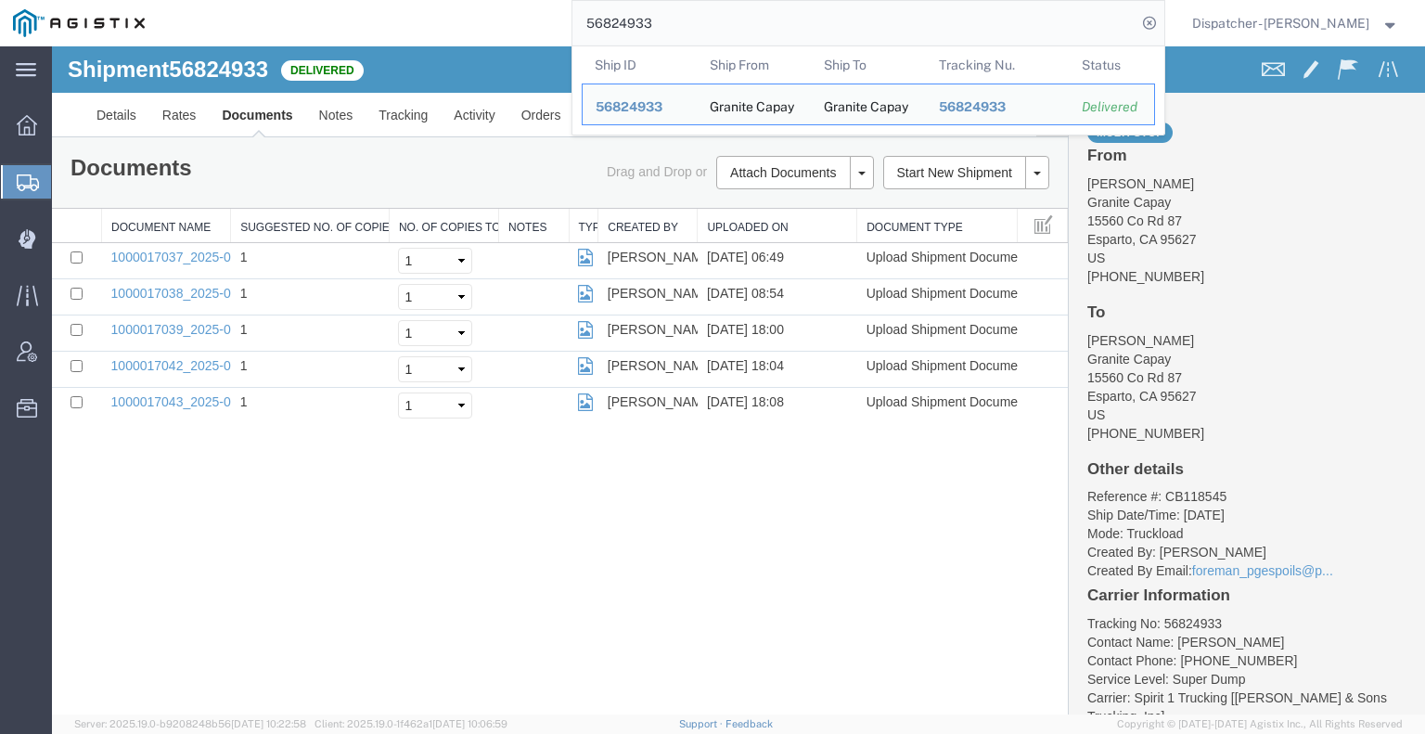
drag, startPoint x: 696, startPoint y: 18, endPoint x: 440, endPoint y: 26, distance: 257.0
click at [454, 25] on div "56824933 Ship ID Ship From Ship To Tracking Nu. Status Ship ID 56824933 Ship Fr…" at bounding box center [661, 23] width 1006 height 46
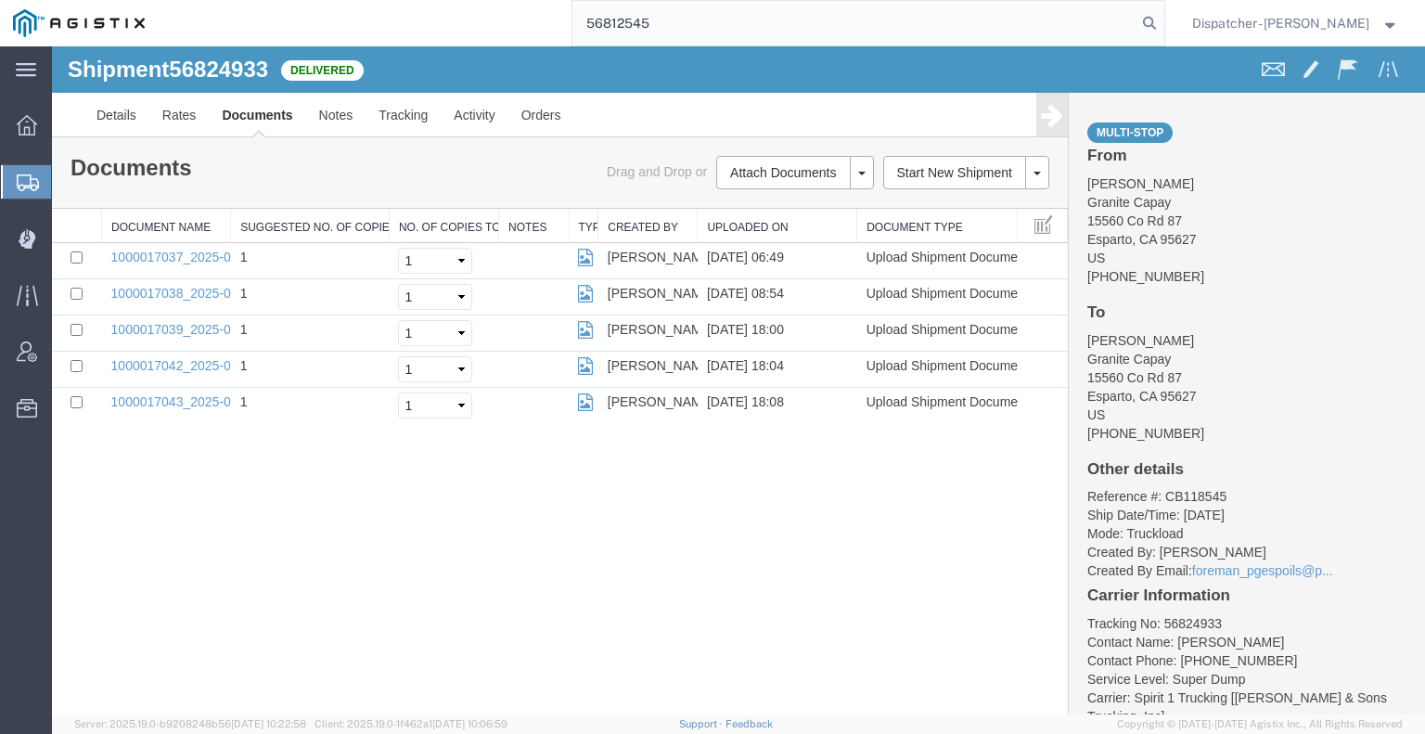
type input "56812545"
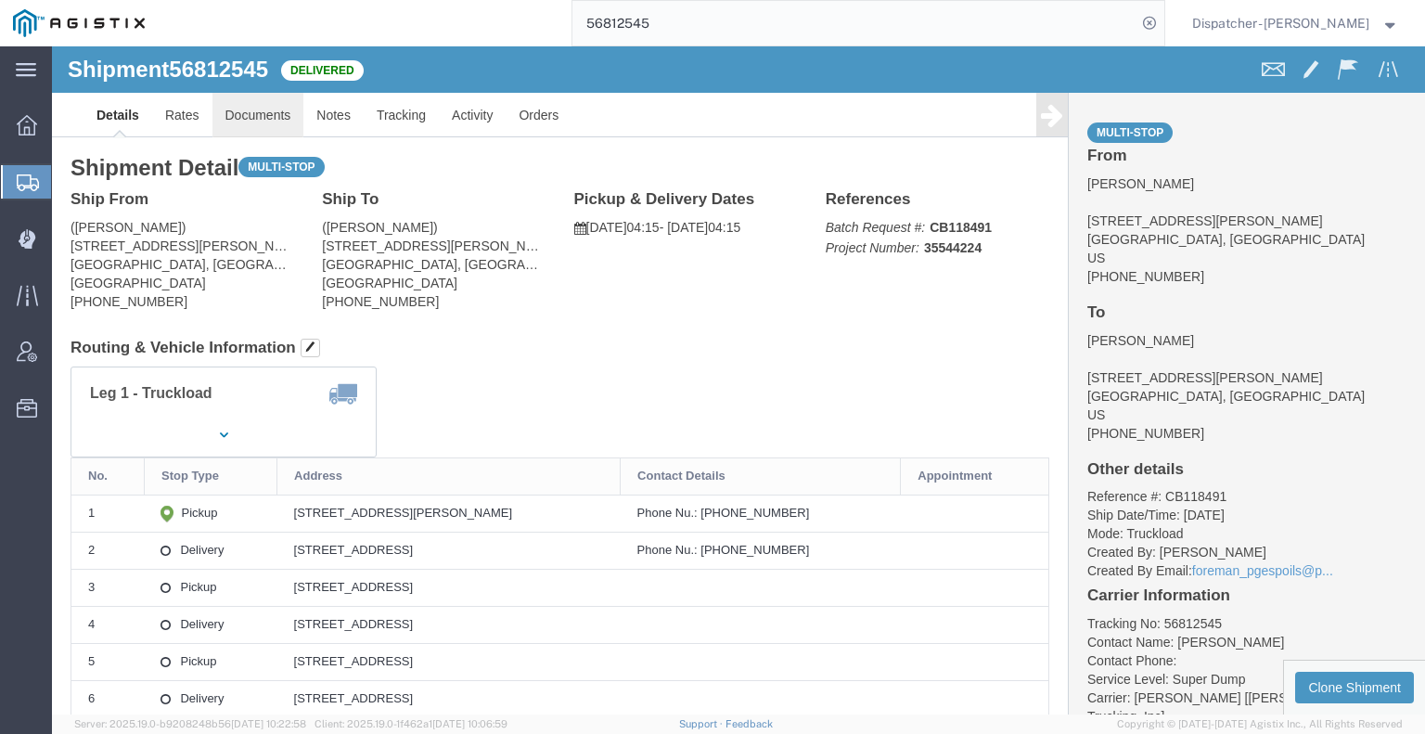
click link "Documents"
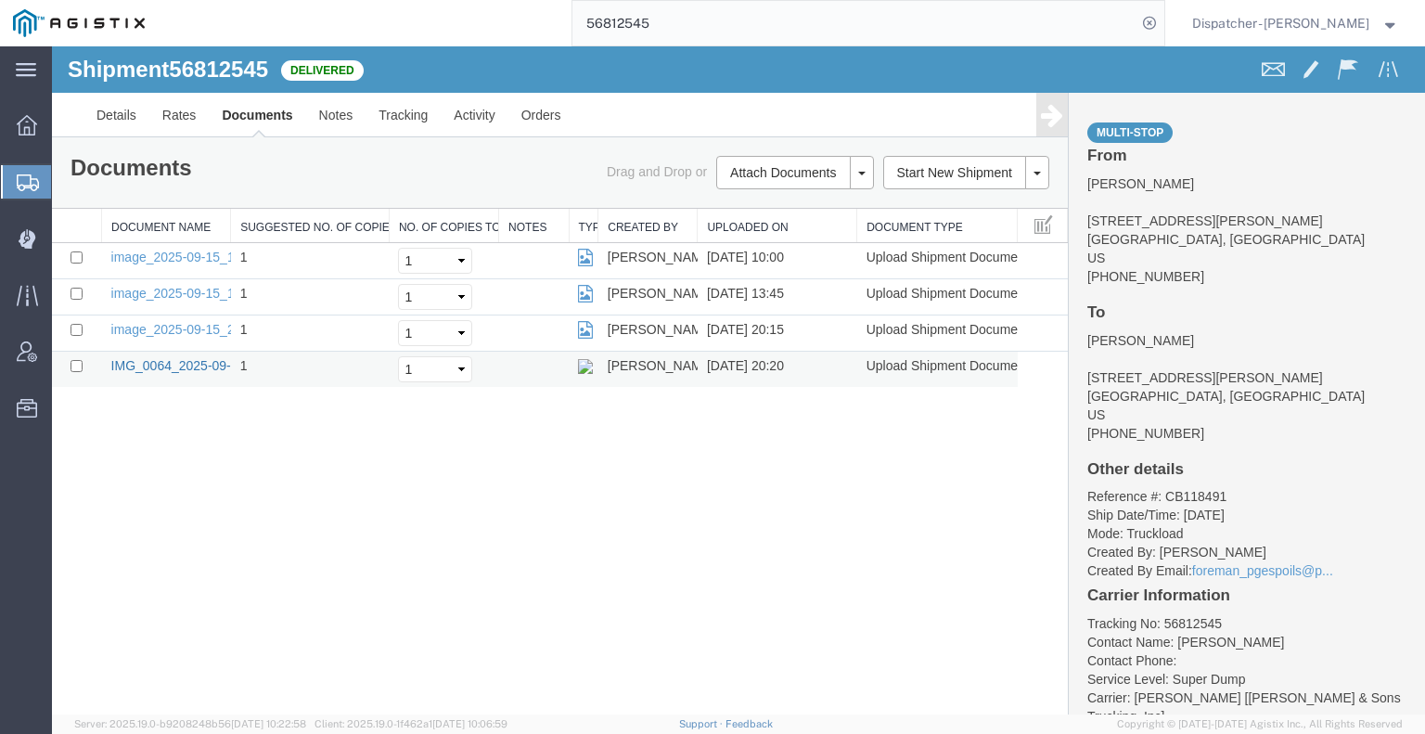
click at [175, 366] on link "IMG_0064_2025-09-15_20_20_44.jpeg" at bounding box center [224, 365] width 227 height 15
drag, startPoint x: 741, startPoint y: 80, endPoint x: 423, endPoint y: 52, distance: 319.3
type input "56812558"
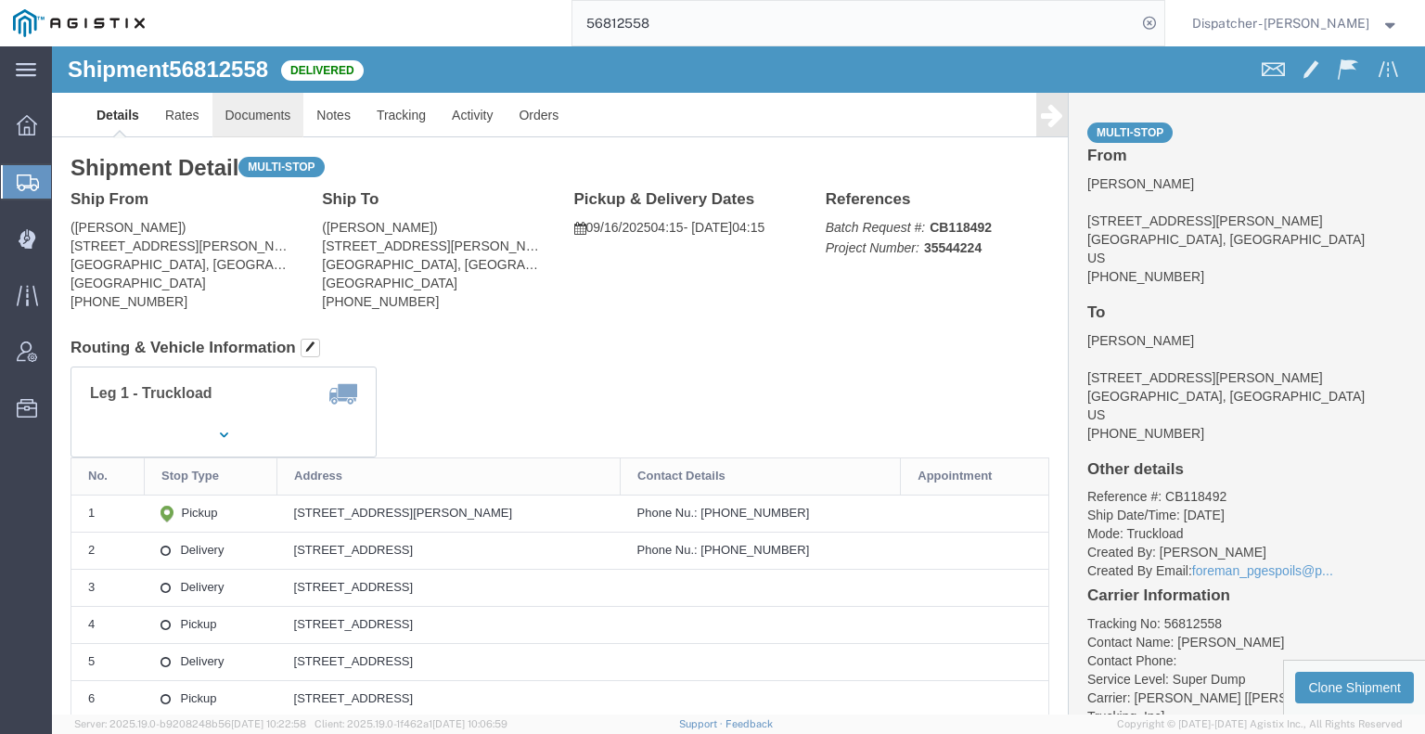
click link "Documents"
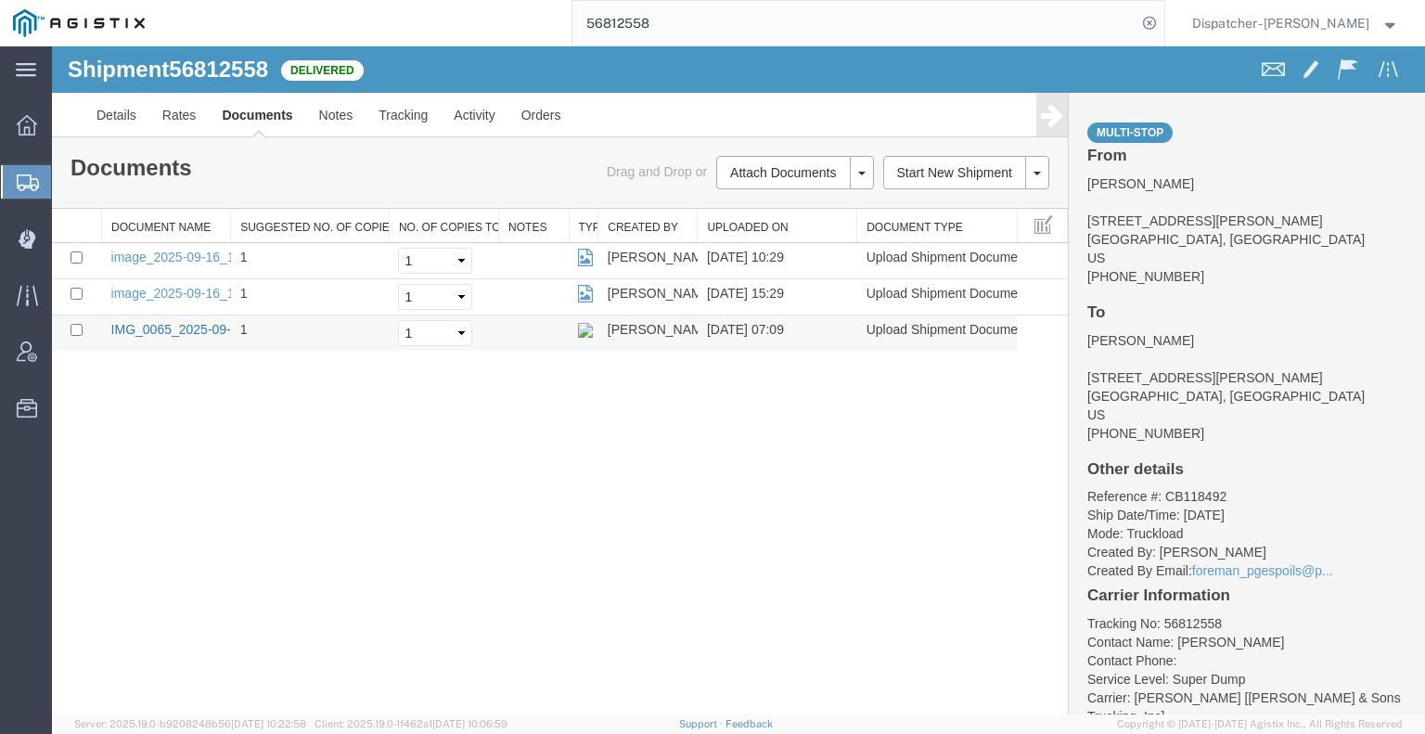
click at [211, 329] on link "IMG_0065_2025-09-17_07_08_36.jpeg" at bounding box center [224, 329] width 227 height 15
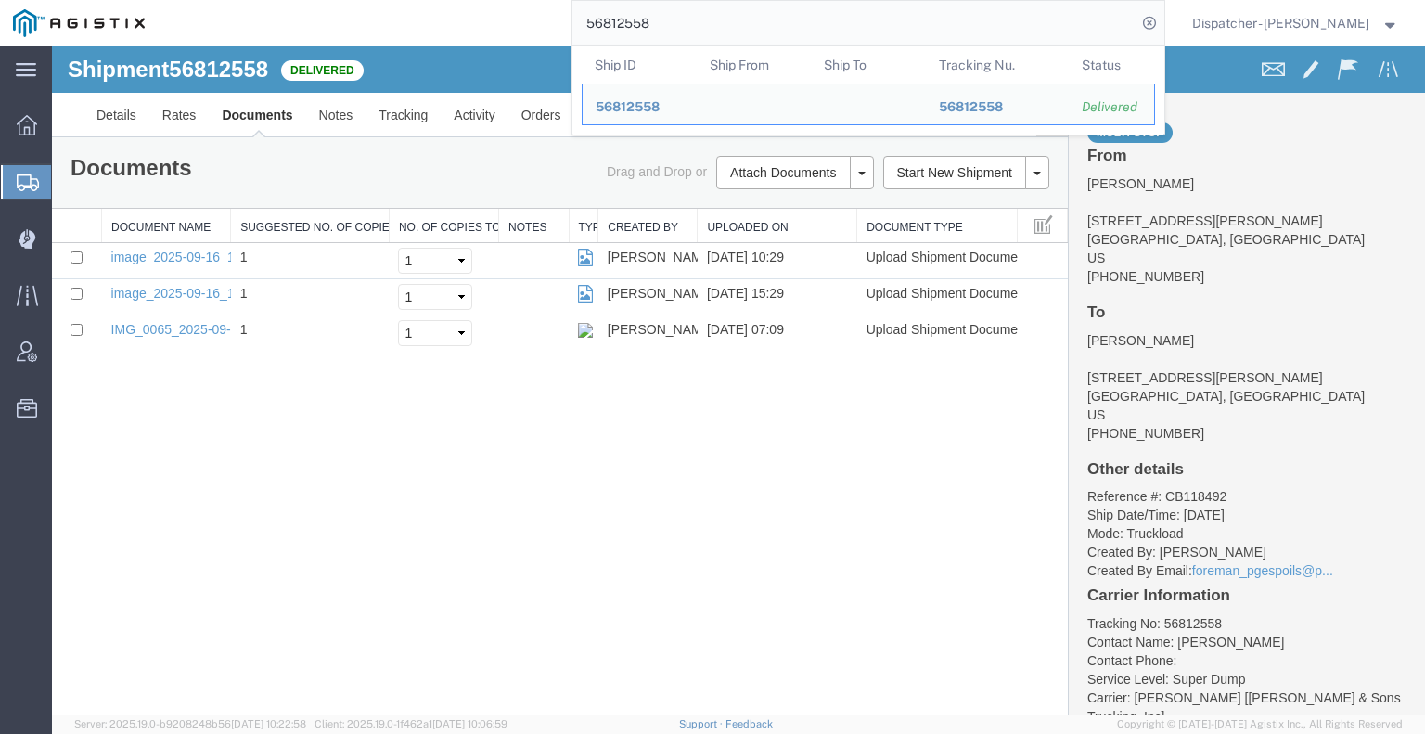
drag, startPoint x: 660, startPoint y: 21, endPoint x: 401, endPoint y: 23, distance: 259.7
click at [440, 32] on div "56812558 Ship ID Ship From Ship To Tracking Nu. Status Ship ID 56812558 Ship Fr…" at bounding box center [661, 23] width 1006 height 46
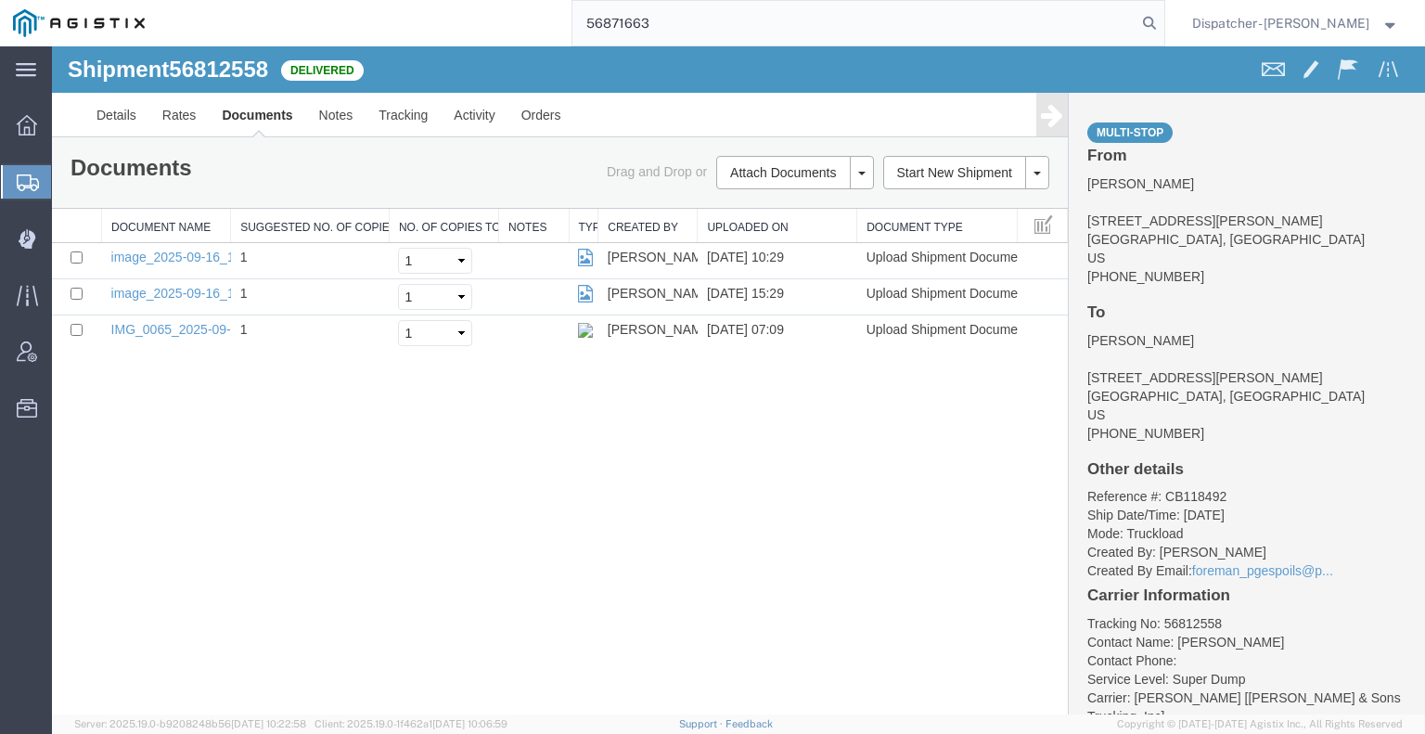
type input "56871663"
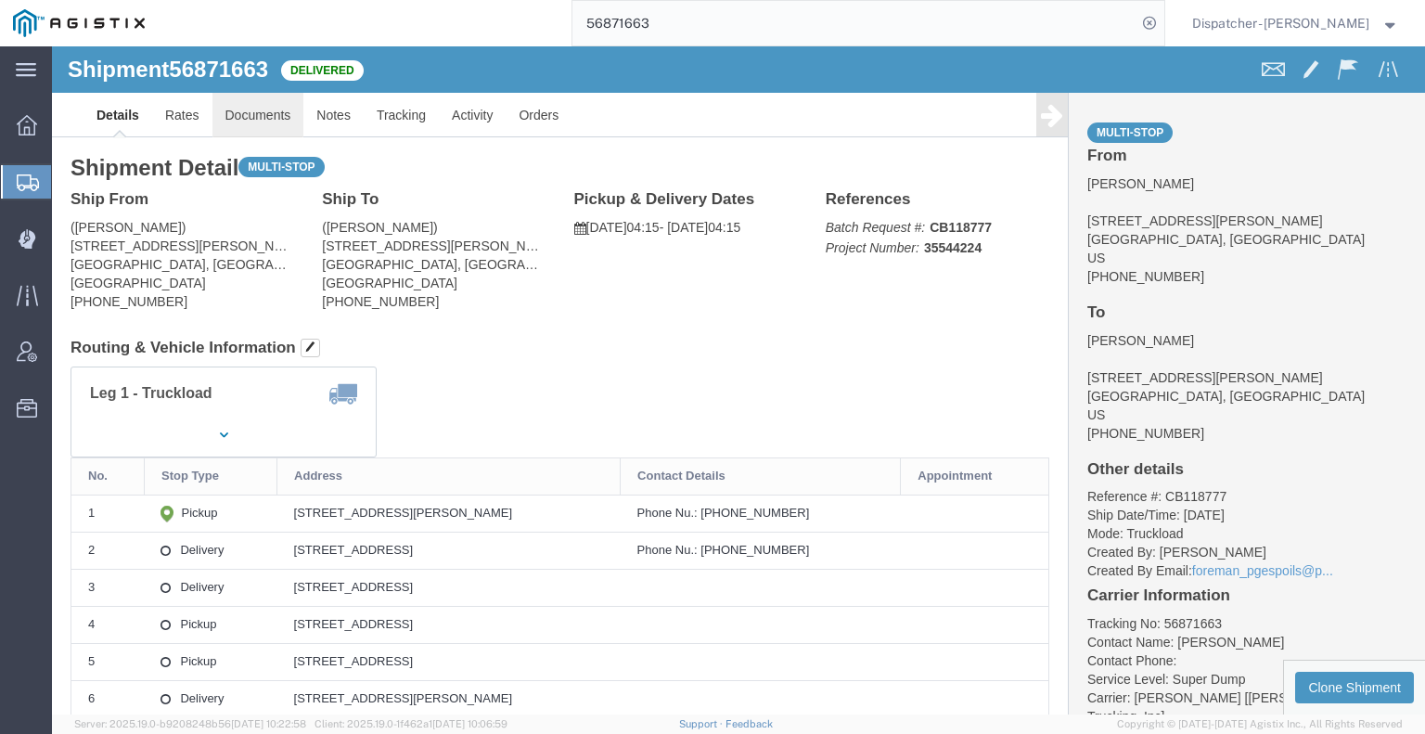
click link "Documents"
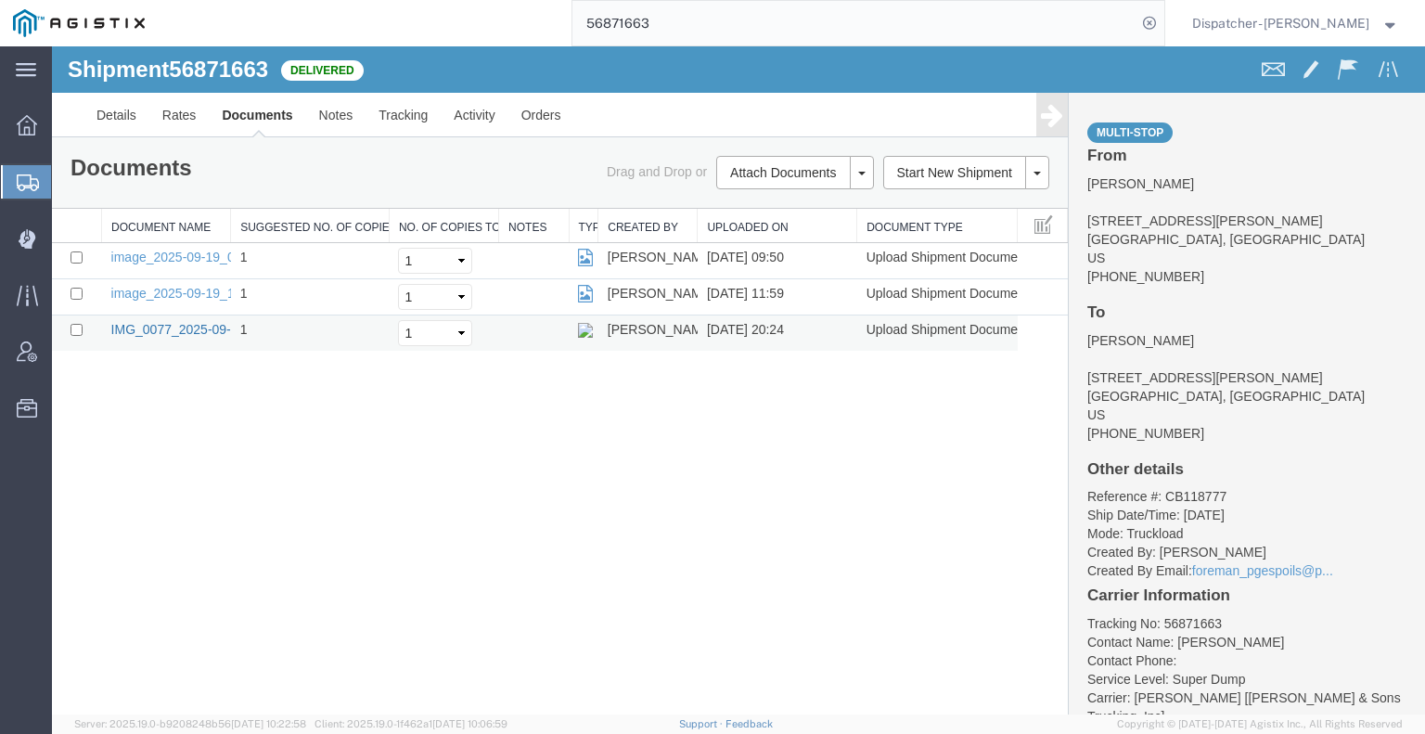
click at [174, 325] on link "IMG_0077_2025-09-19_20_24_00.jpeg" at bounding box center [224, 329] width 227 height 15
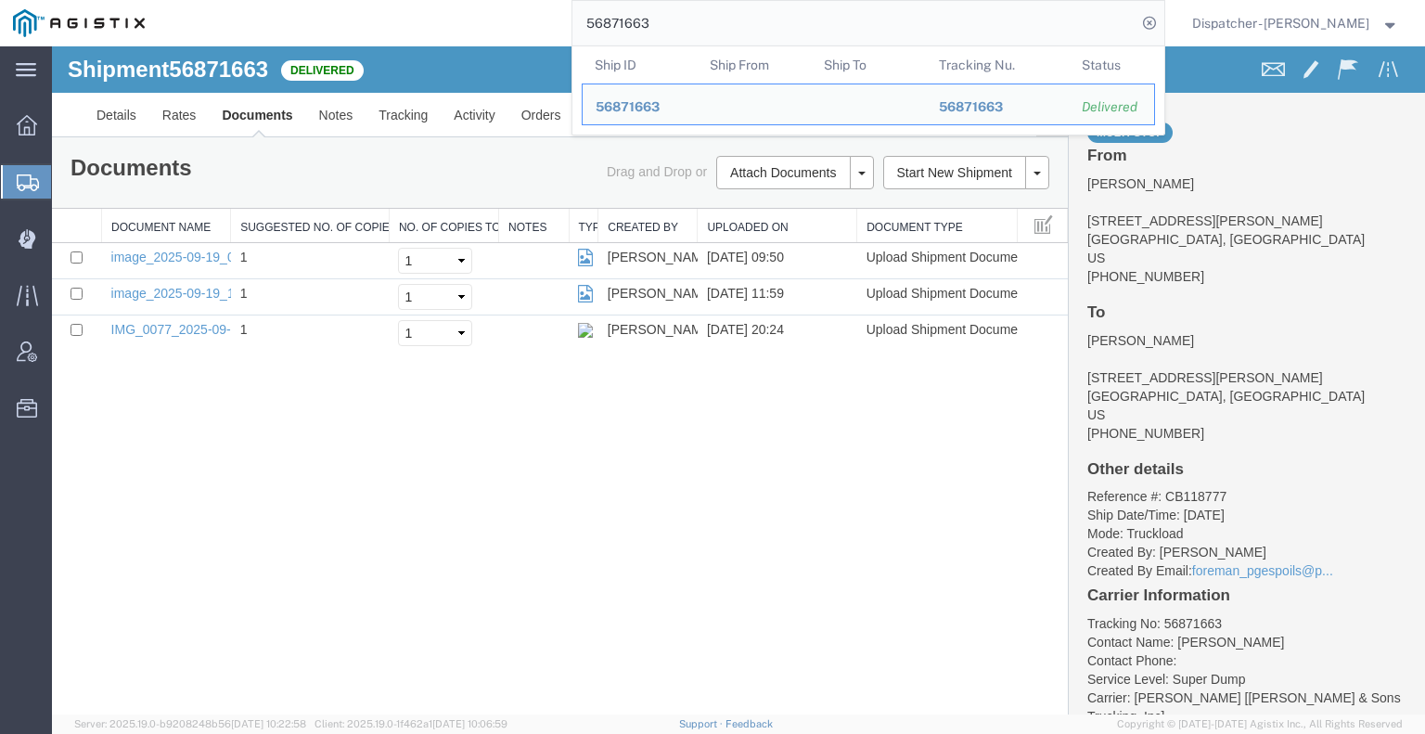
drag, startPoint x: 659, startPoint y: 19, endPoint x: 480, endPoint y: 45, distance: 181.0
click at [495, 45] on div "56871663 Ship ID Ship From Ship To Tracking Nu. Status Ship ID 56871663 Ship Fr…" at bounding box center [661, 23] width 1006 height 46
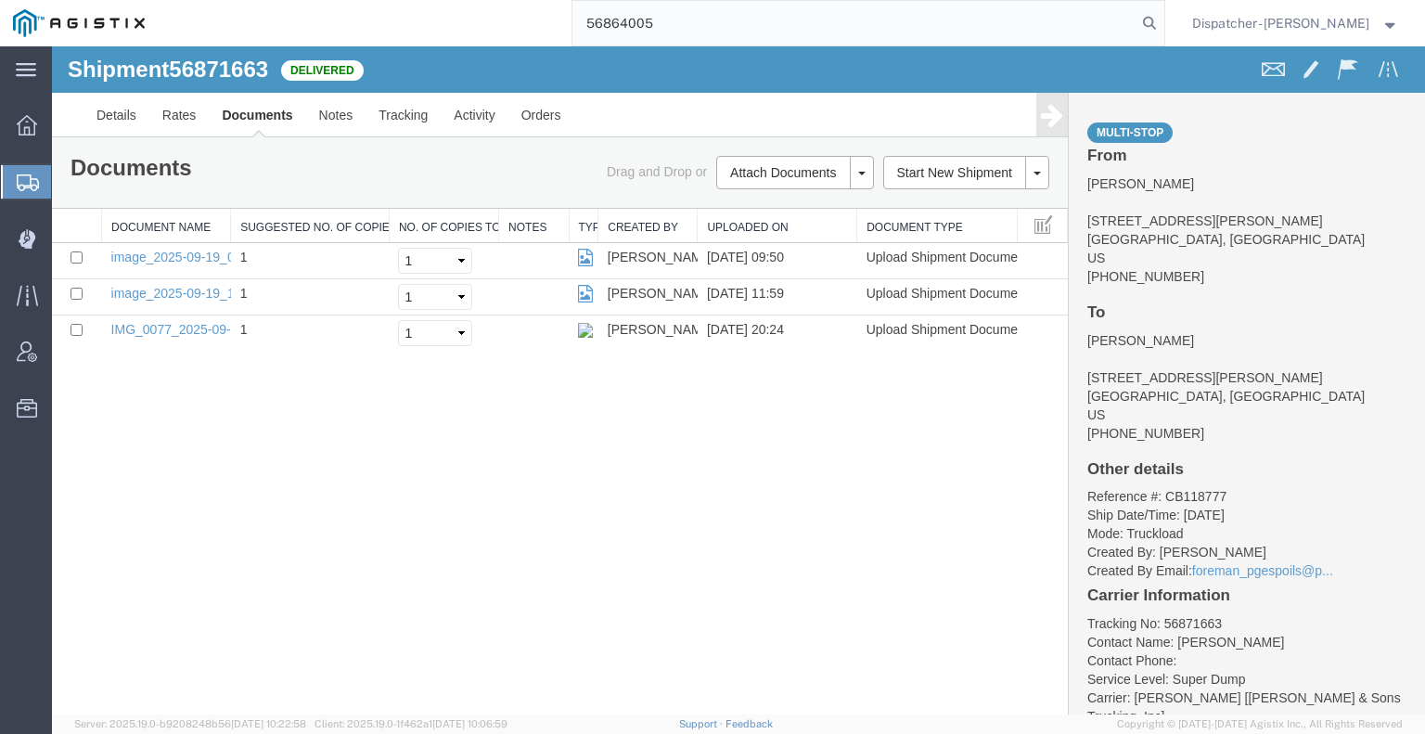
type input "56864005"
